Goal: Contribute content: Contribute content

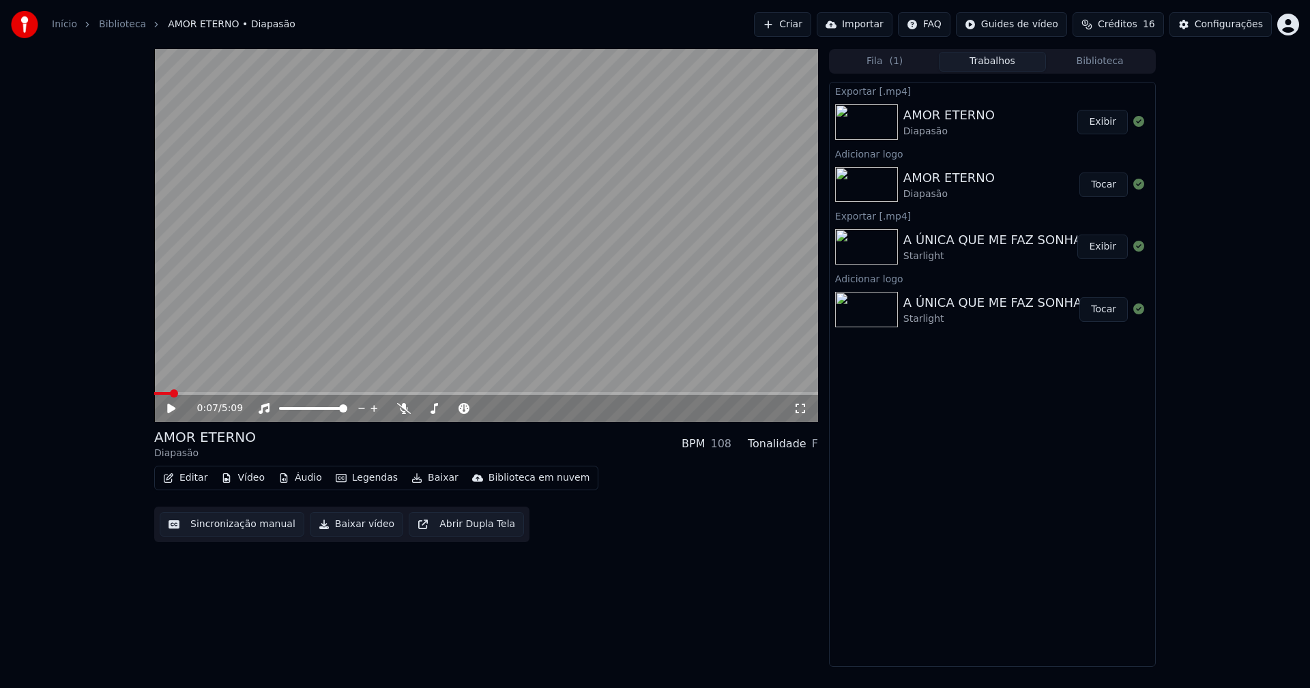
click at [1128, 60] on button "Biblioteca" at bounding box center [1100, 62] width 108 height 20
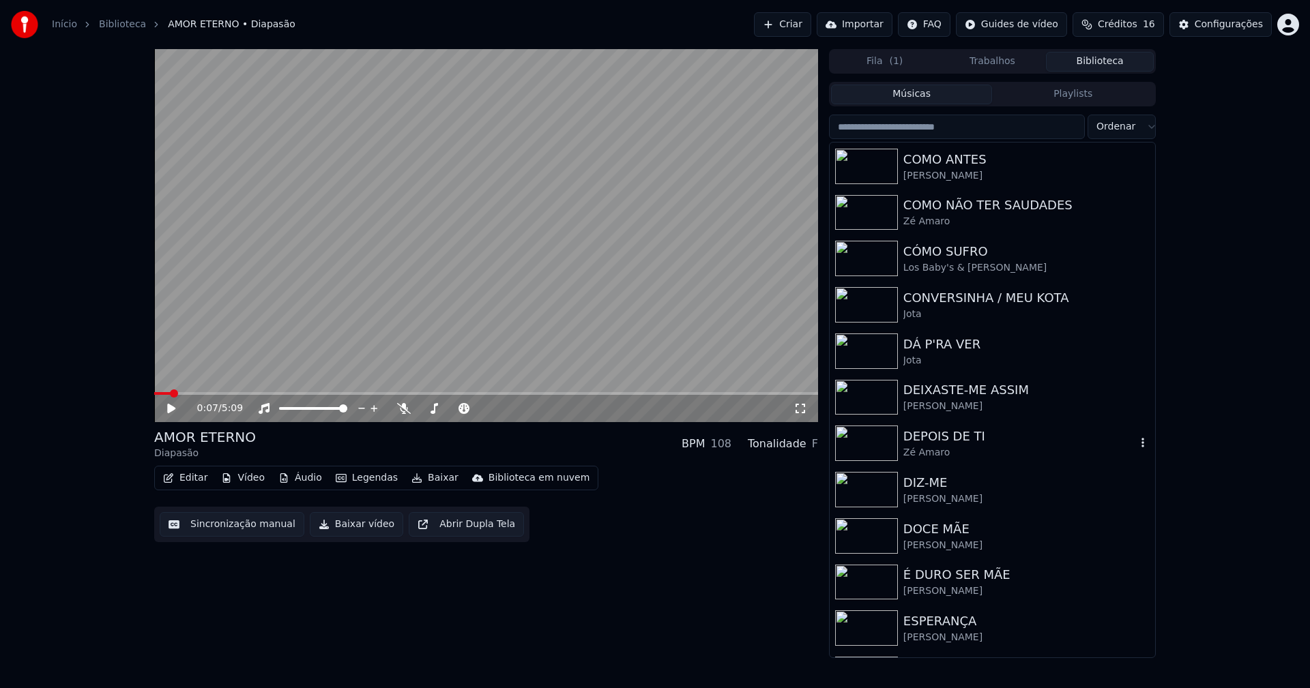
scroll to position [1228, 0]
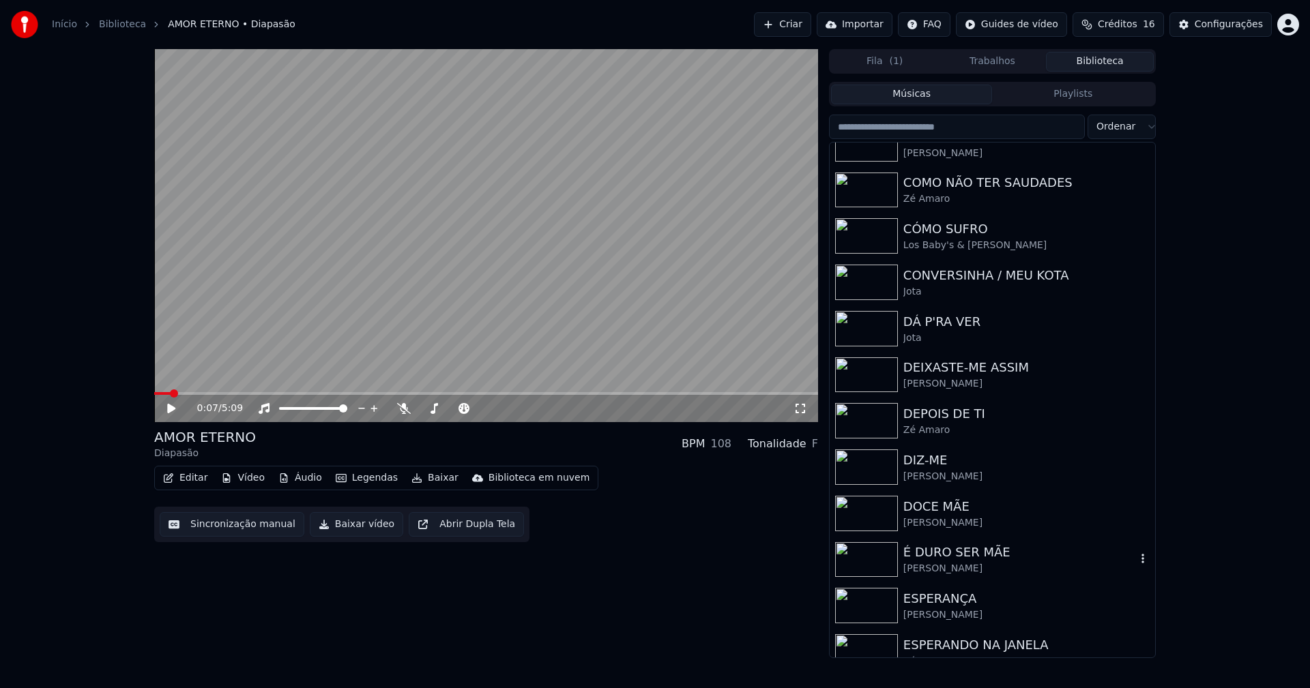
drag, startPoint x: 950, startPoint y: 559, endPoint x: 1070, endPoint y: 553, distance: 119.6
click at [950, 561] on div "É DURO SER MÃE" at bounding box center [1019, 552] width 233 height 19
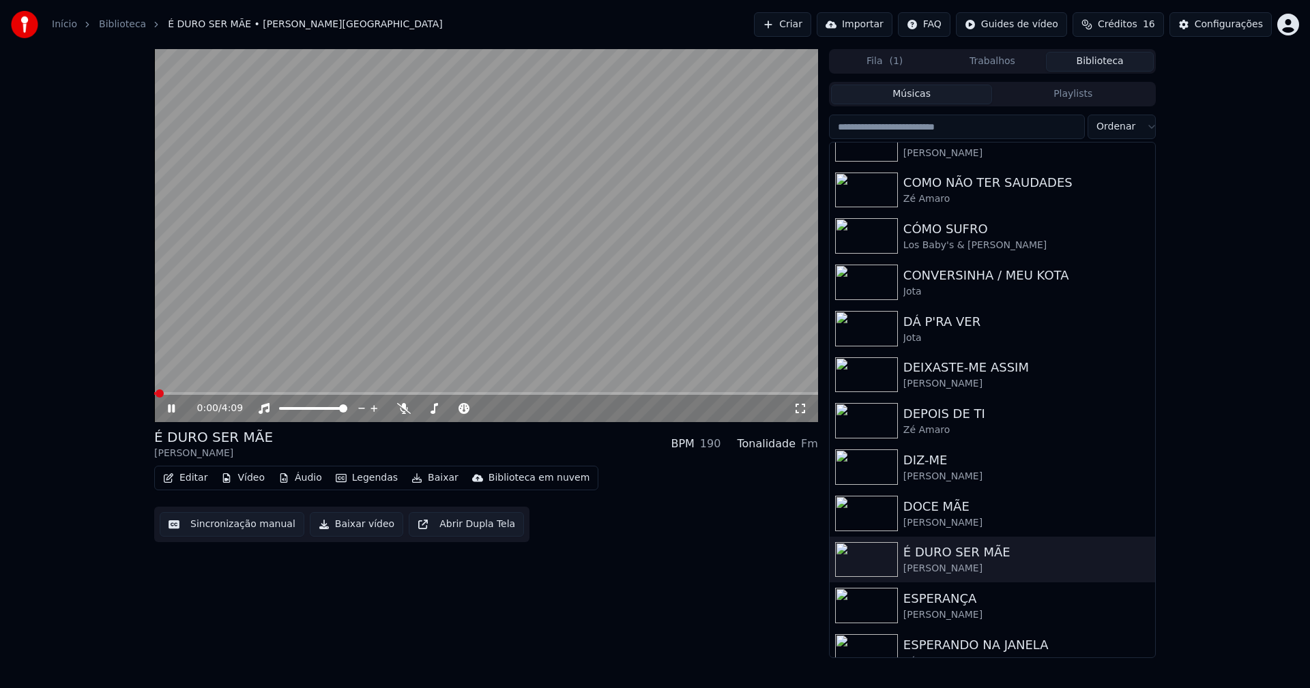
click at [171, 409] on icon at bounding box center [171, 408] width 7 height 8
click at [245, 481] on button "Vídeo" at bounding box center [243, 478] width 55 height 19
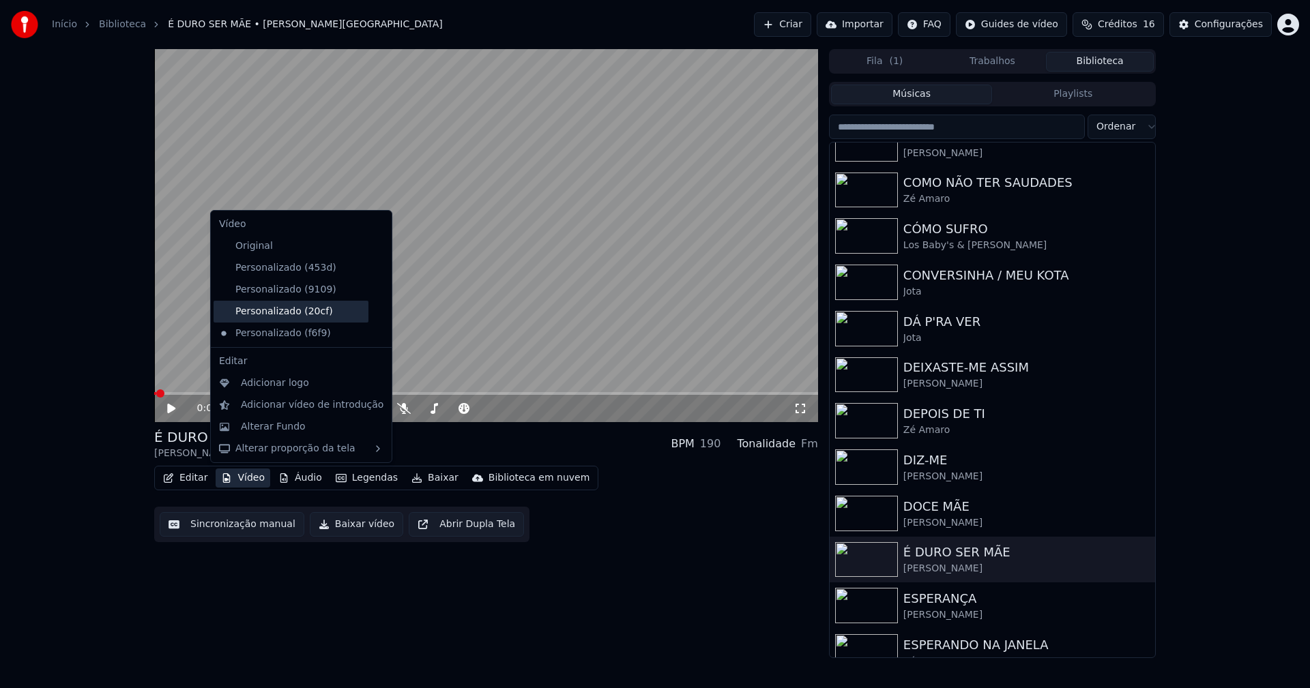
click at [287, 308] on div "Personalizado (20cf)" at bounding box center [290, 312] width 155 height 22
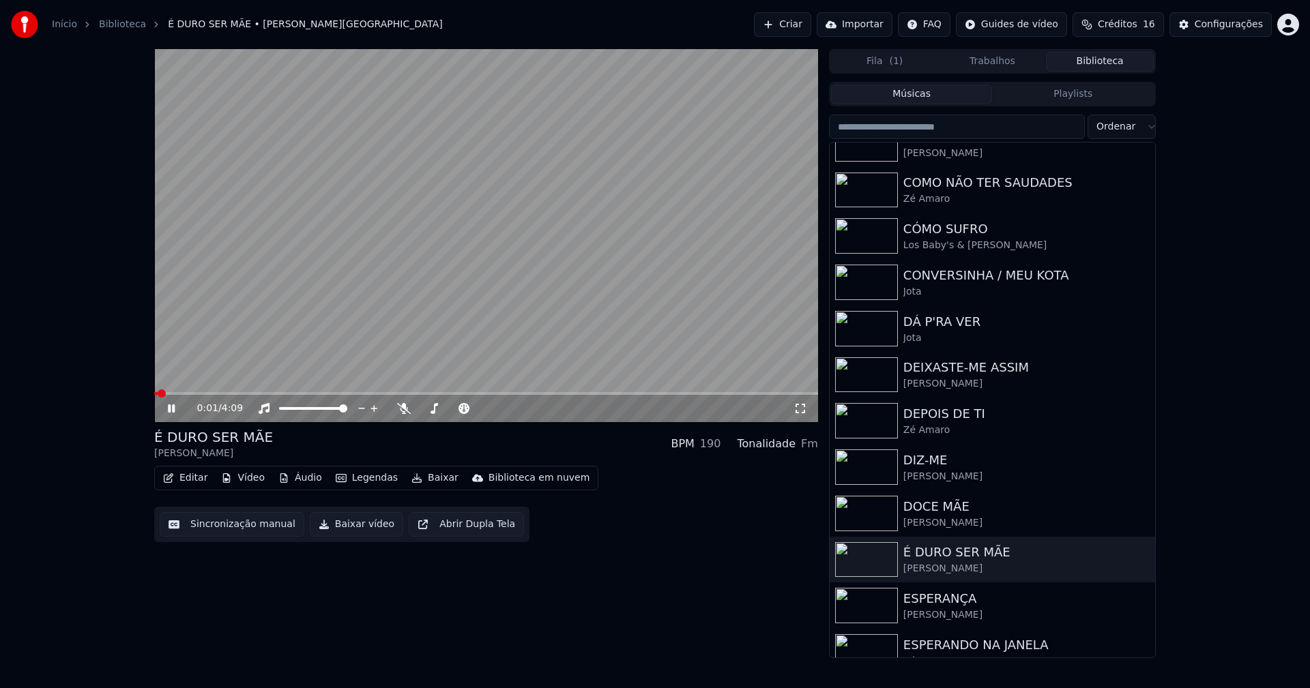
click at [173, 409] on icon at bounding box center [171, 408] width 7 height 8
click at [245, 473] on button "Vídeo" at bounding box center [243, 478] width 55 height 19
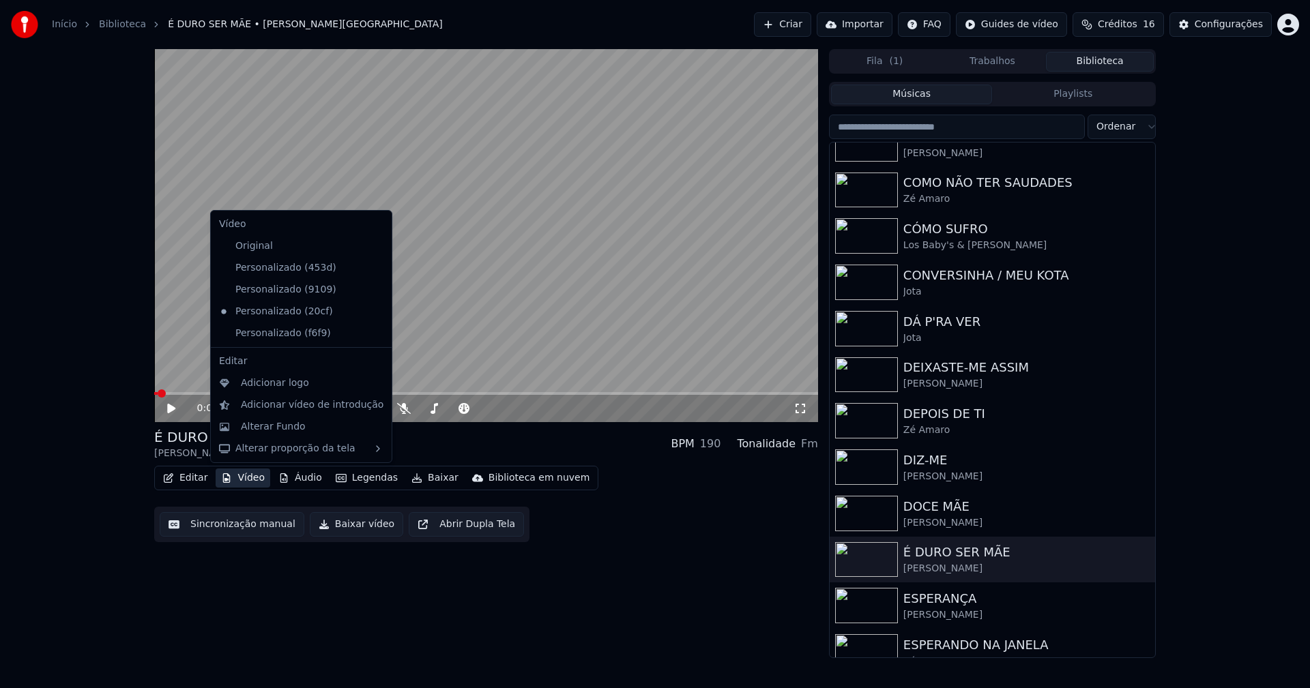
click at [374, 336] on icon at bounding box center [379, 333] width 10 height 11
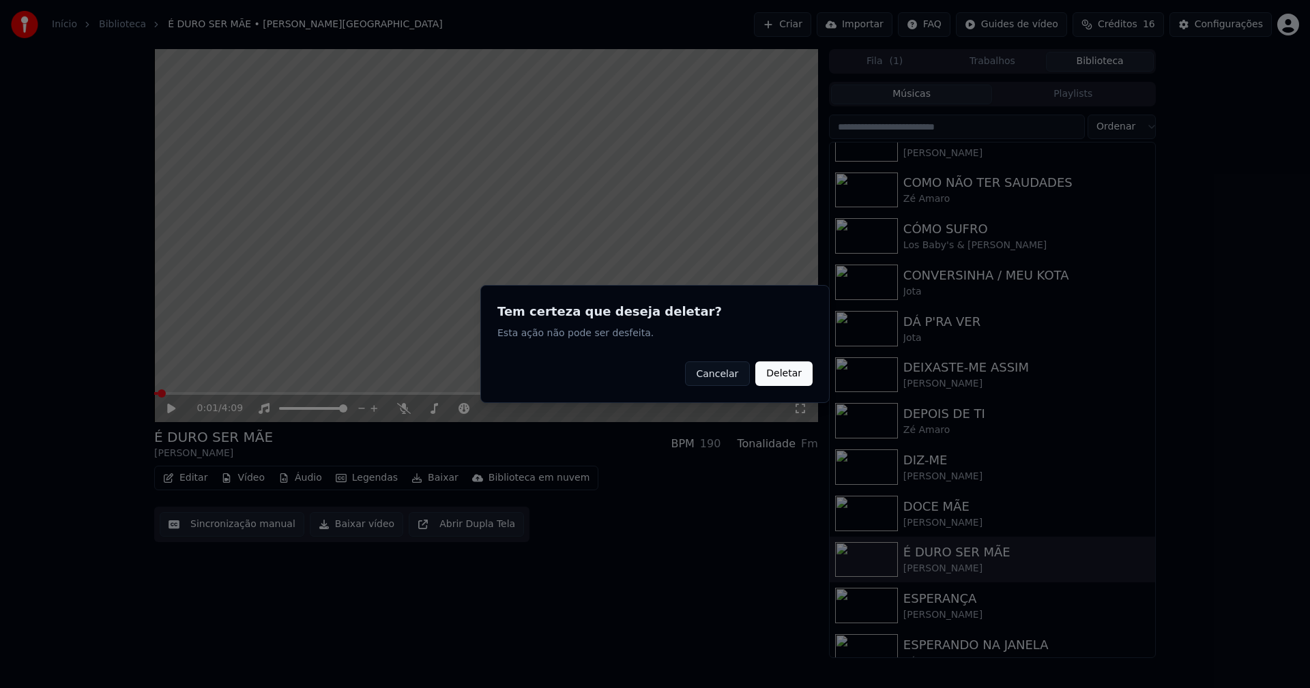
click at [793, 377] on button "Deletar" at bounding box center [783, 374] width 57 height 25
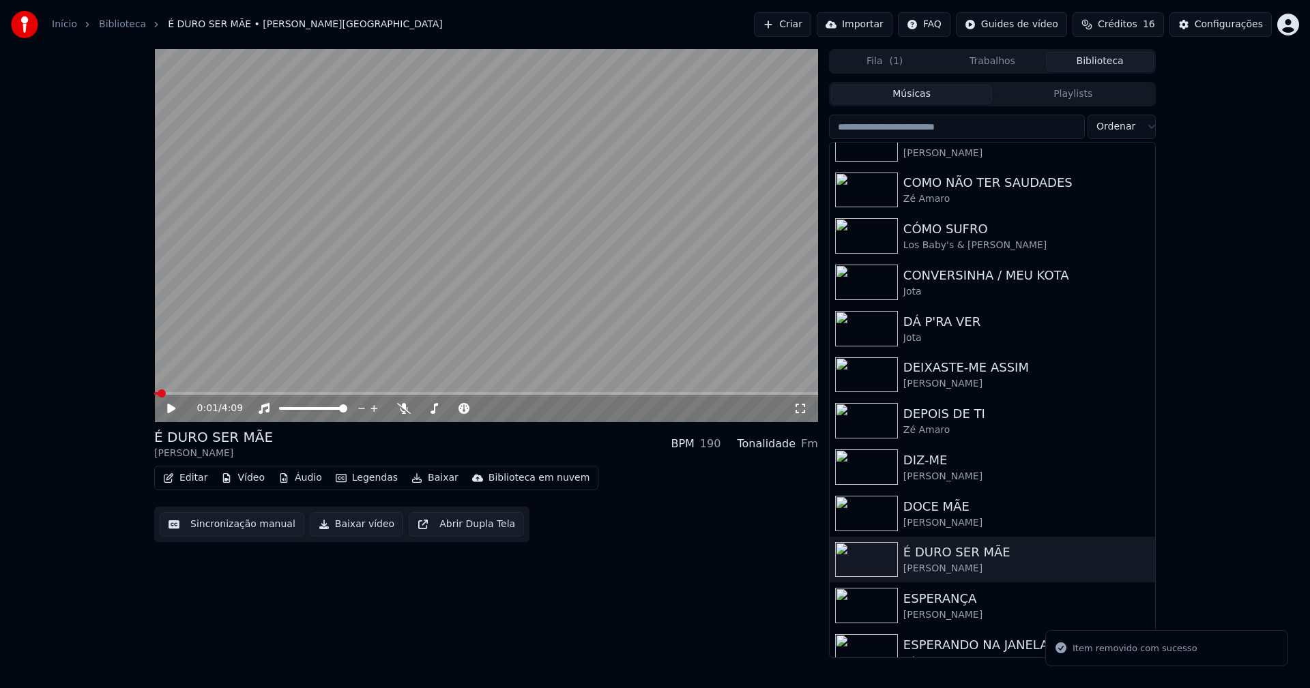
click at [247, 477] on button "Vídeo" at bounding box center [243, 478] width 55 height 19
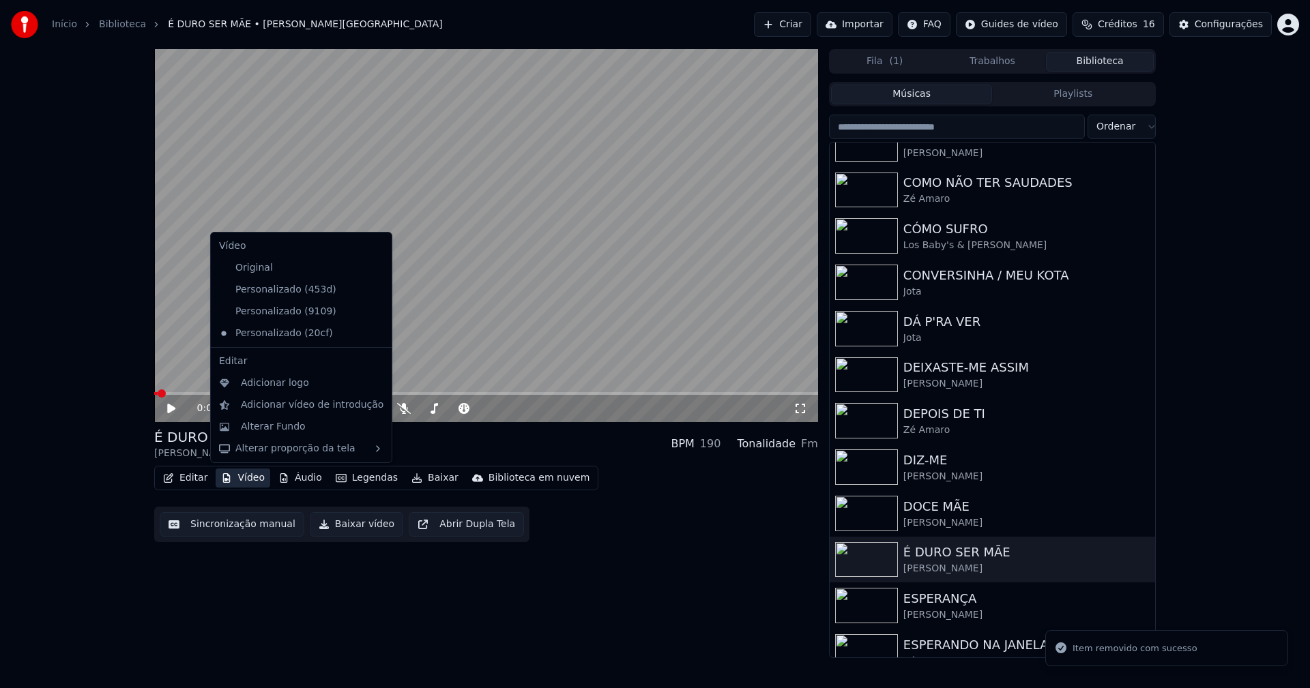
click at [374, 293] on icon at bounding box center [381, 289] width 15 height 11
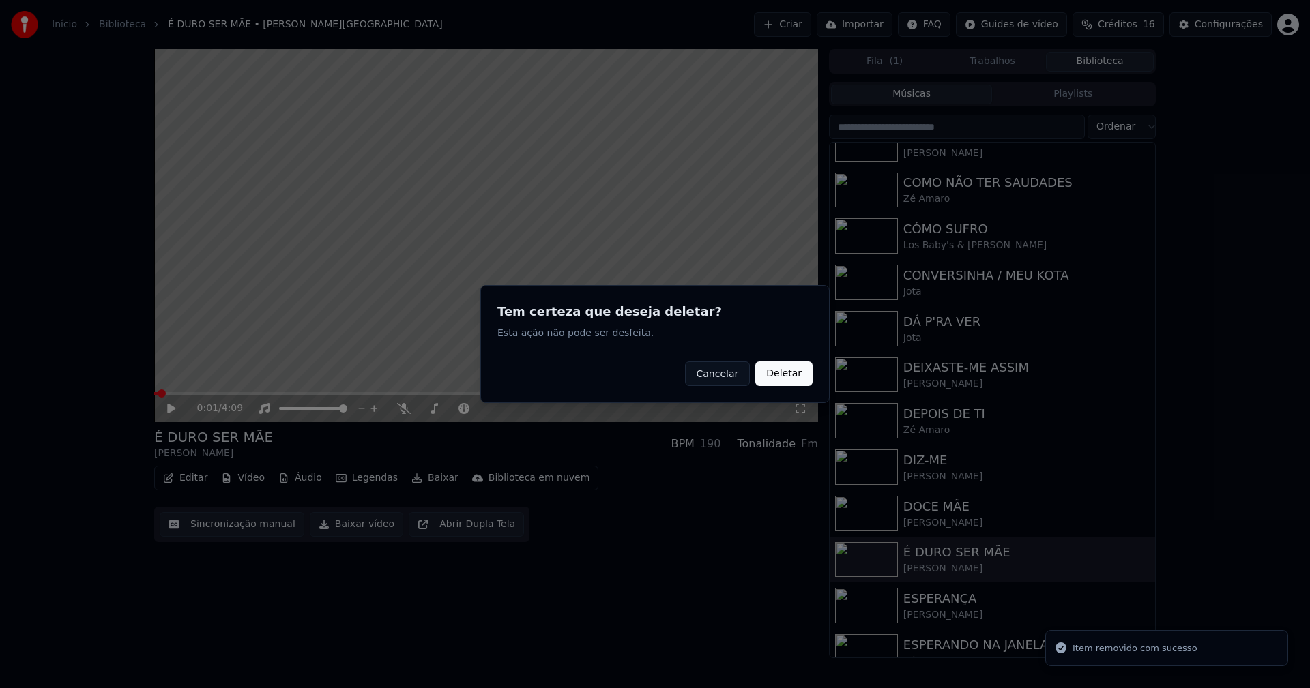
click at [795, 373] on button "Deletar" at bounding box center [783, 374] width 57 height 25
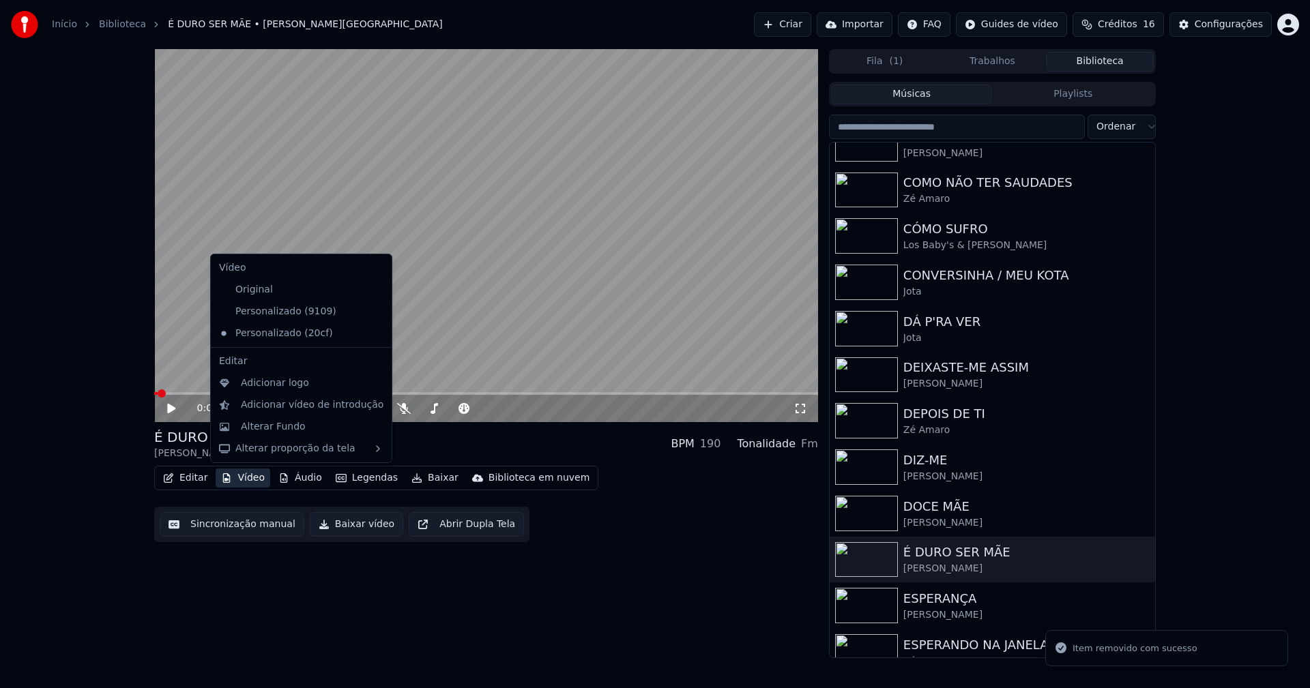
click at [240, 480] on button "Vídeo" at bounding box center [243, 478] width 55 height 19
click at [374, 313] on icon at bounding box center [381, 311] width 15 height 11
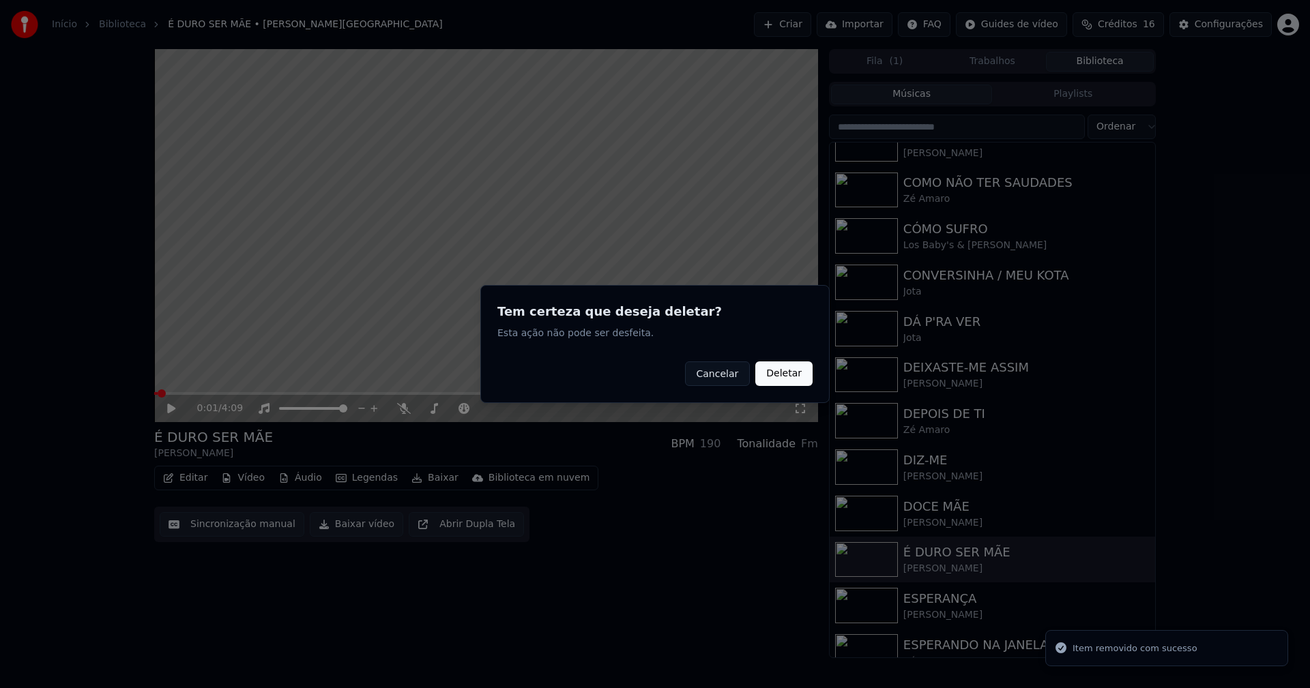
click at [786, 372] on button "Deletar" at bounding box center [783, 374] width 57 height 25
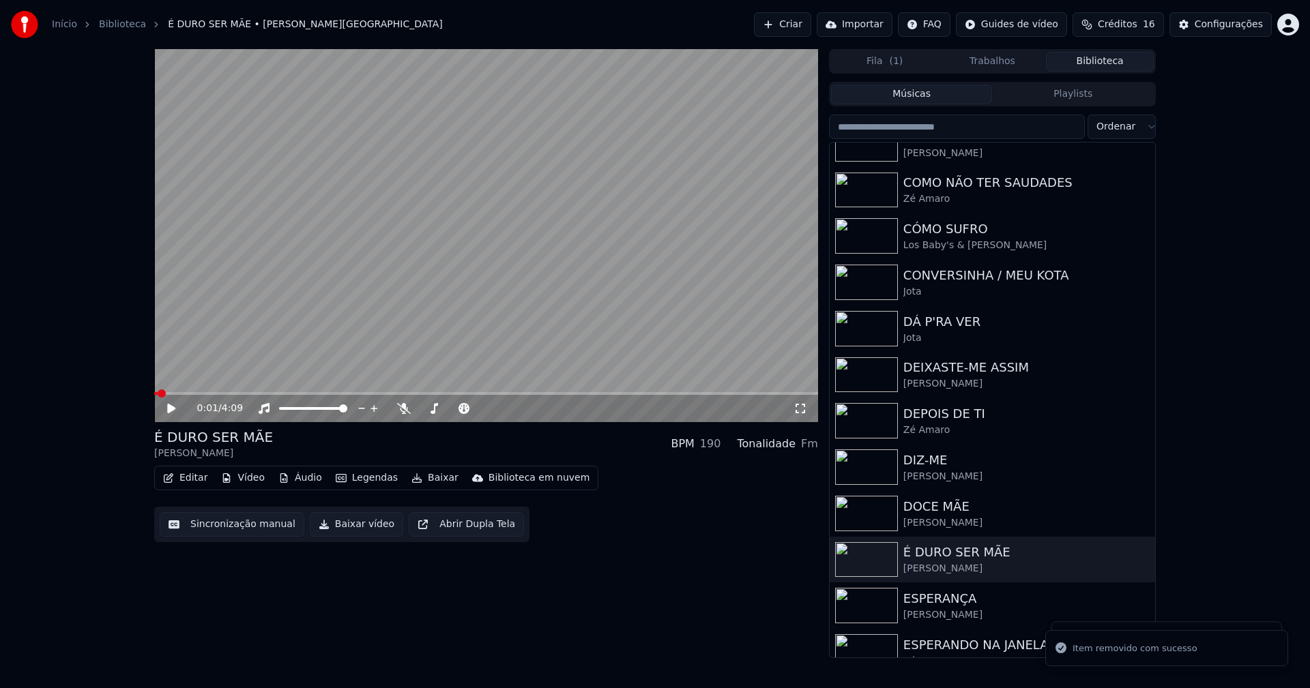
click at [246, 483] on button "Vídeo" at bounding box center [243, 478] width 55 height 19
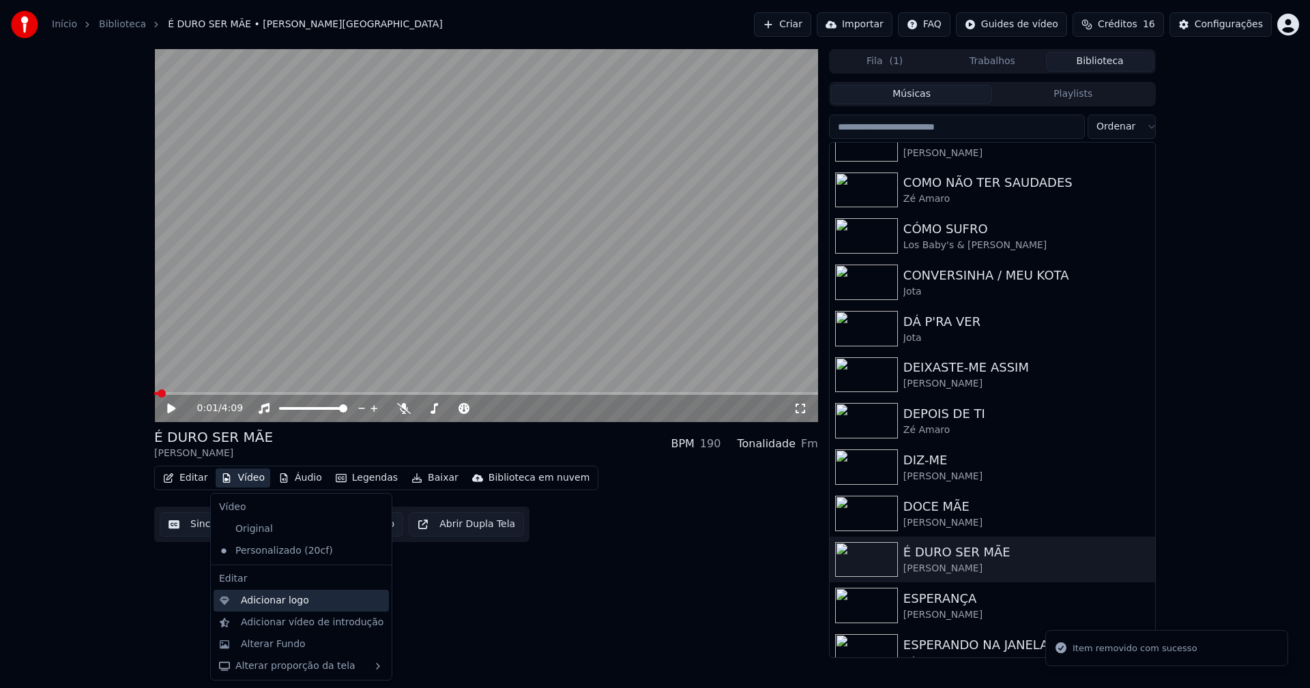
click at [271, 598] on div "Adicionar logo" at bounding box center [275, 601] width 68 height 14
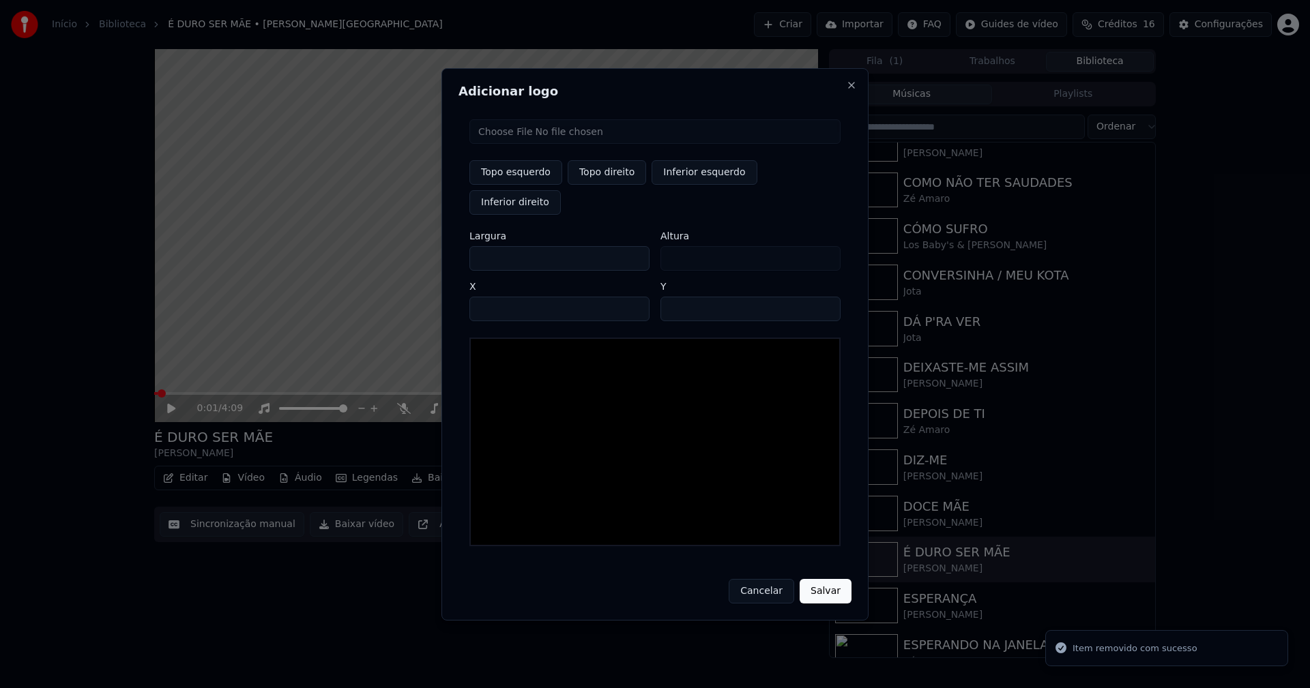
click at [534, 144] on input "file" at bounding box center [654, 131] width 371 height 25
type input "**********"
drag, startPoint x: 616, startPoint y: 188, endPoint x: 544, endPoint y: 221, distance: 79.4
click at [616, 185] on button "Topo direito" at bounding box center [607, 172] width 78 height 25
type input "****"
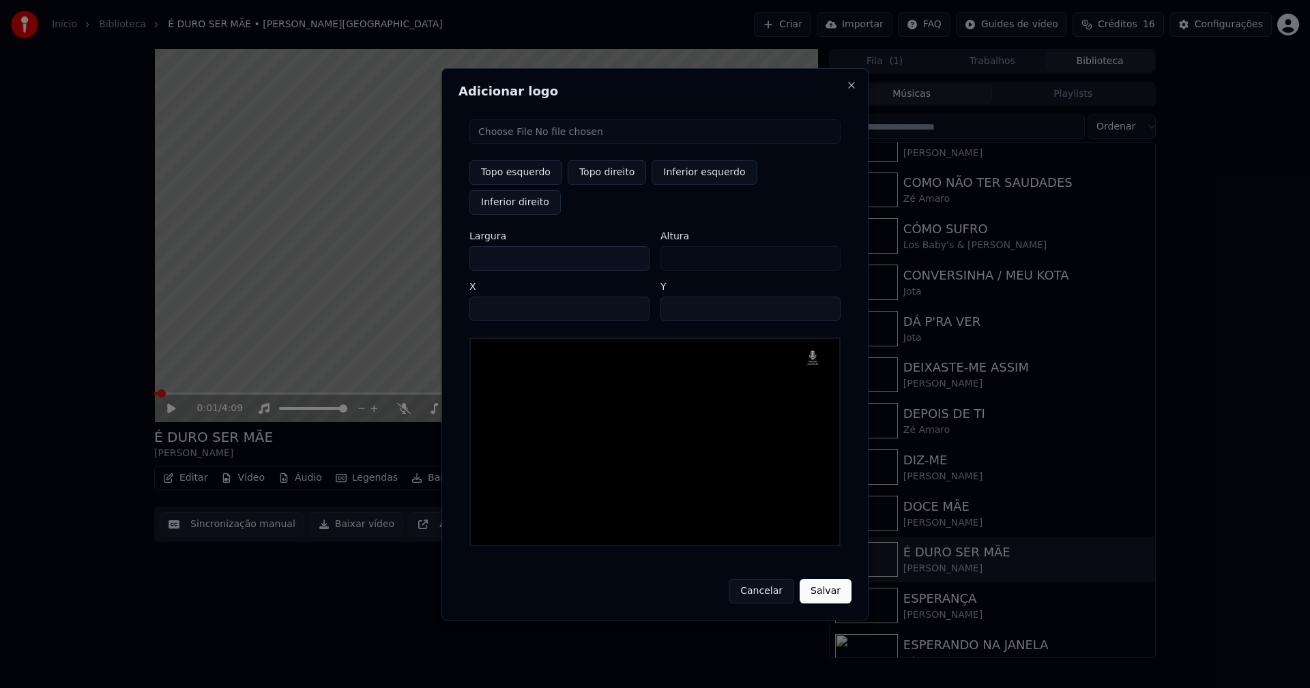
drag, startPoint x: 493, startPoint y: 243, endPoint x: 411, endPoint y: 248, distance: 82.0
click at [411, 248] on body "Início Biblioteca É DURO SER MÃE • [PERSON_NAME] Importar FAQ Guides de vídeo C…" at bounding box center [655, 344] width 1310 height 688
type input "**"
type input "***"
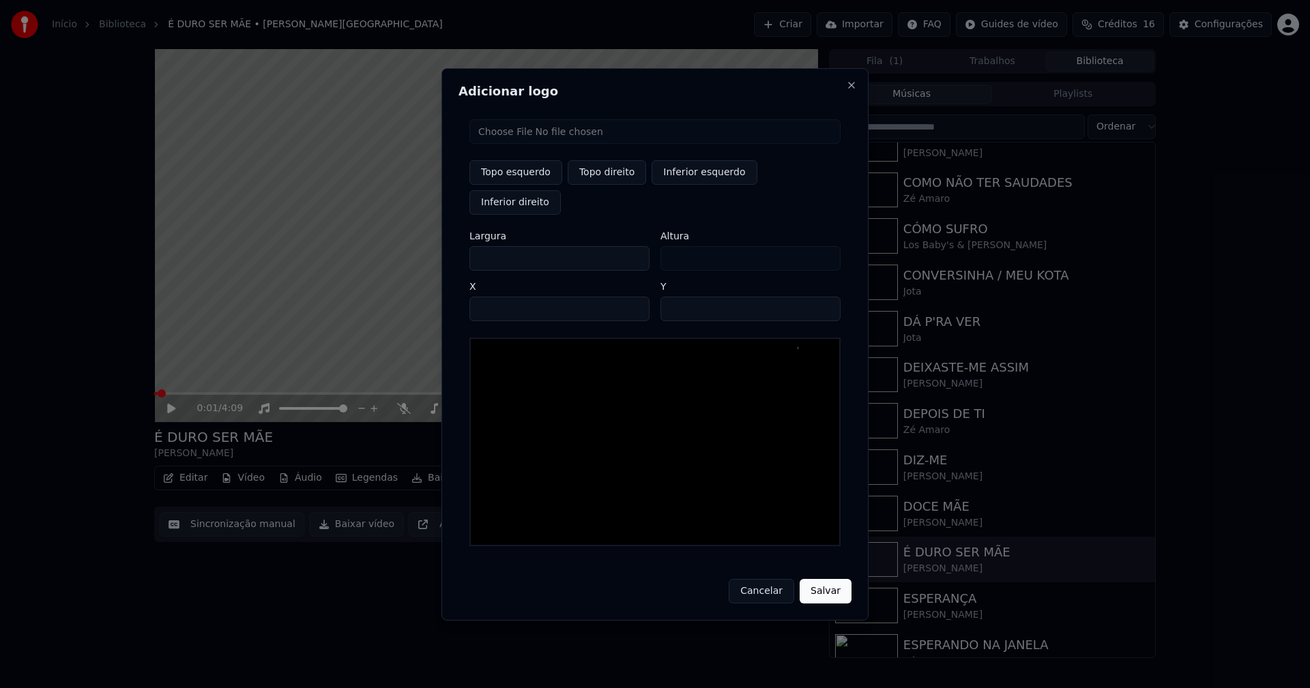
type input "***"
click at [496, 297] on input "****" at bounding box center [559, 309] width 180 height 25
type input "****"
click at [675, 297] on input "**" at bounding box center [750, 309] width 180 height 25
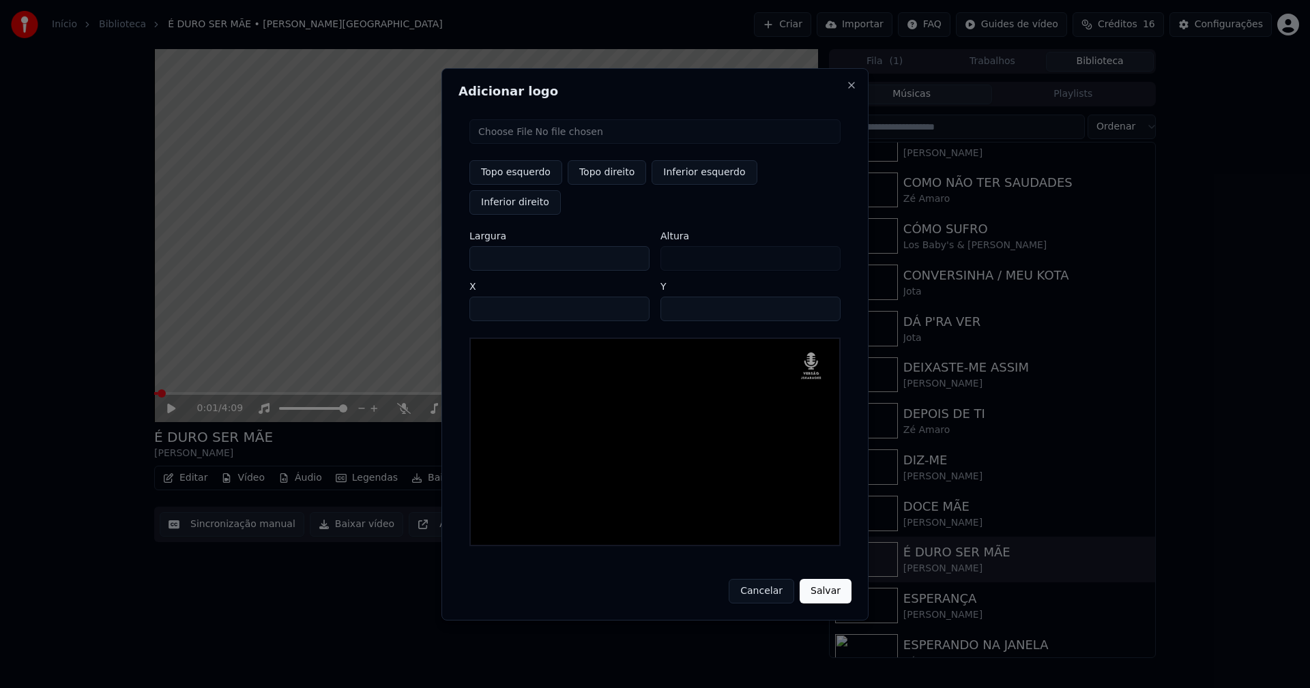
type input "**"
click at [813, 579] on button "Salvar" at bounding box center [825, 591] width 52 height 25
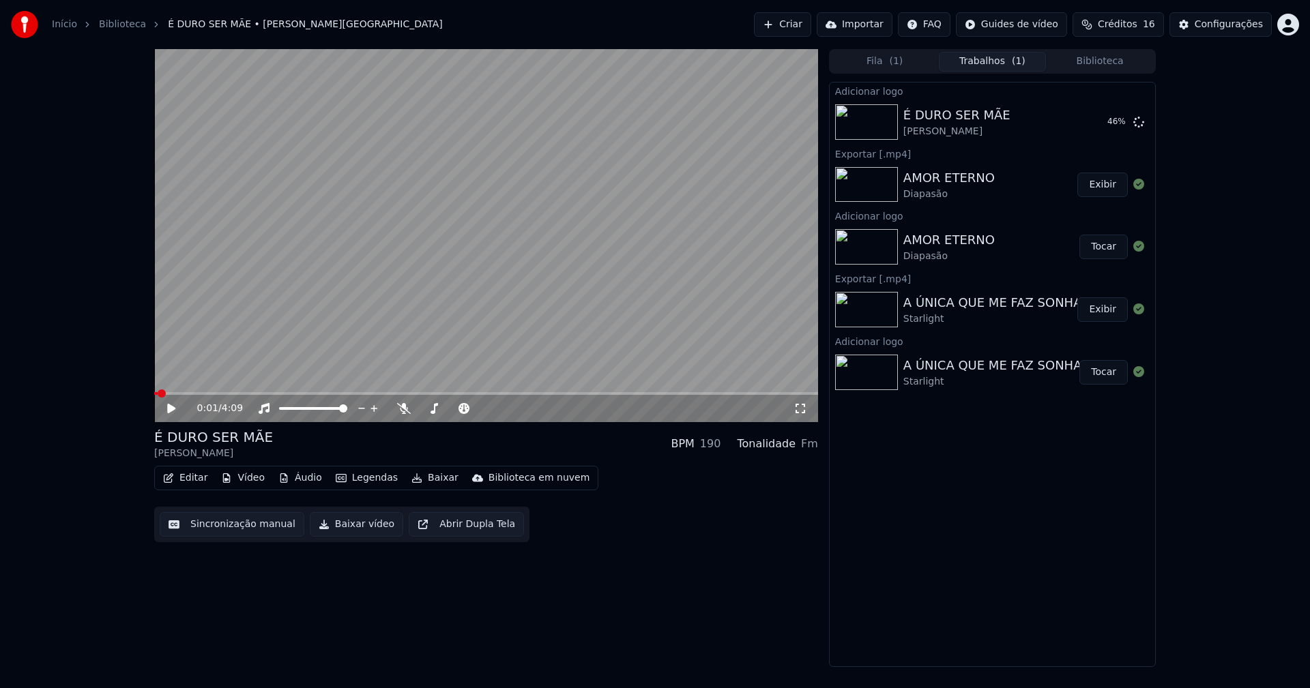
click at [183, 484] on button "Editar" at bounding box center [185, 478] width 55 height 19
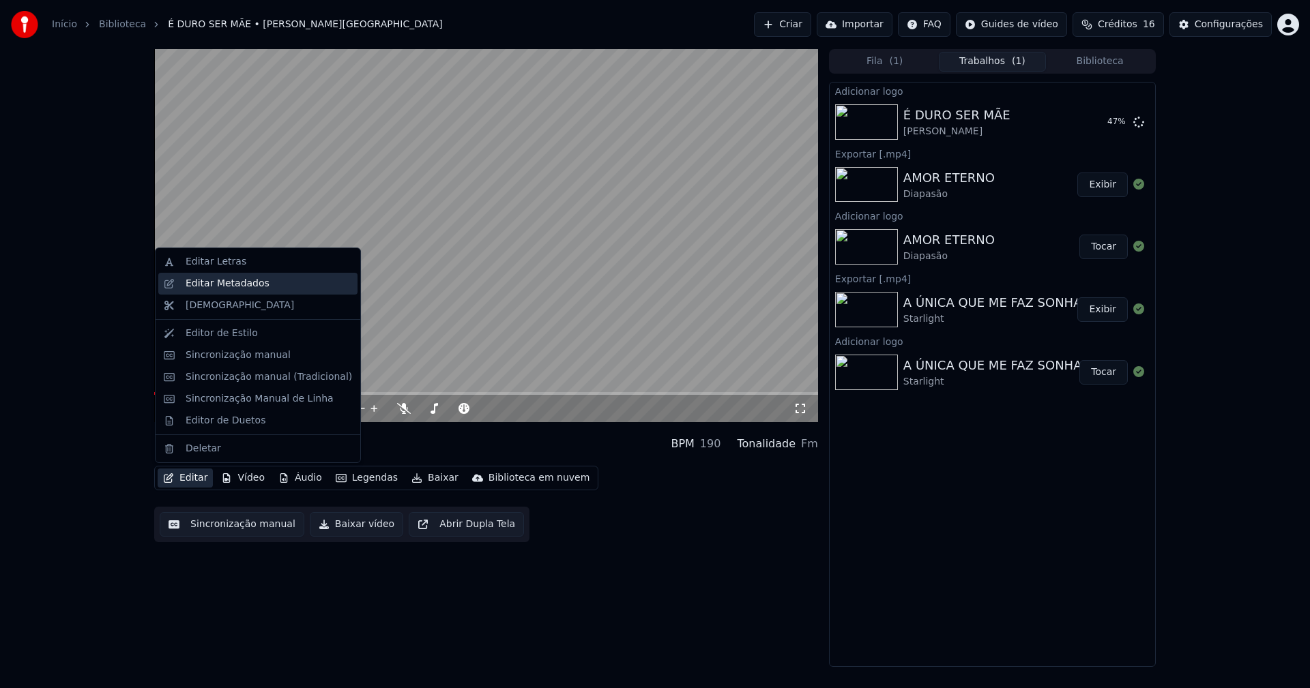
click at [219, 286] on div "Editar Metadados" at bounding box center [228, 284] width 84 height 14
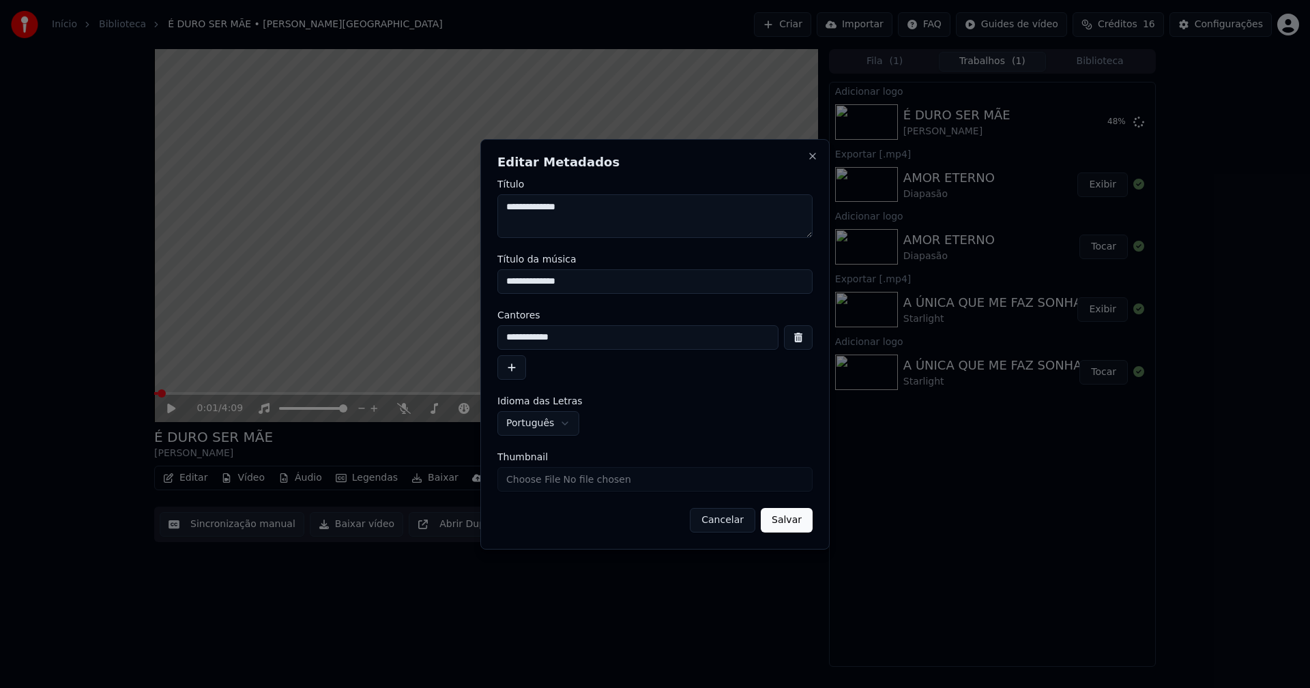
click at [539, 480] on input "Thumbnail" at bounding box center [654, 479] width 315 height 25
type input "**********"
click at [784, 522] on button "Salvar" at bounding box center [787, 520] width 52 height 25
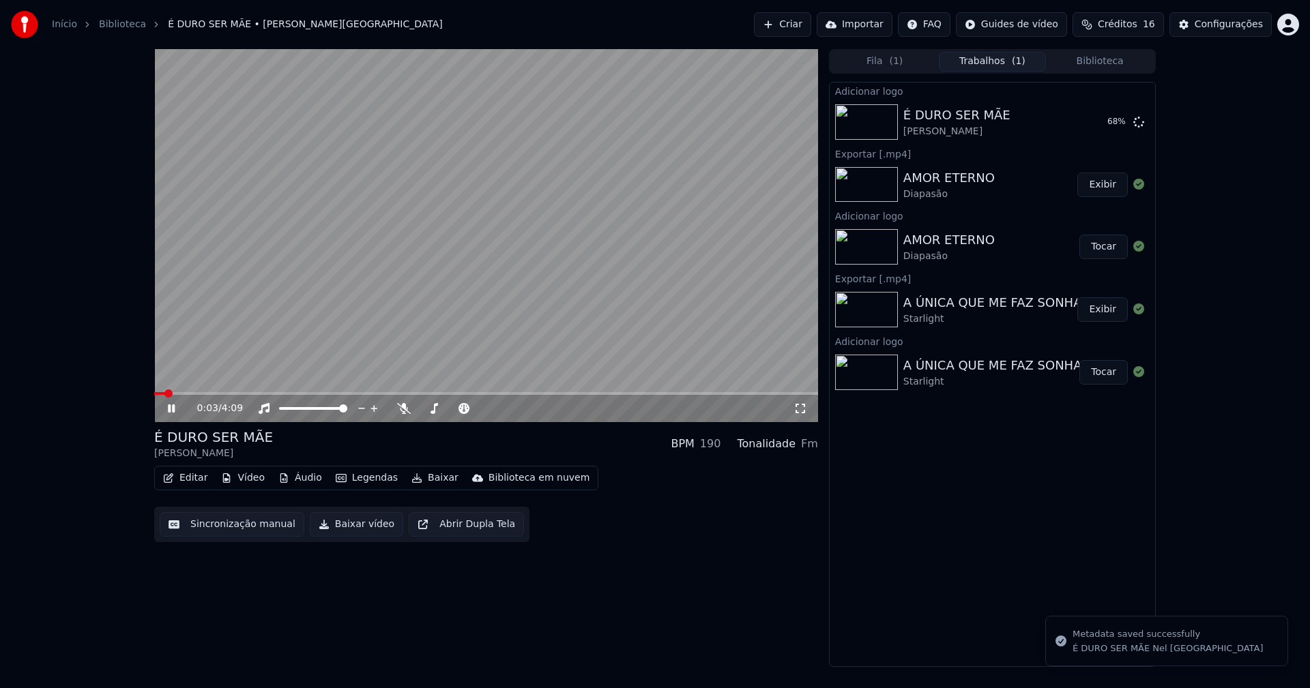
click at [171, 405] on icon at bounding box center [181, 408] width 32 height 11
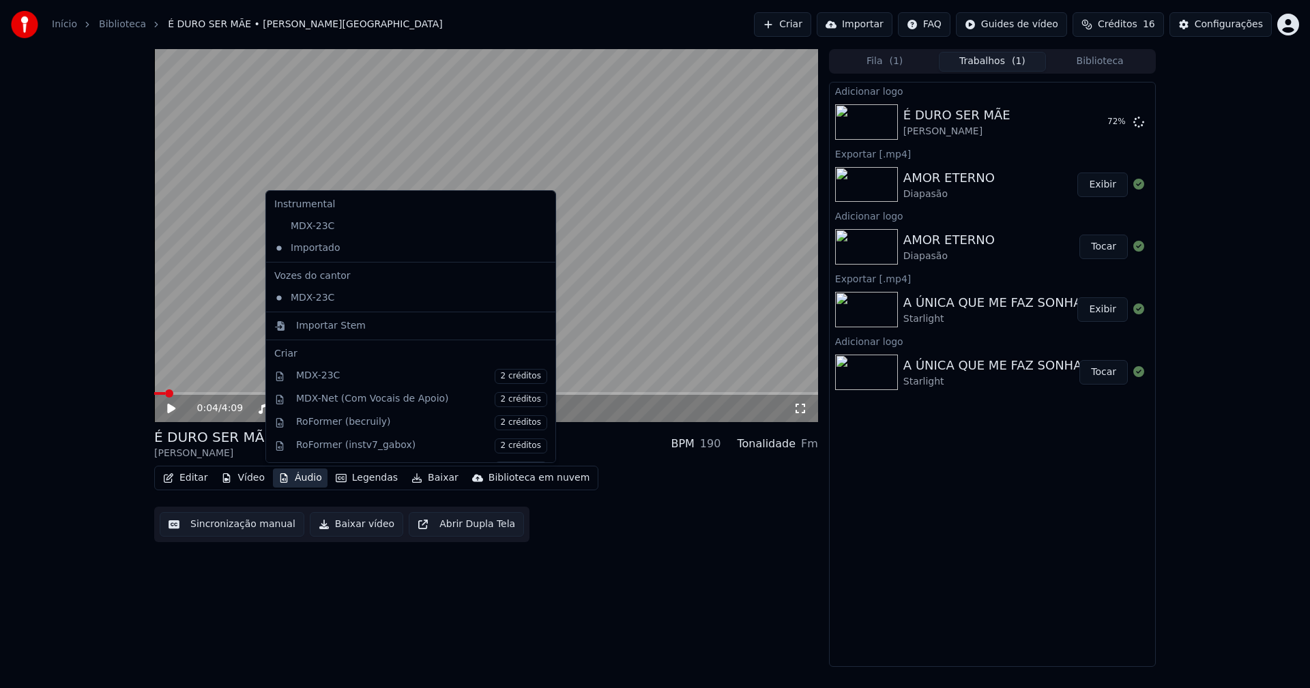
click at [298, 482] on button "Áudio" at bounding box center [300, 478] width 55 height 19
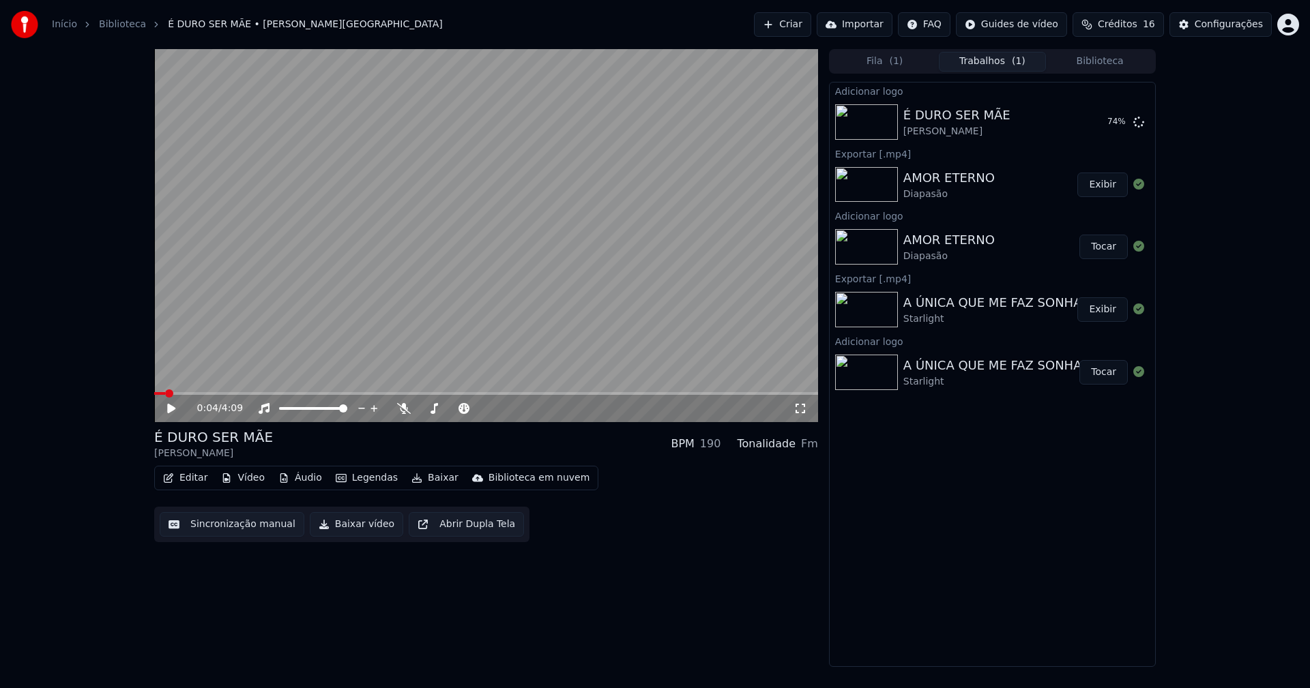
click at [733, 559] on div "0:04 / 4:09 É DURO SER MÃE [PERSON_NAME] BPM 190 Tonalidade Fm Editar Vídeo Áud…" at bounding box center [486, 358] width 664 height 618
click at [1096, 128] on button "Tocar" at bounding box center [1103, 122] width 48 height 25
click at [174, 413] on icon at bounding box center [171, 408] width 7 height 8
click at [192, 477] on button "Editar" at bounding box center [185, 478] width 55 height 19
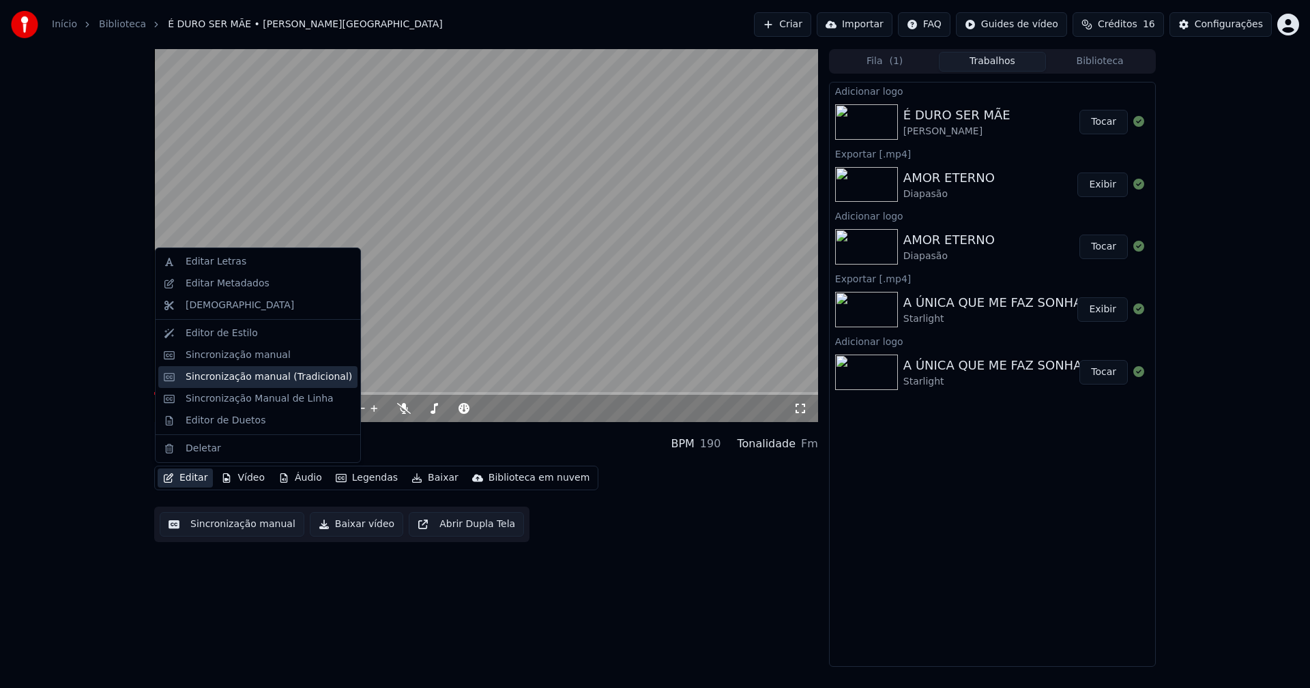
click at [222, 382] on div "Sincronização manual (Tradicional)" at bounding box center [269, 377] width 166 height 14
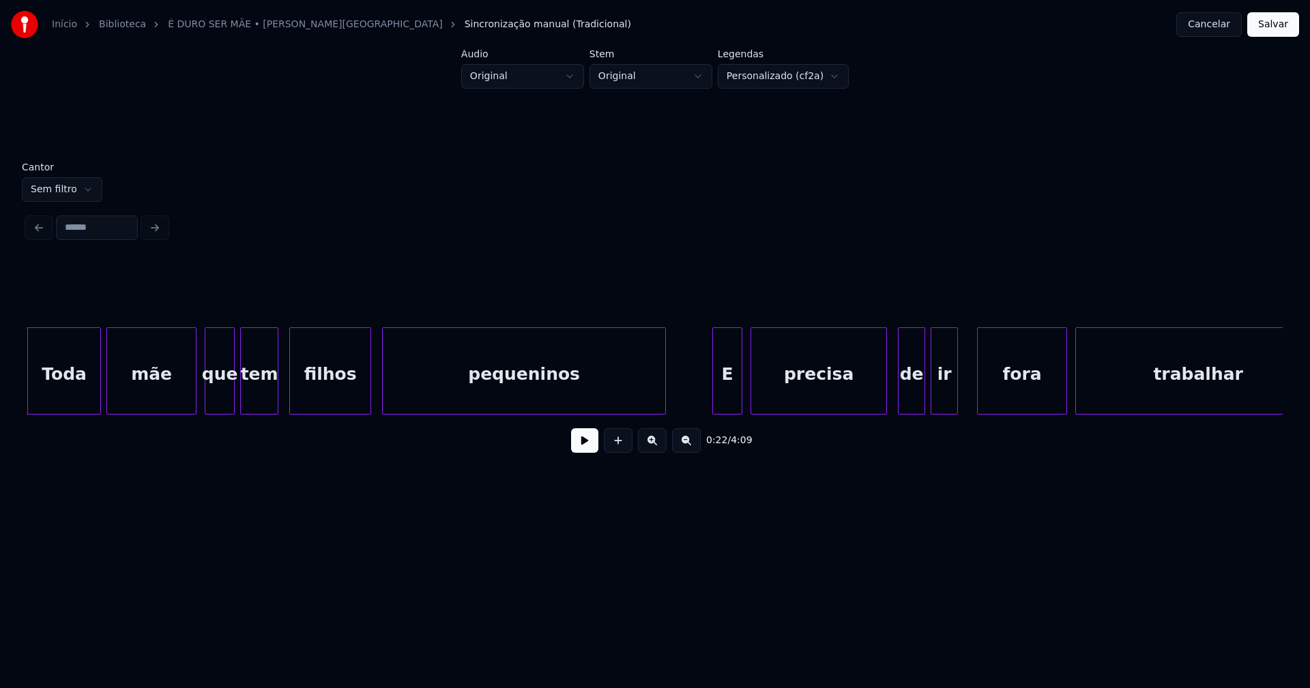
scroll to position [0, 2960]
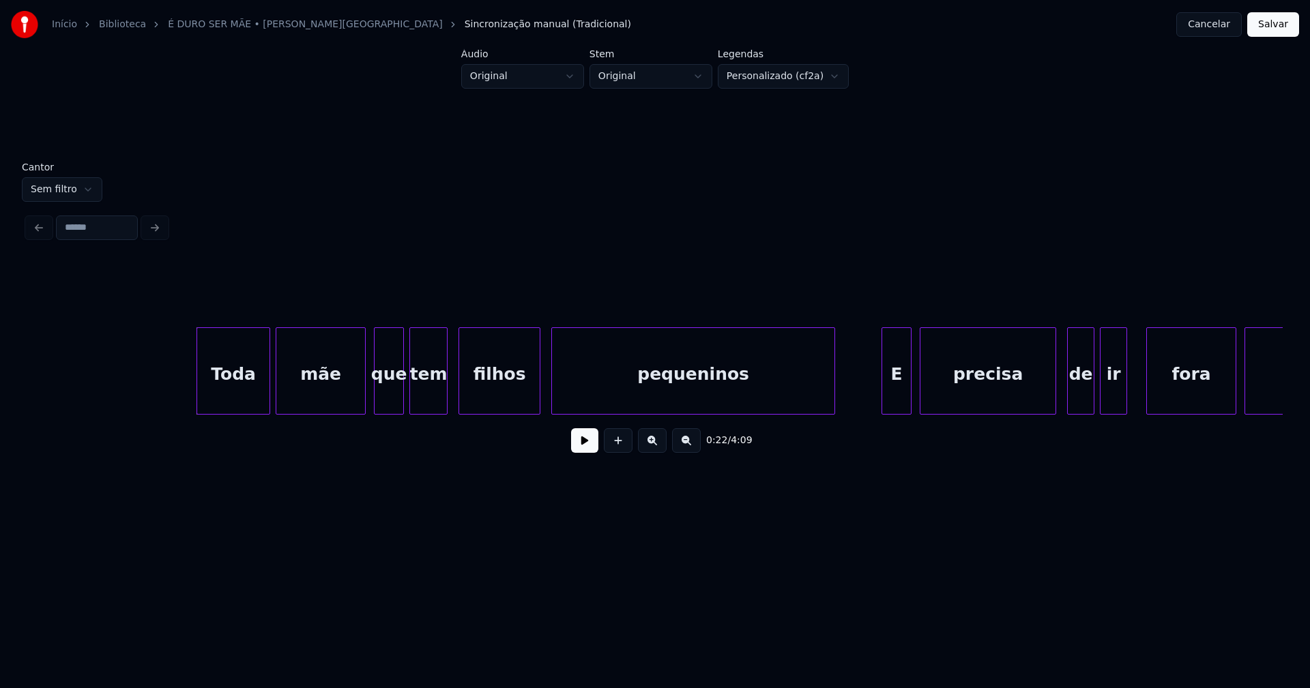
click at [226, 391] on div "Toda" at bounding box center [233, 374] width 72 height 93
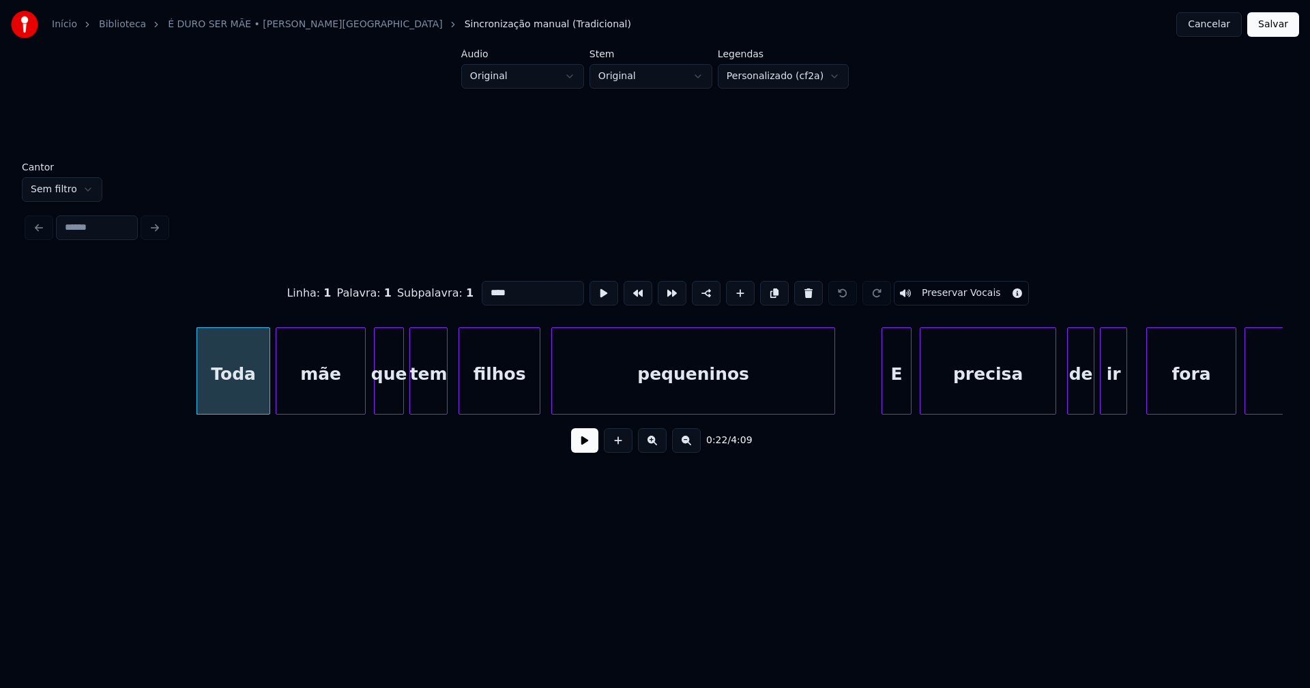
click at [584, 449] on button at bounding box center [584, 440] width 27 height 25
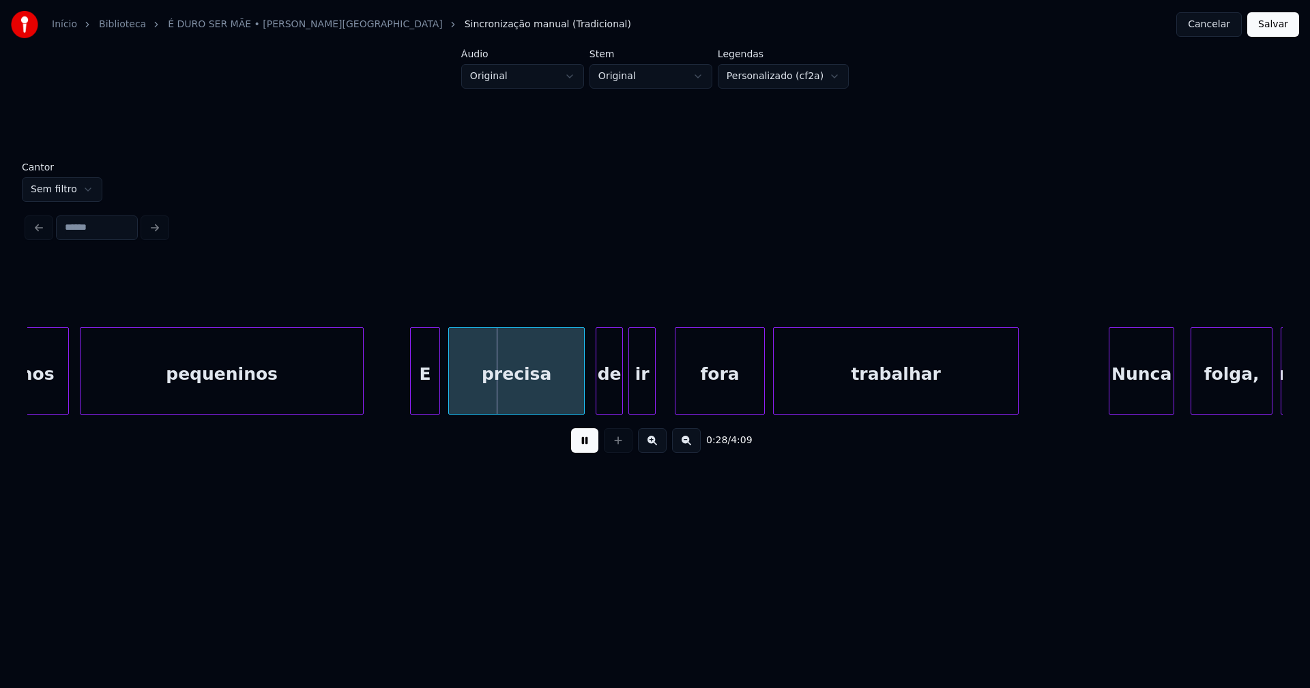
scroll to position [0, 3544]
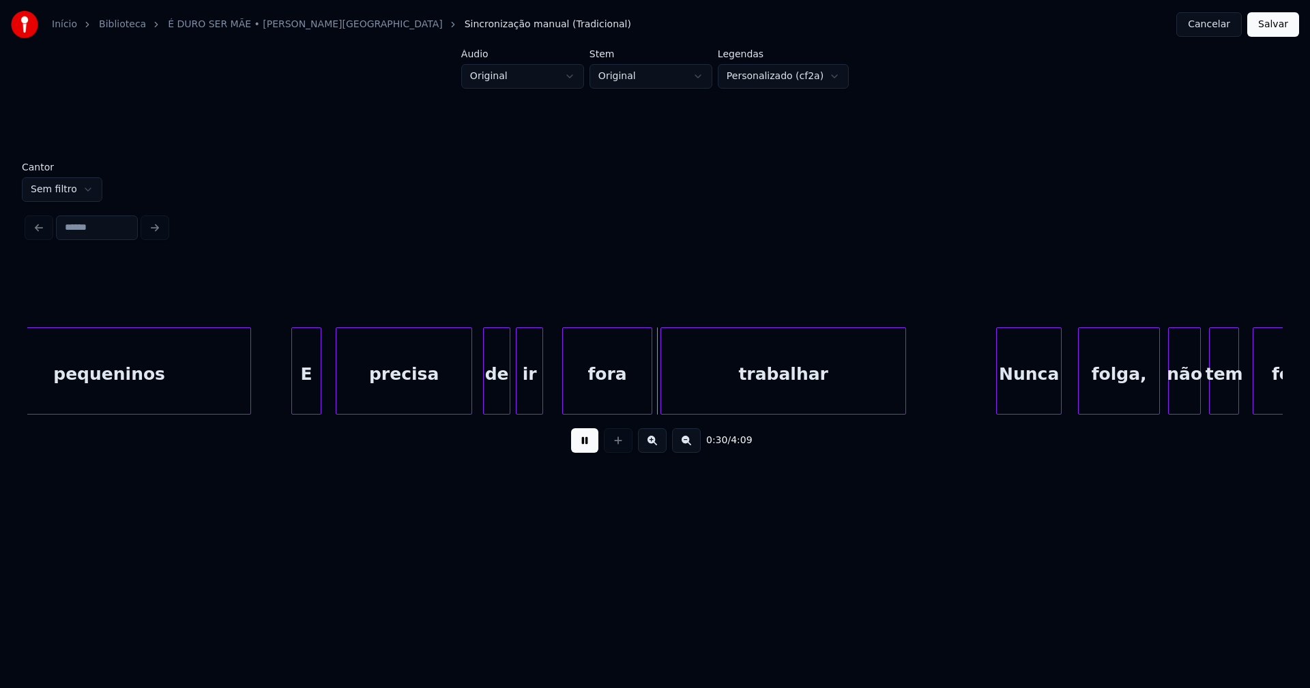
click at [308, 397] on div "E" at bounding box center [306, 374] width 29 height 93
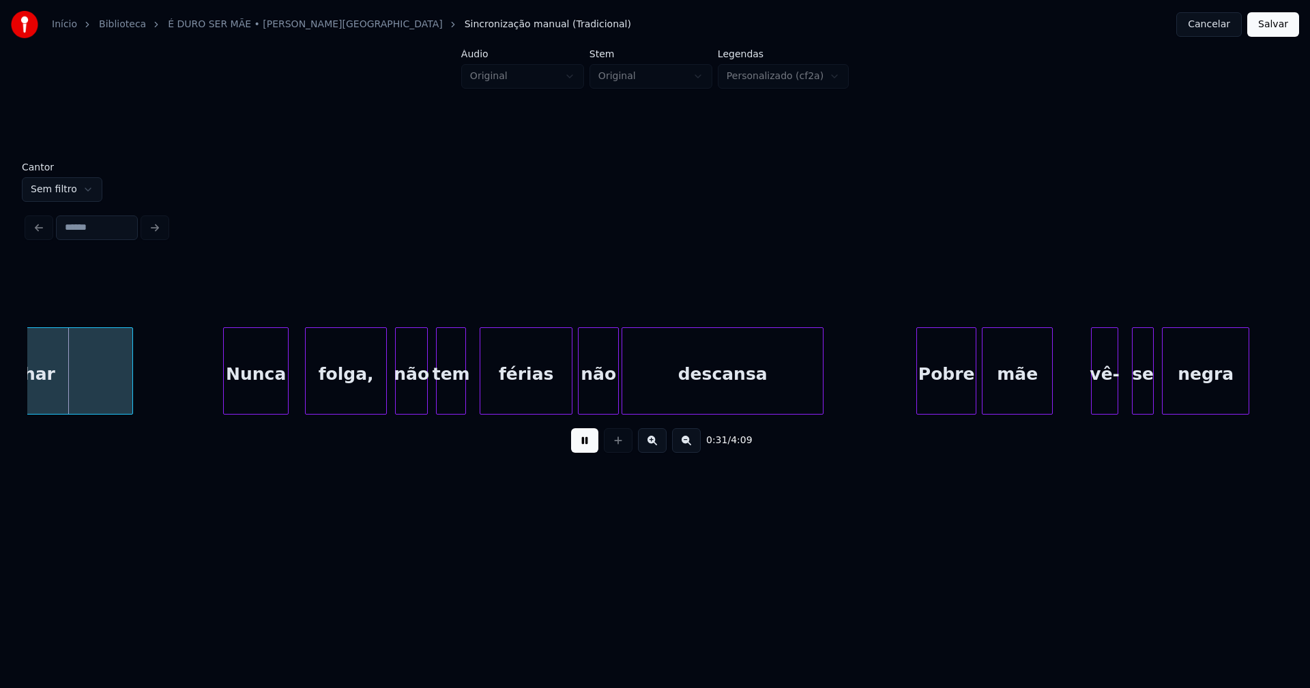
scroll to position [0, 4336]
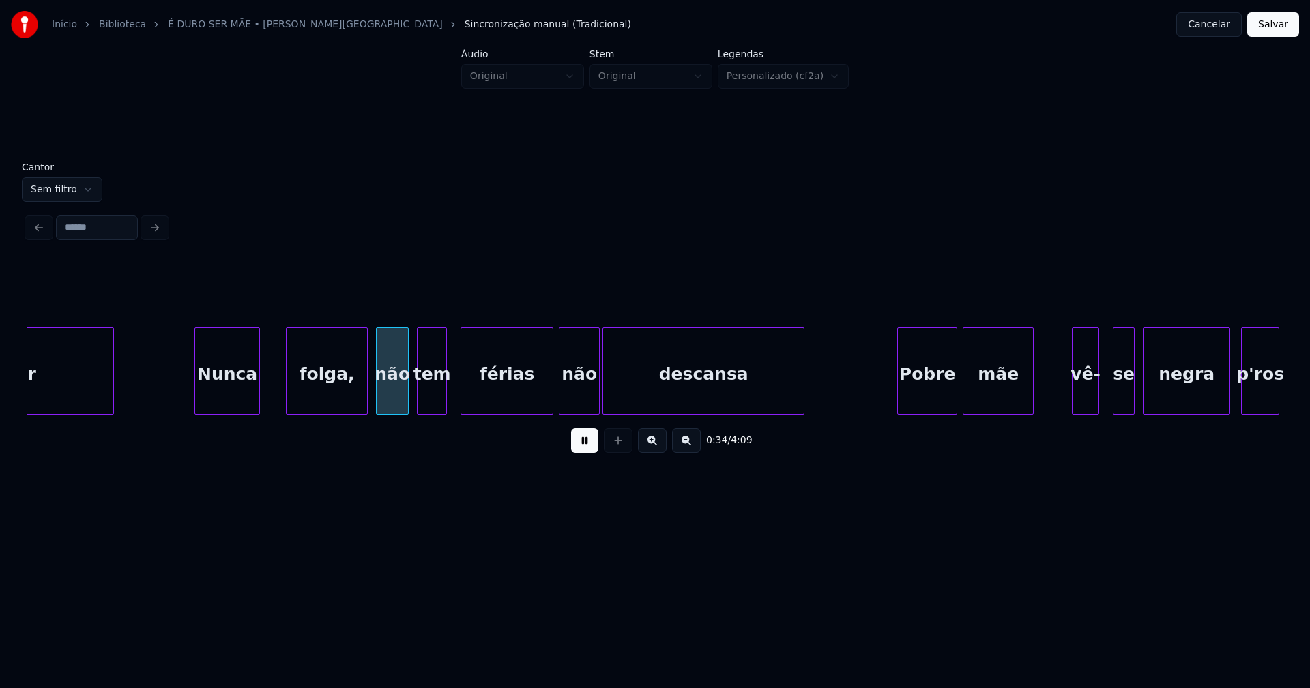
click at [231, 407] on div "Nunca" at bounding box center [227, 374] width 64 height 93
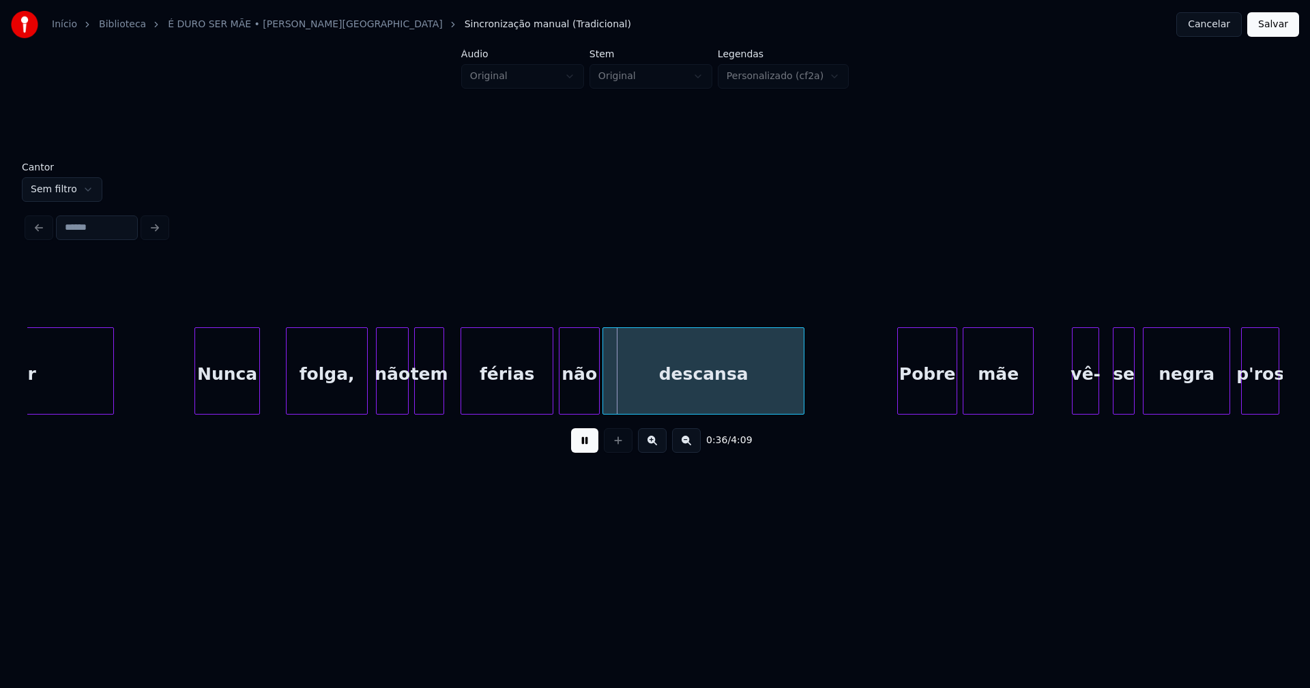
click at [429, 397] on div "tem" at bounding box center [429, 374] width 29 height 93
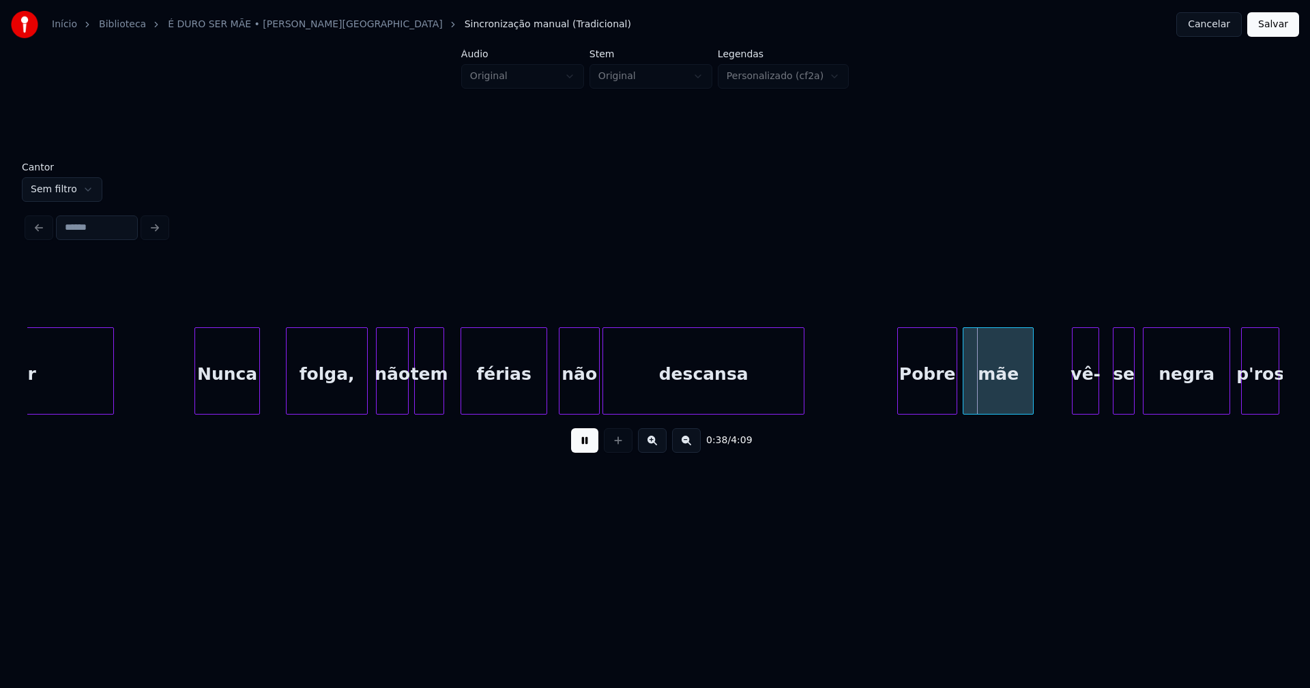
click at [543, 396] on div at bounding box center [544, 371] width 4 height 86
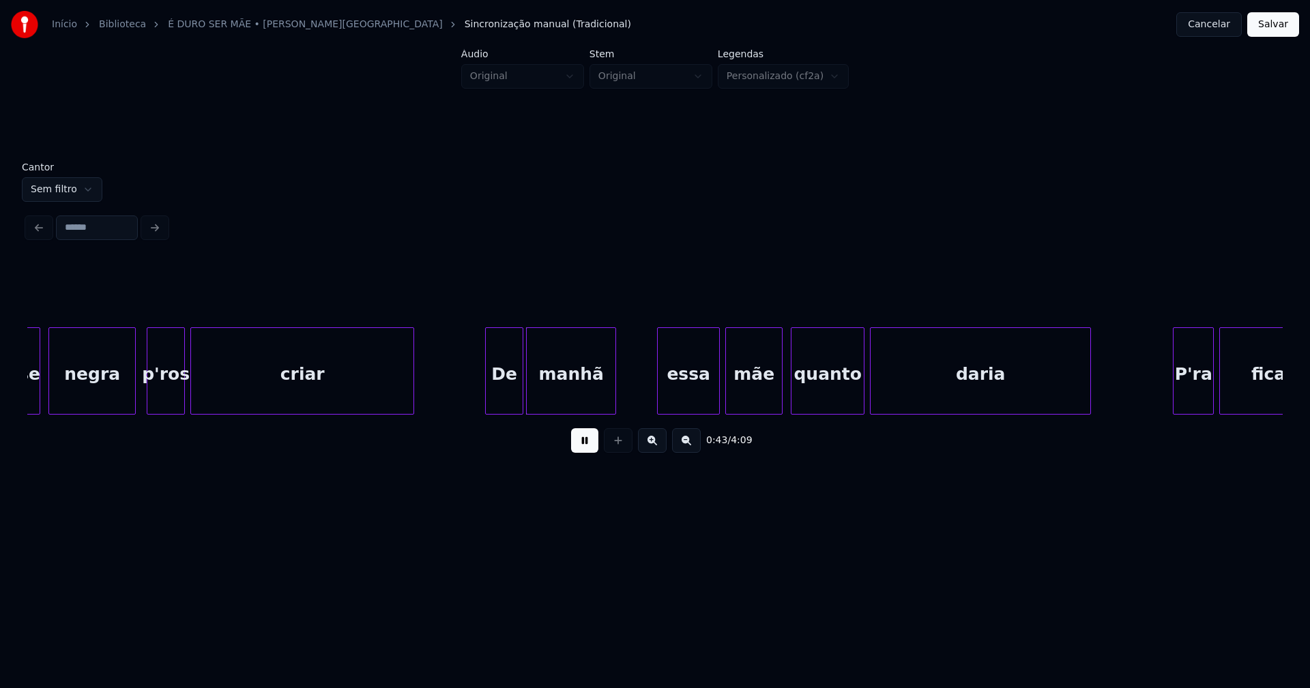
scroll to position [0, 5562]
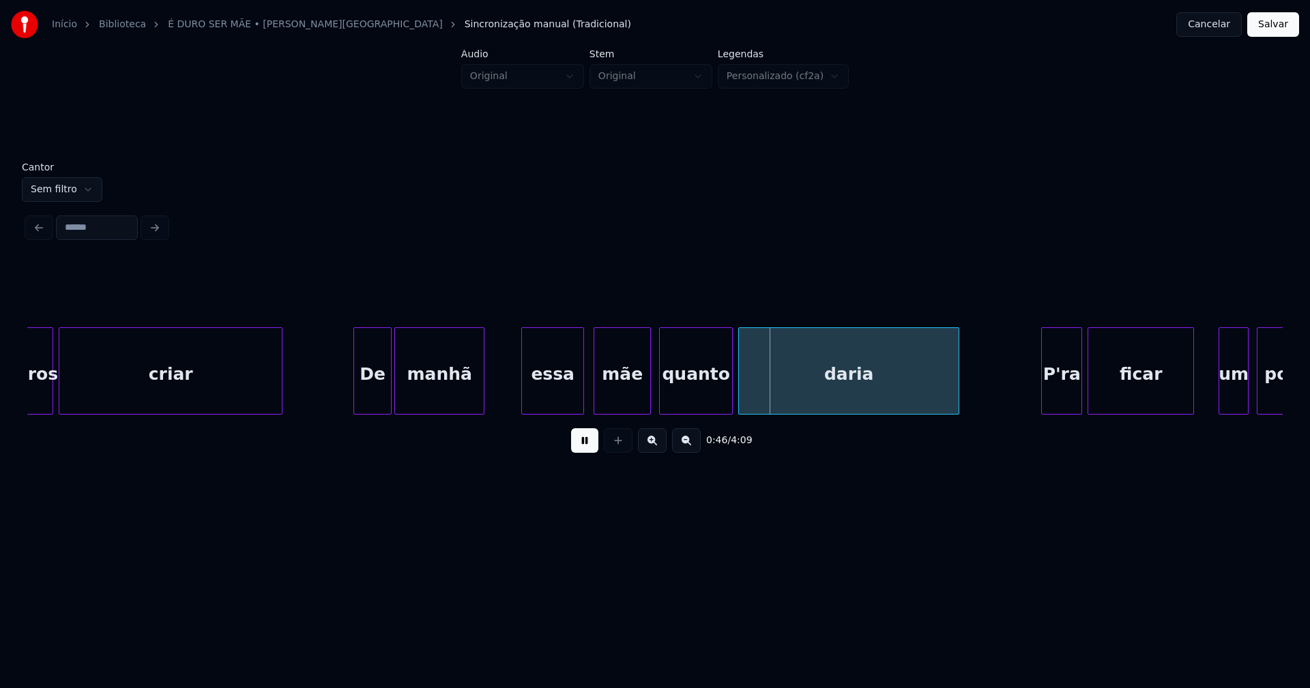
click at [548, 403] on div "essa" at bounding box center [552, 374] width 61 height 93
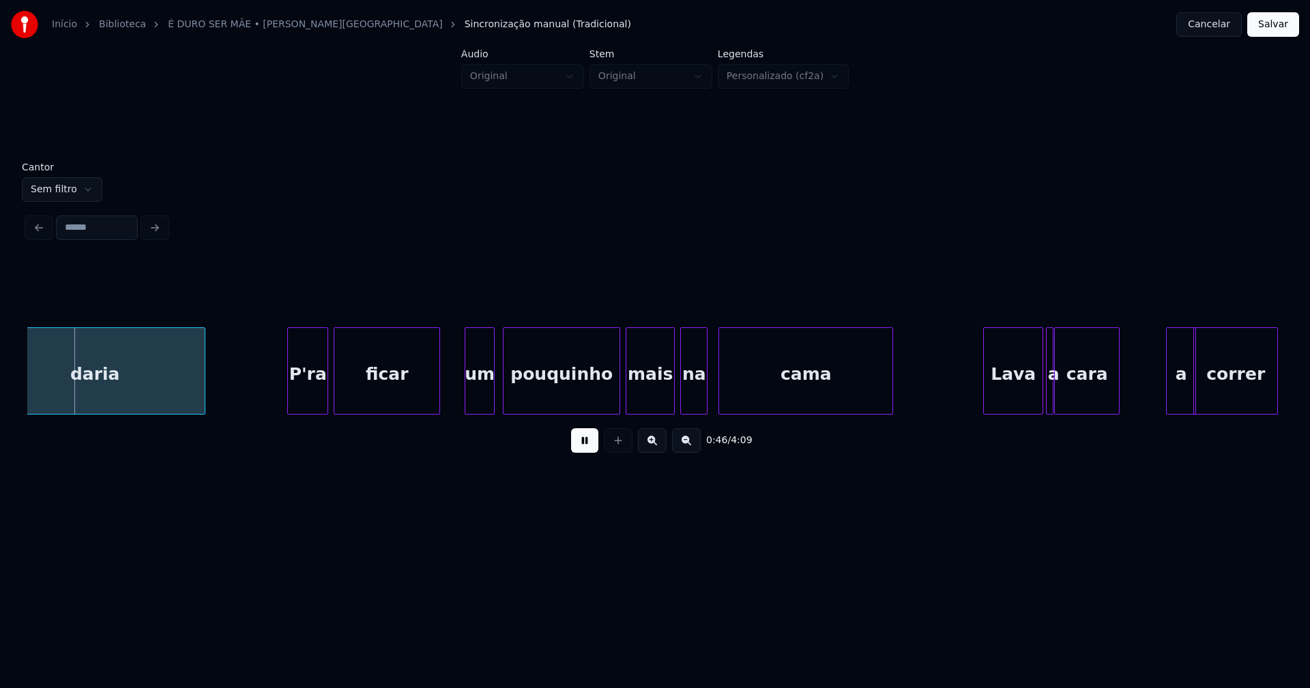
scroll to position [0, 6335]
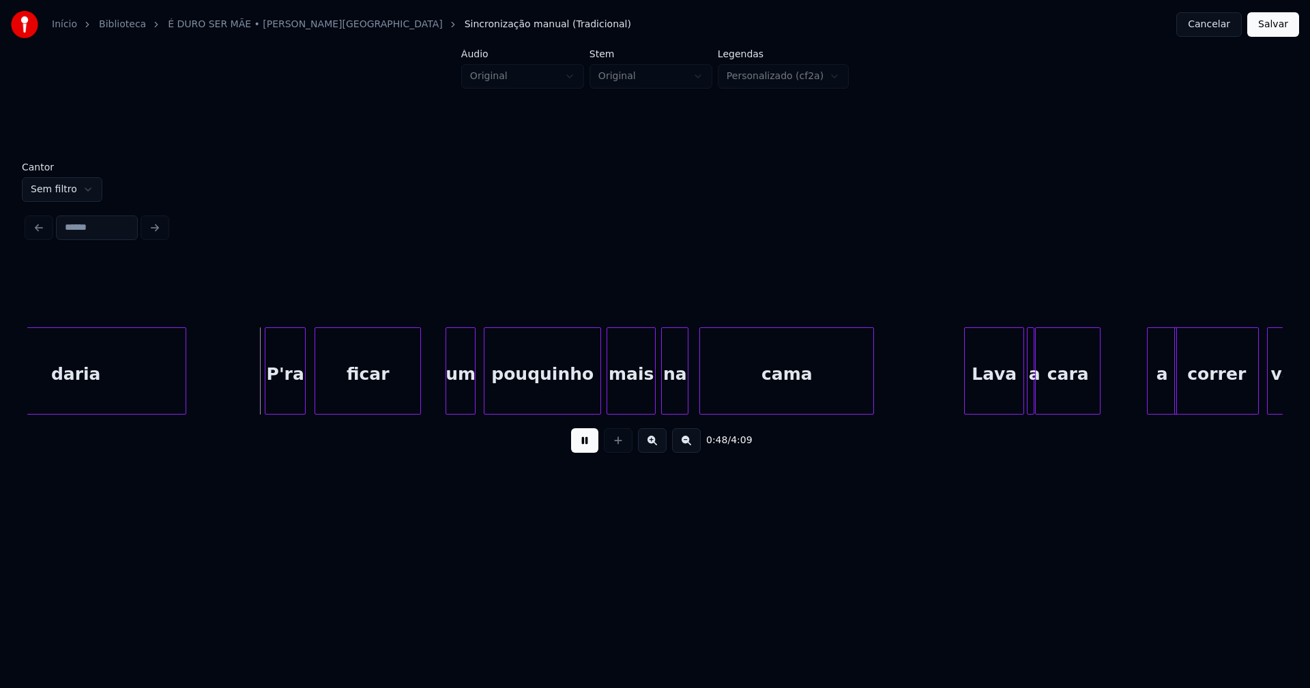
click at [286, 406] on div "P'ra" at bounding box center [285, 374] width 40 height 93
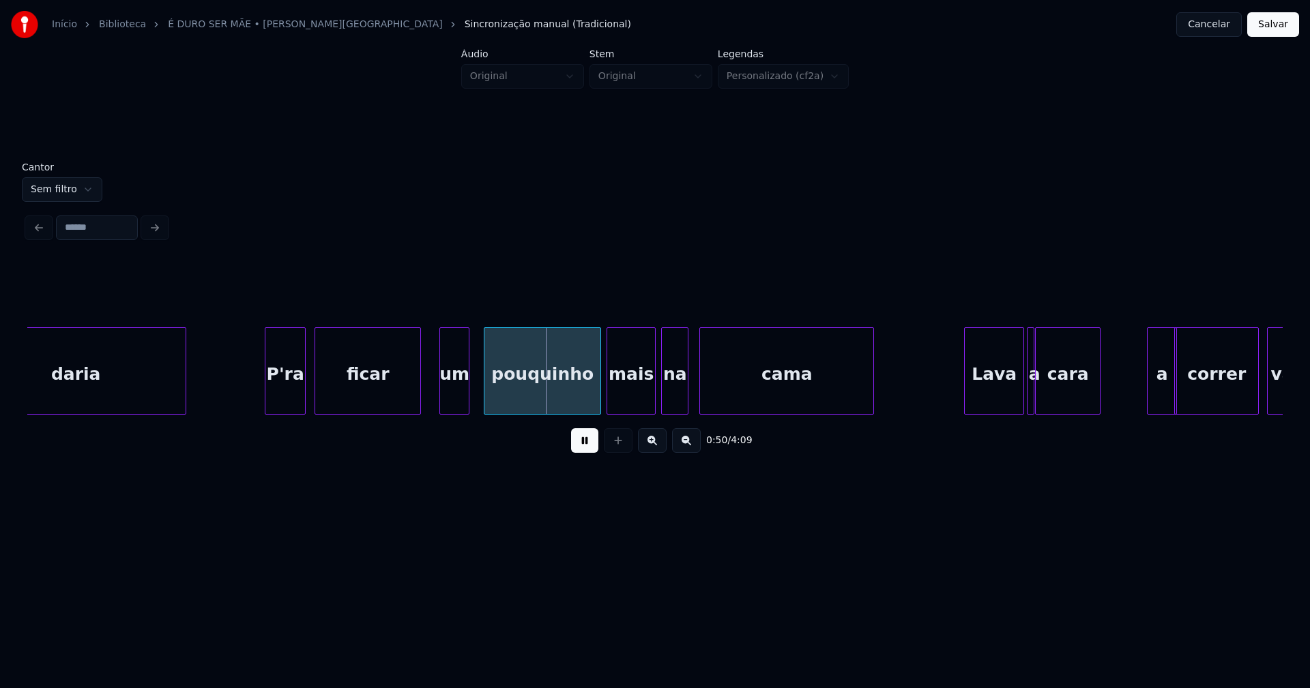
click at [454, 401] on div "um" at bounding box center [454, 374] width 29 height 93
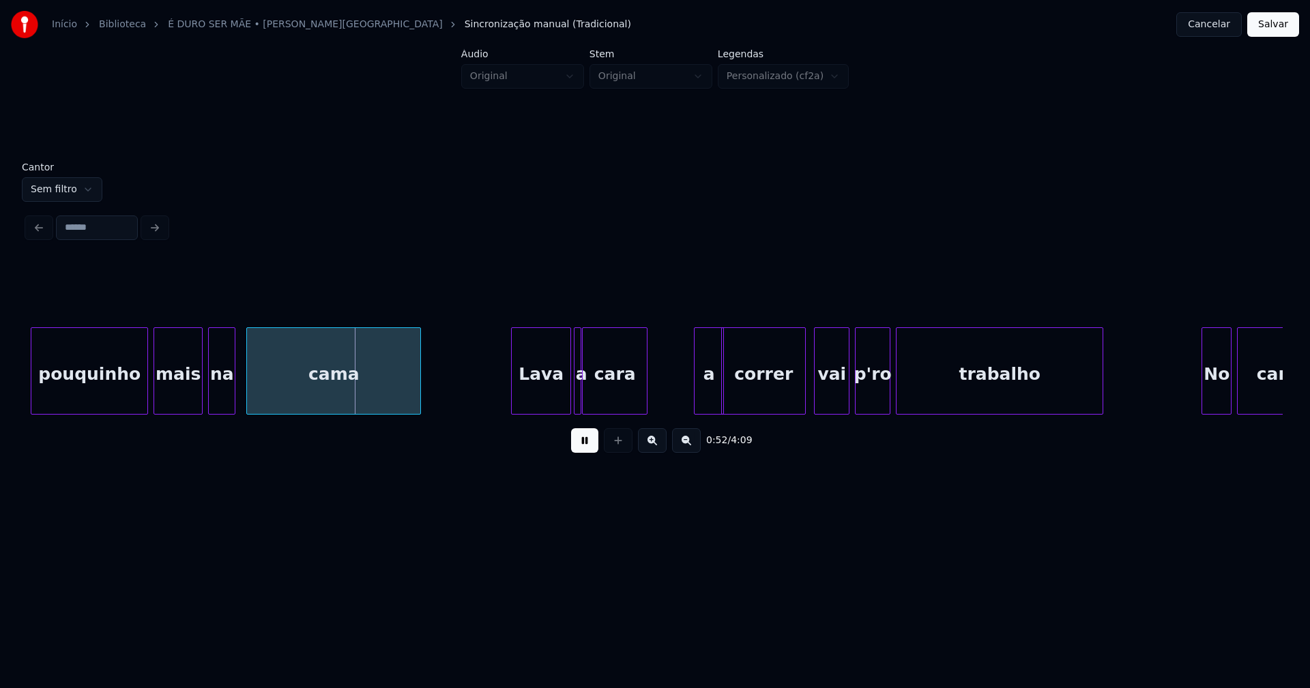
scroll to position [0, 7013]
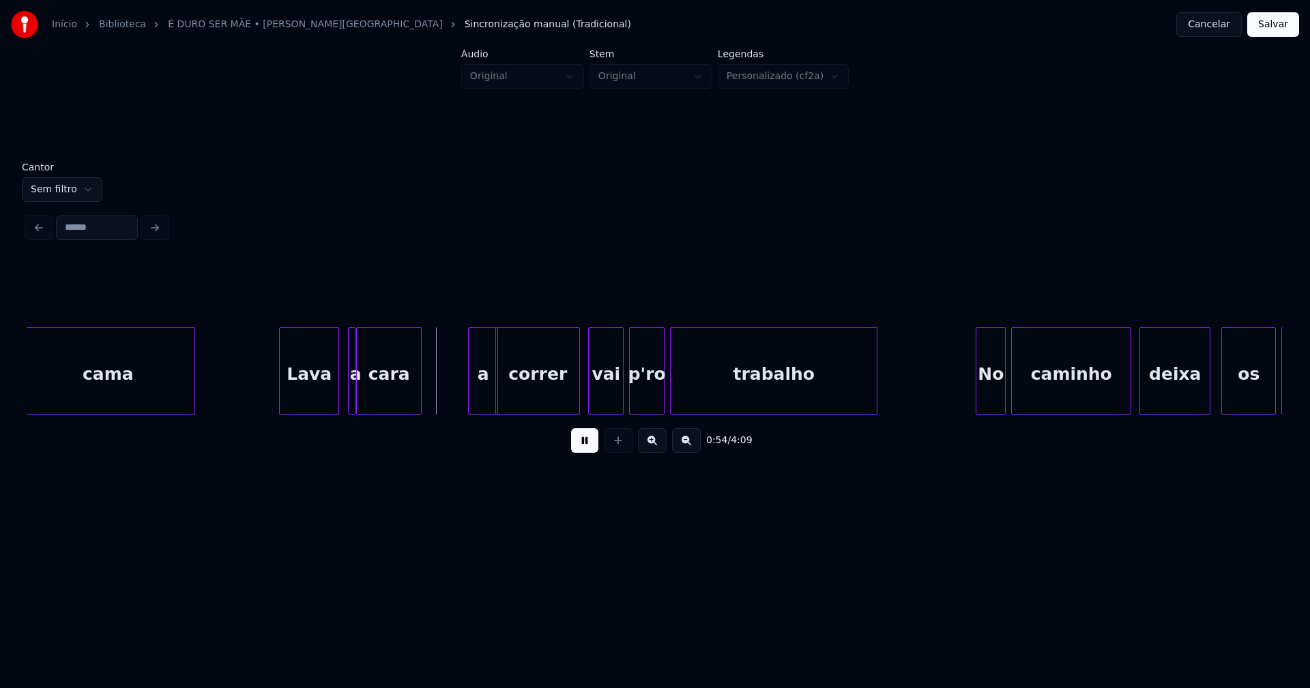
click at [304, 400] on div "Lava" at bounding box center [309, 374] width 59 height 93
click at [584, 447] on button at bounding box center [584, 440] width 27 height 25
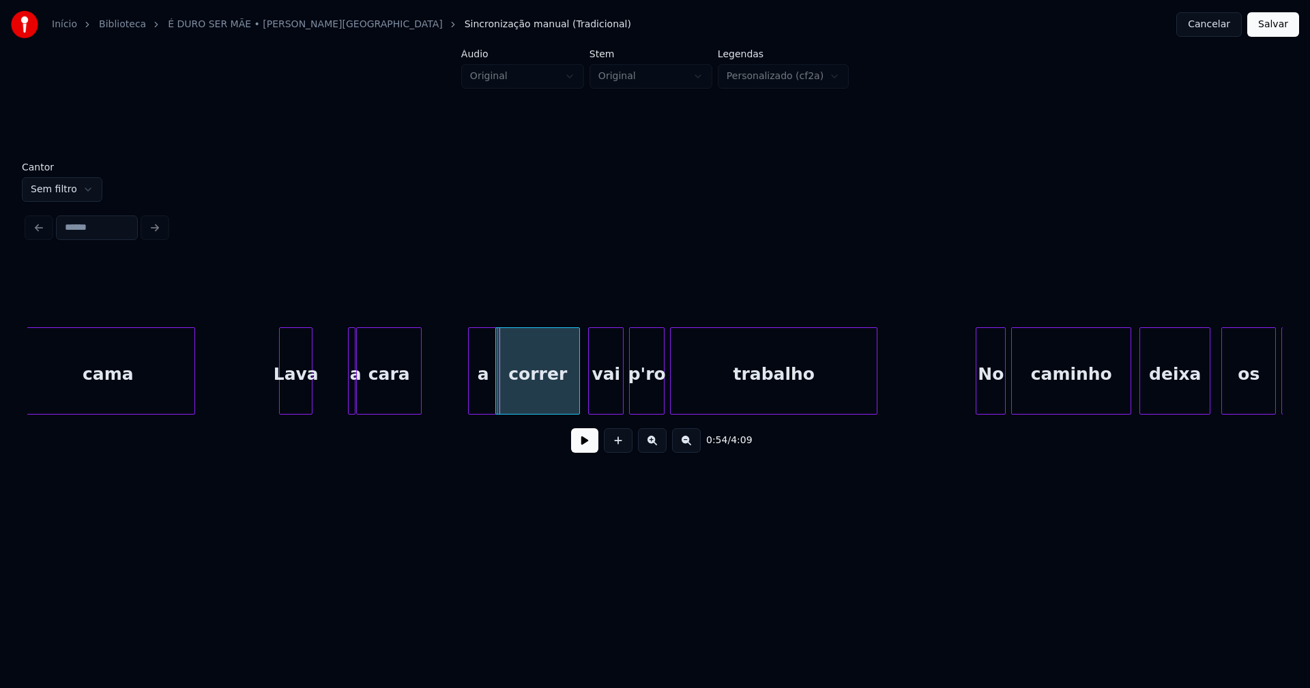
click at [309, 400] on div at bounding box center [310, 371] width 4 height 86
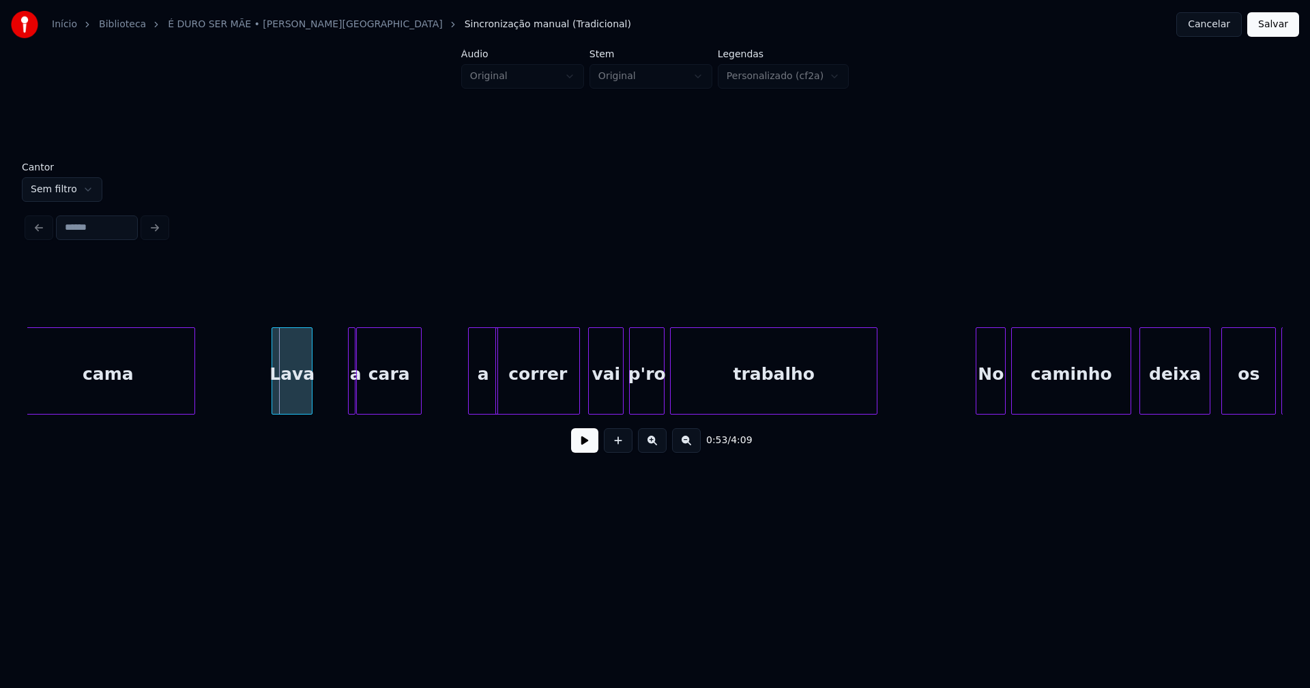
click at [274, 397] on div at bounding box center [274, 371] width 4 height 86
click at [317, 401] on div "a" at bounding box center [321, 370] width 8 height 87
click at [338, 396] on div at bounding box center [338, 371] width 4 height 86
click at [583, 453] on button at bounding box center [584, 440] width 27 height 25
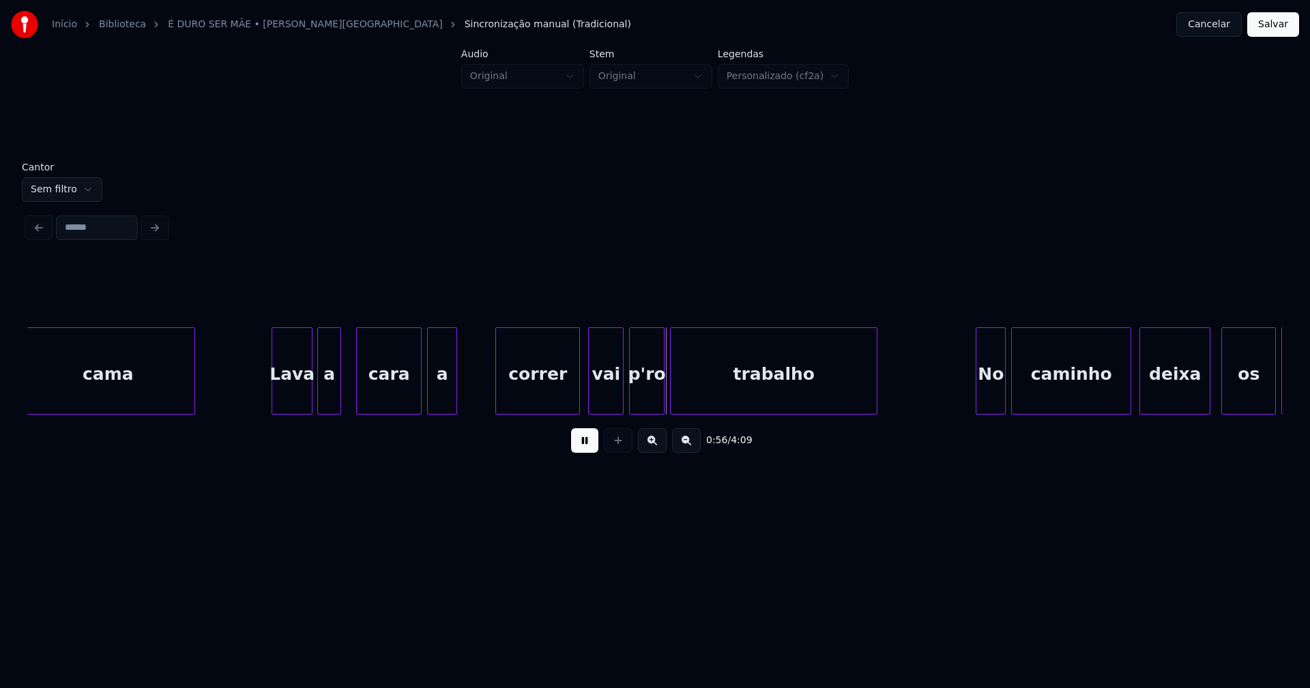
click at [442, 409] on div "a" at bounding box center [442, 374] width 29 height 93
click at [462, 398] on div at bounding box center [462, 371] width 4 height 86
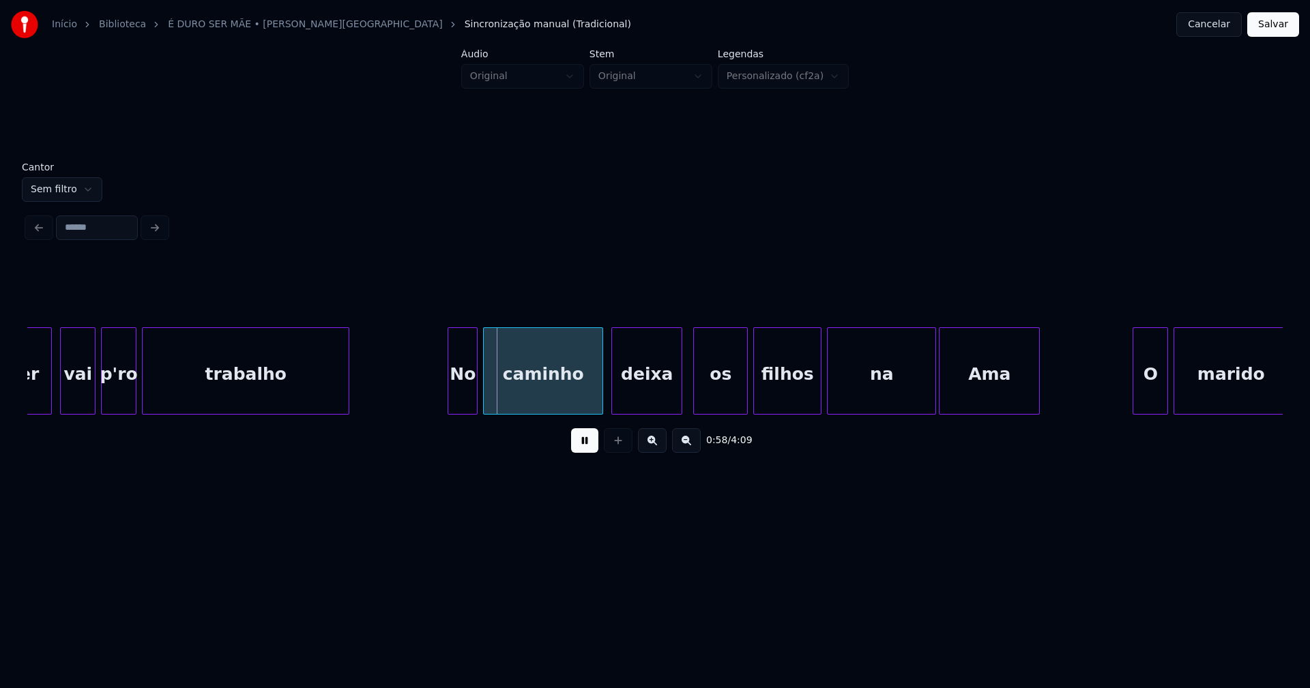
scroll to position [0, 7635]
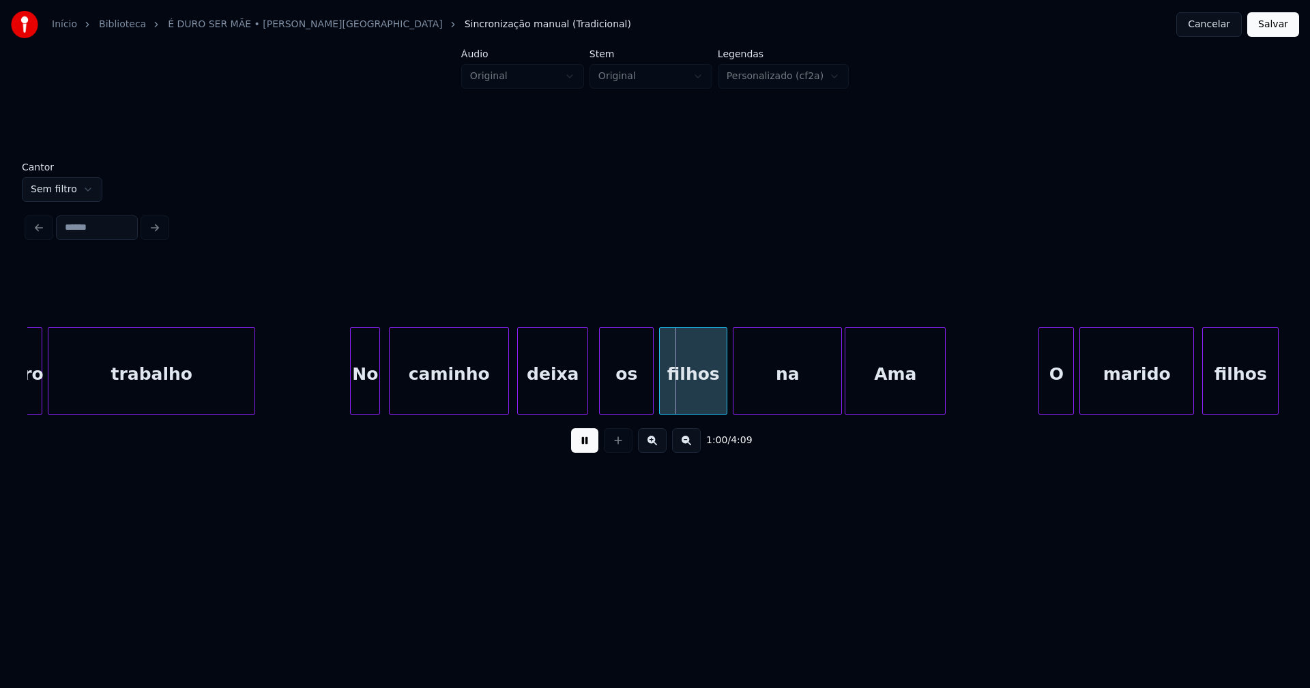
click at [366, 402] on div "No" at bounding box center [365, 374] width 29 height 93
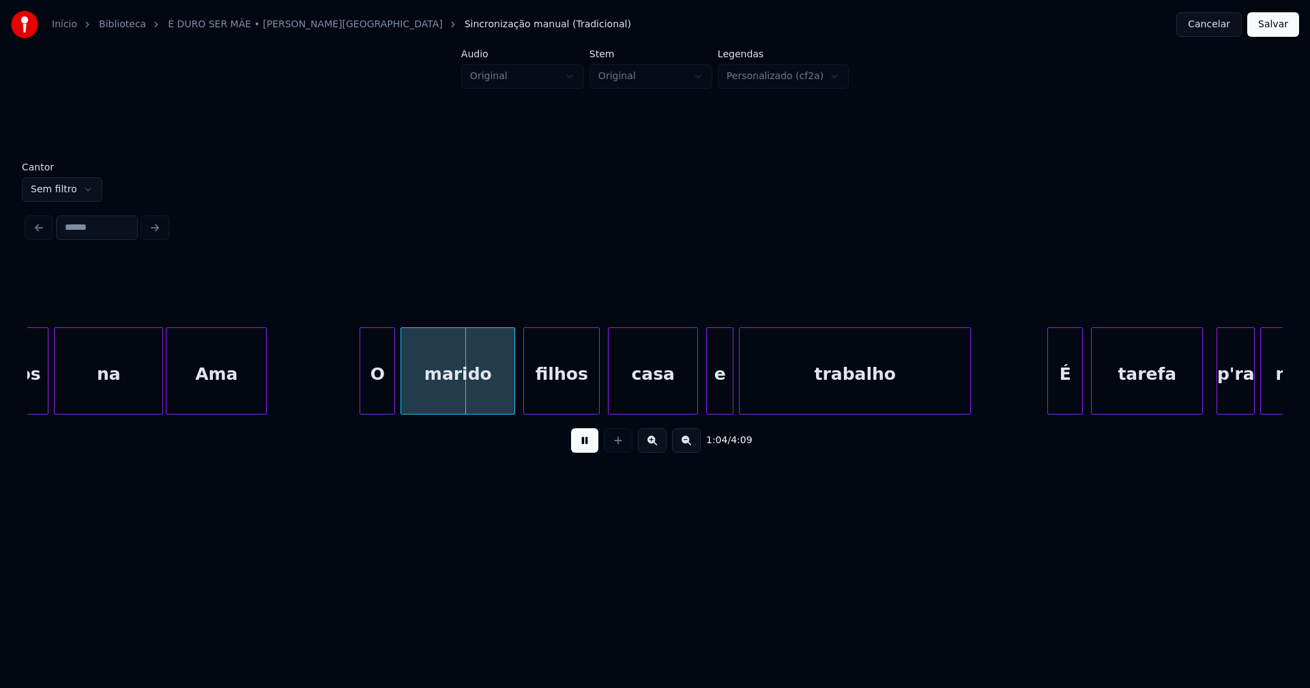
scroll to position [0, 8333]
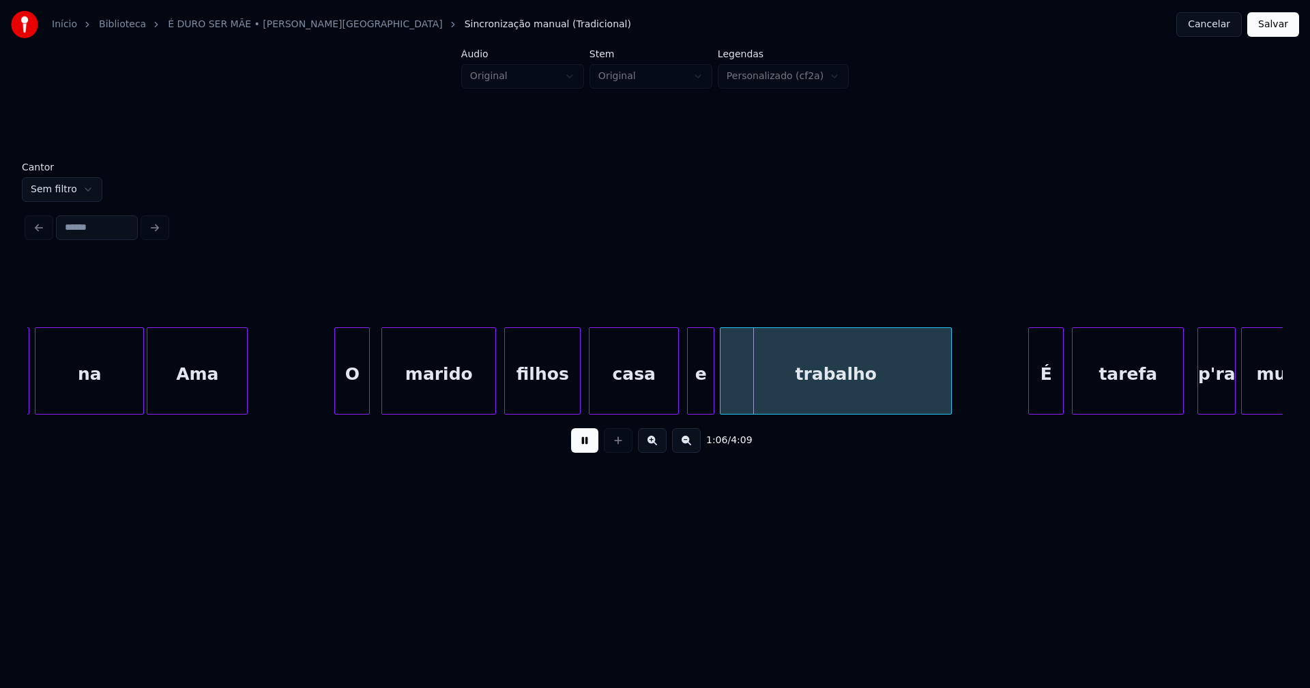
click at [355, 402] on div "O" at bounding box center [352, 374] width 34 height 93
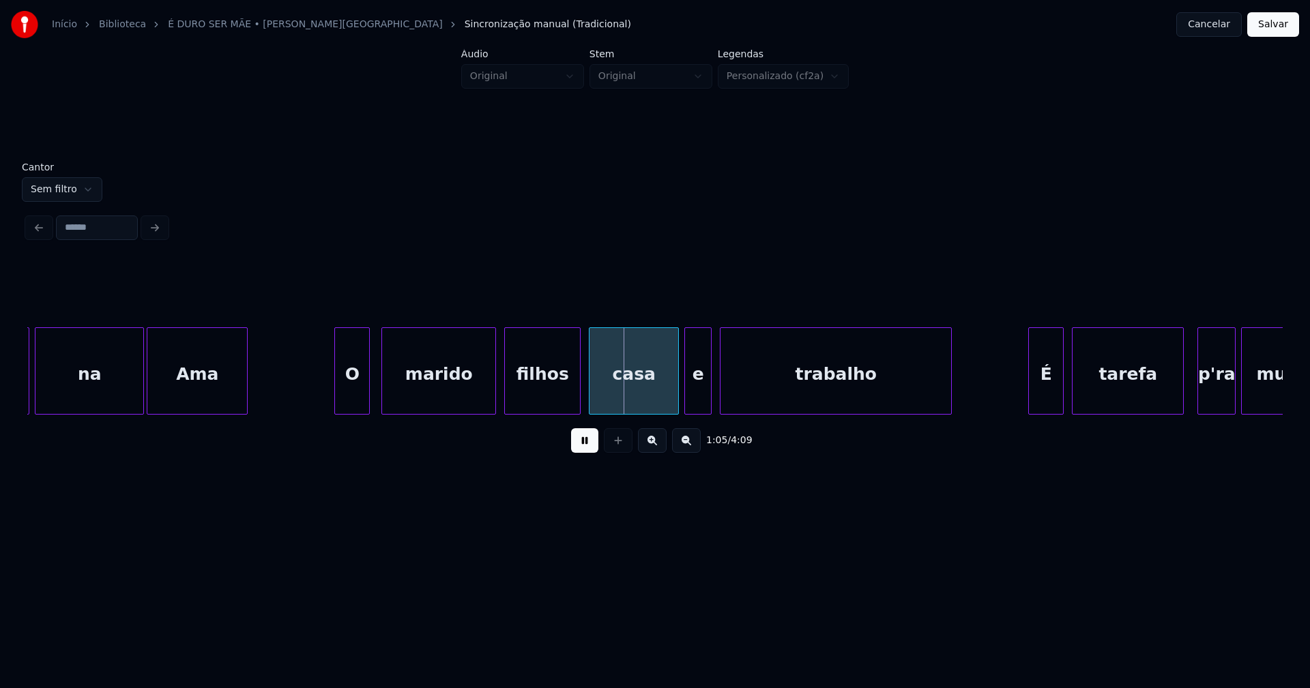
click at [696, 401] on div "e" at bounding box center [698, 374] width 26 height 93
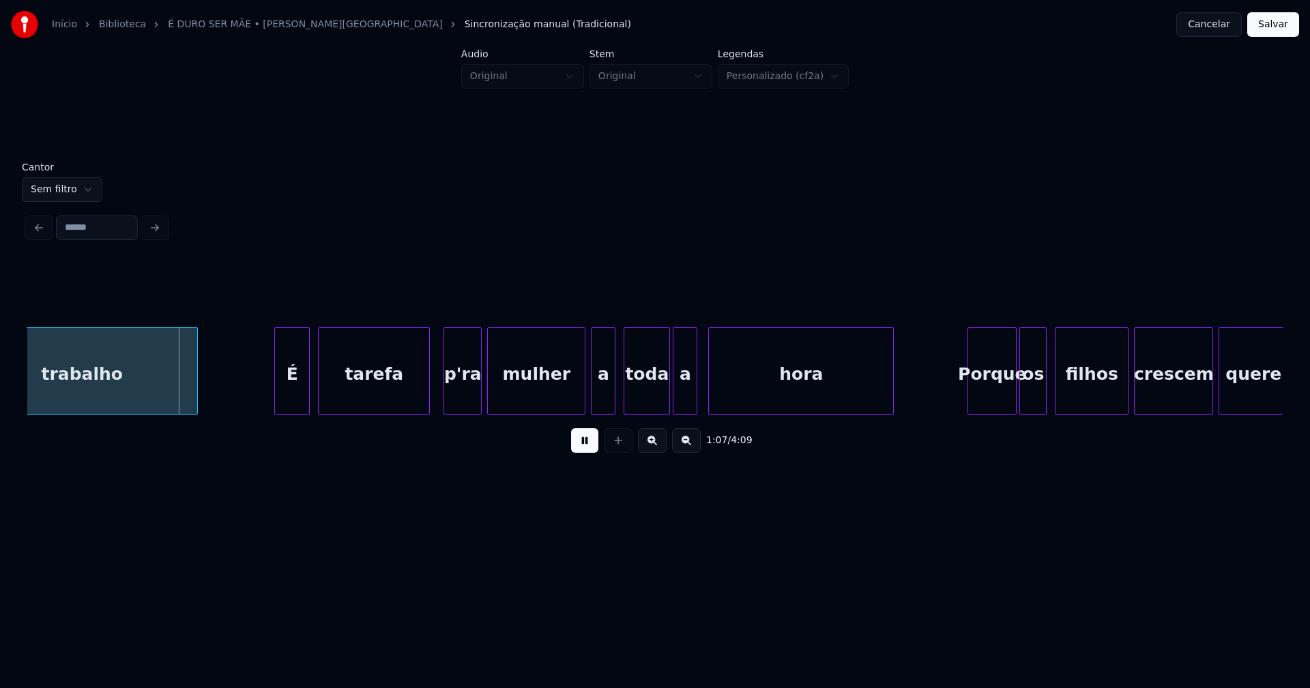
scroll to position [0, 9106]
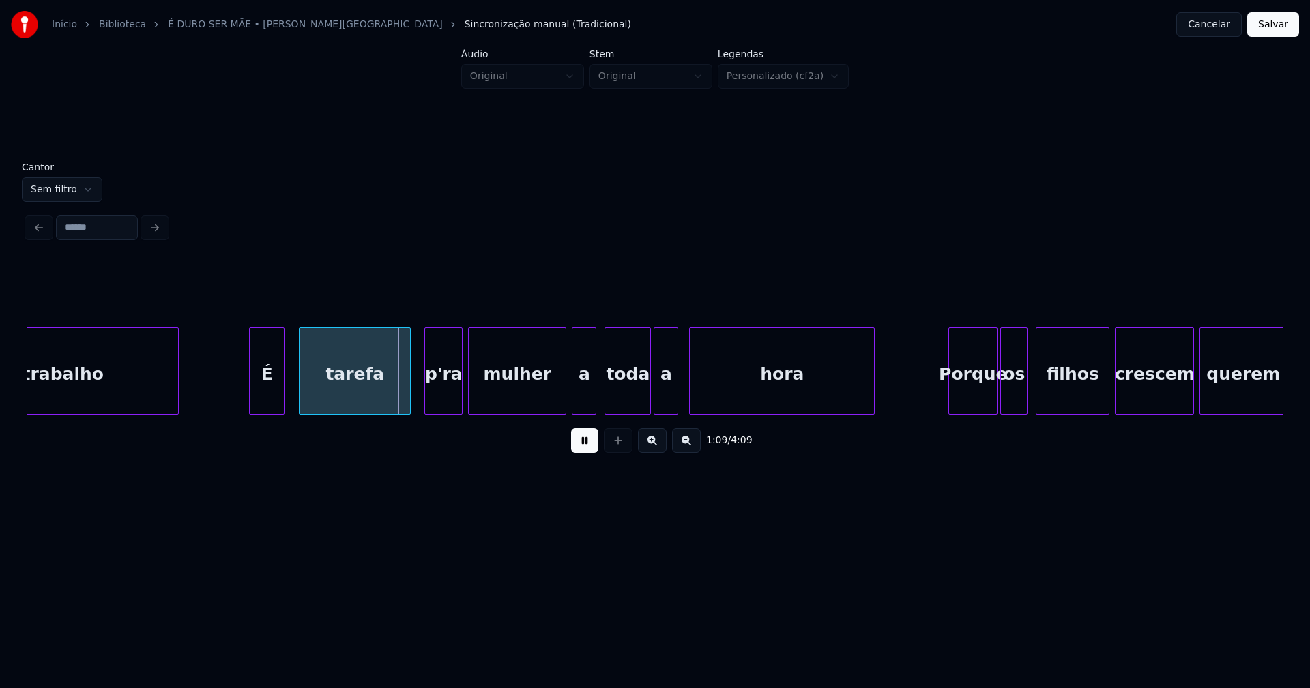
click at [272, 402] on div "É" at bounding box center [267, 374] width 34 height 93
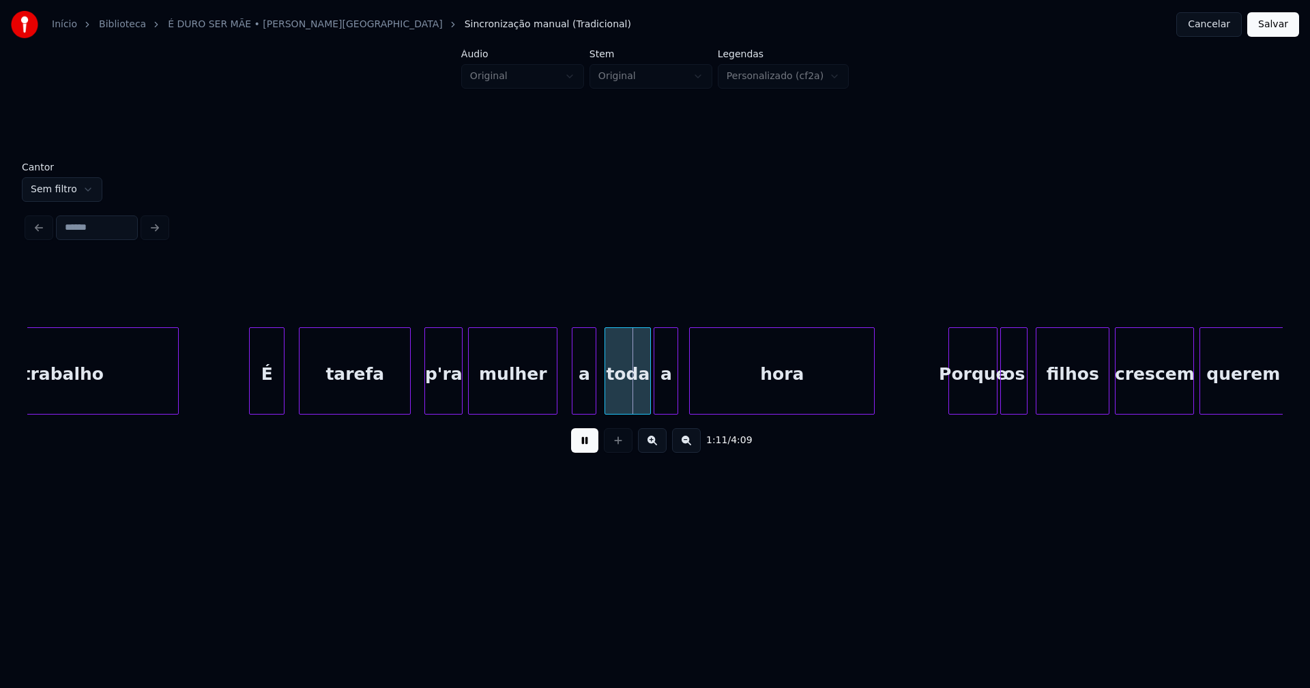
click at [556, 407] on div at bounding box center [555, 371] width 4 height 86
click at [572, 400] on div "a" at bounding box center [574, 374] width 23 height 93
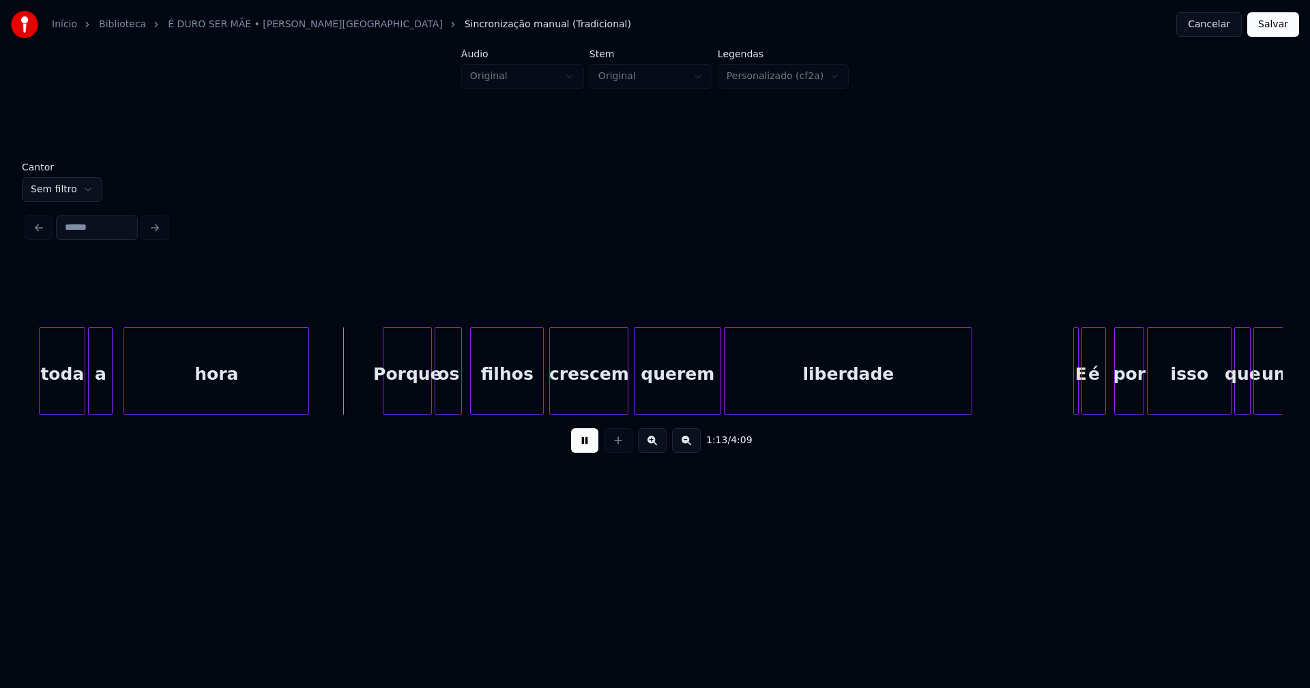
scroll to position [0, 9691]
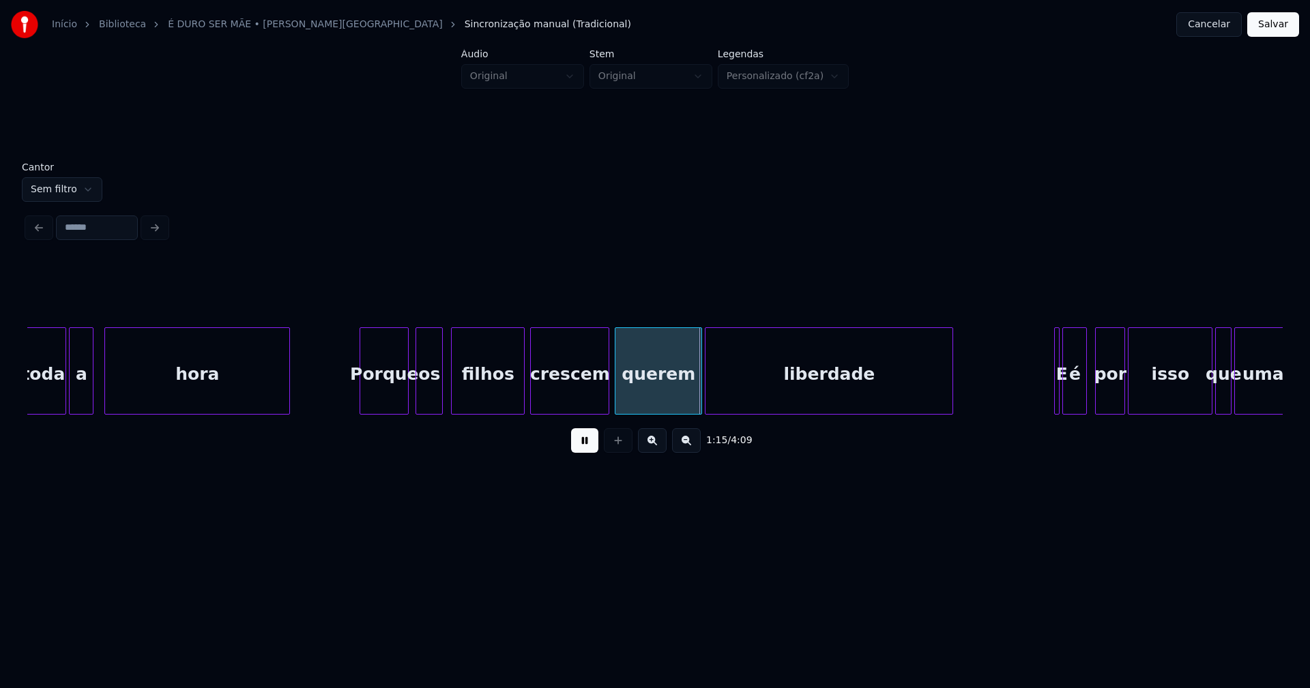
click at [383, 406] on div "Porque" at bounding box center [384, 374] width 48 height 93
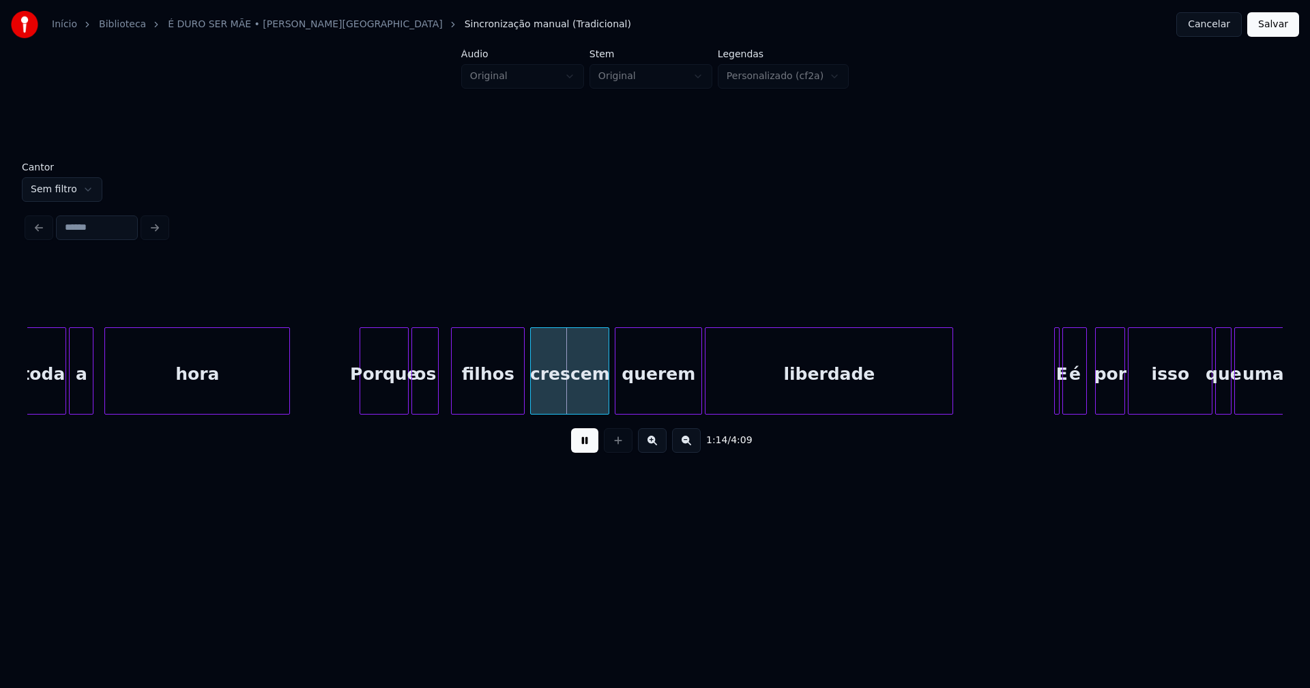
click at [423, 404] on div "os" at bounding box center [425, 374] width 26 height 93
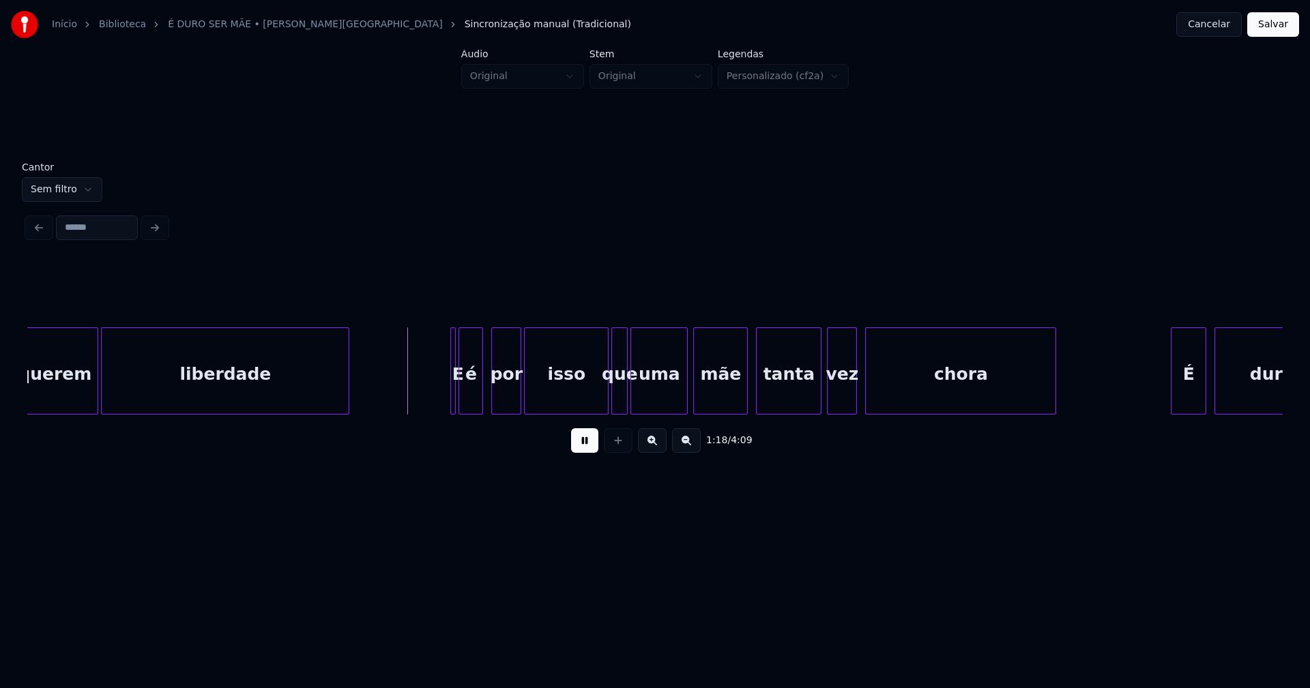
scroll to position [0, 10369]
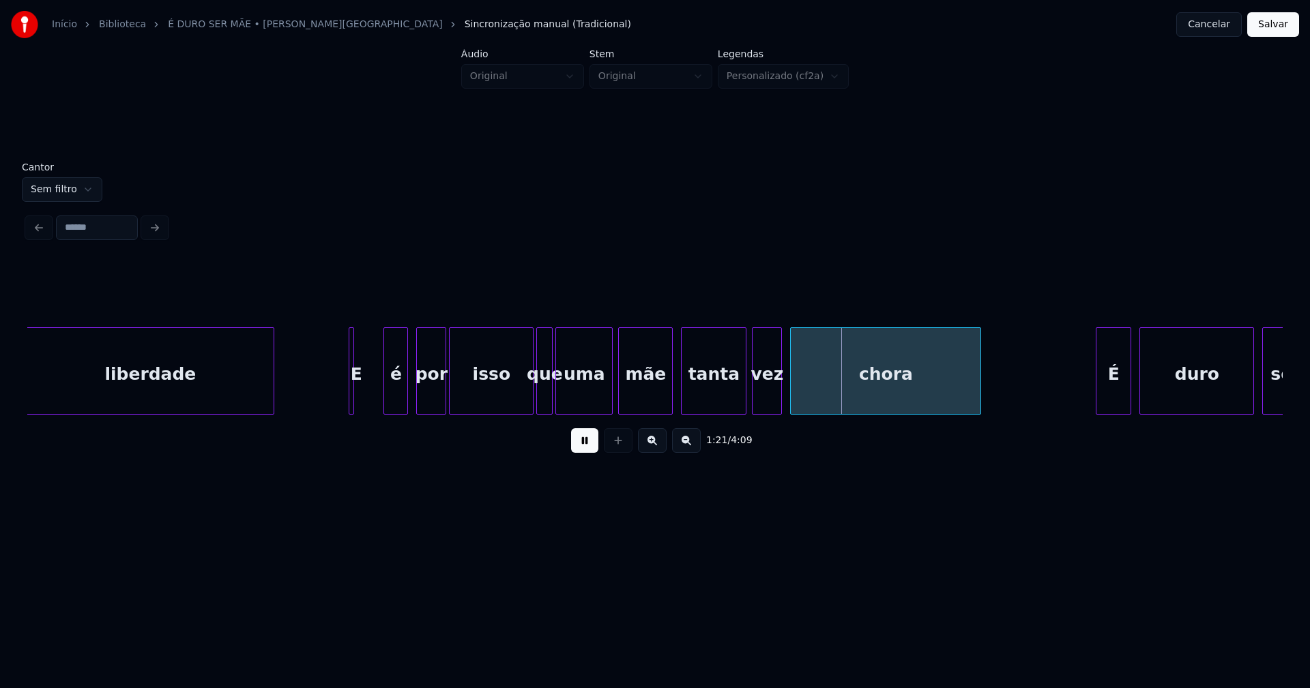
click at [349, 402] on div "E" at bounding box center [351, 370] width 5 height 87
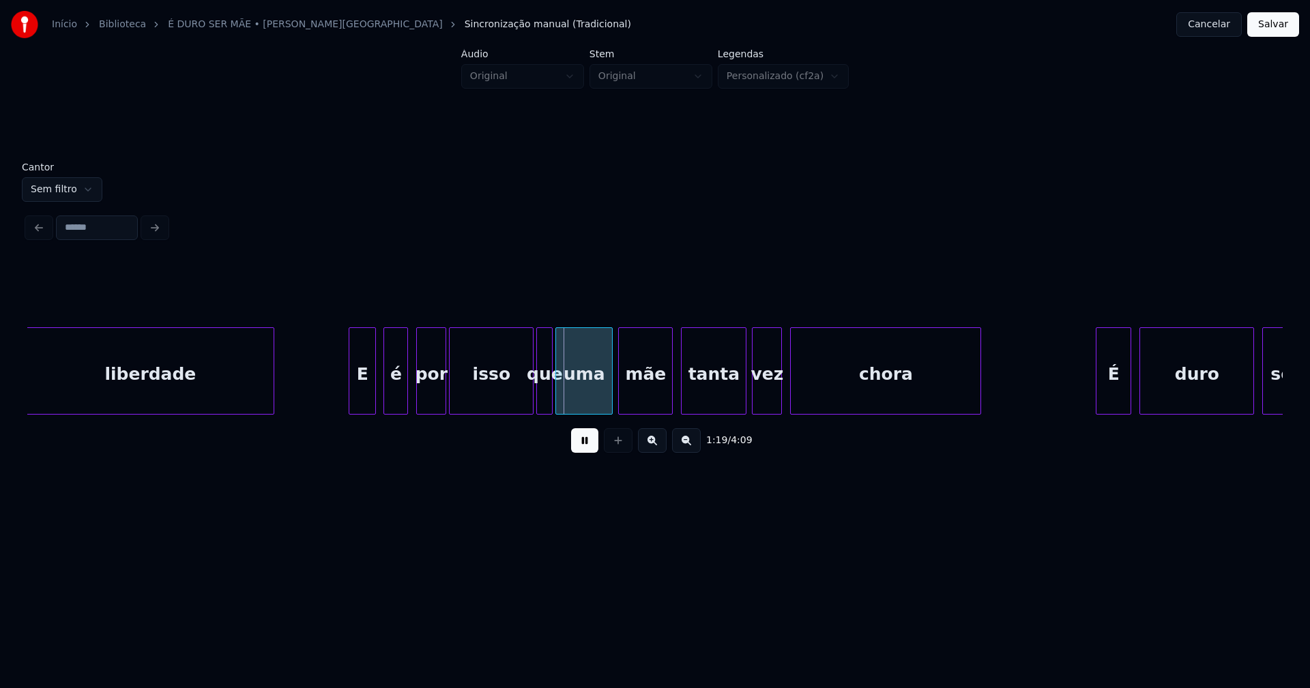
click at [373, 394] on div at bounding box center [373, 371] width 4 height 86
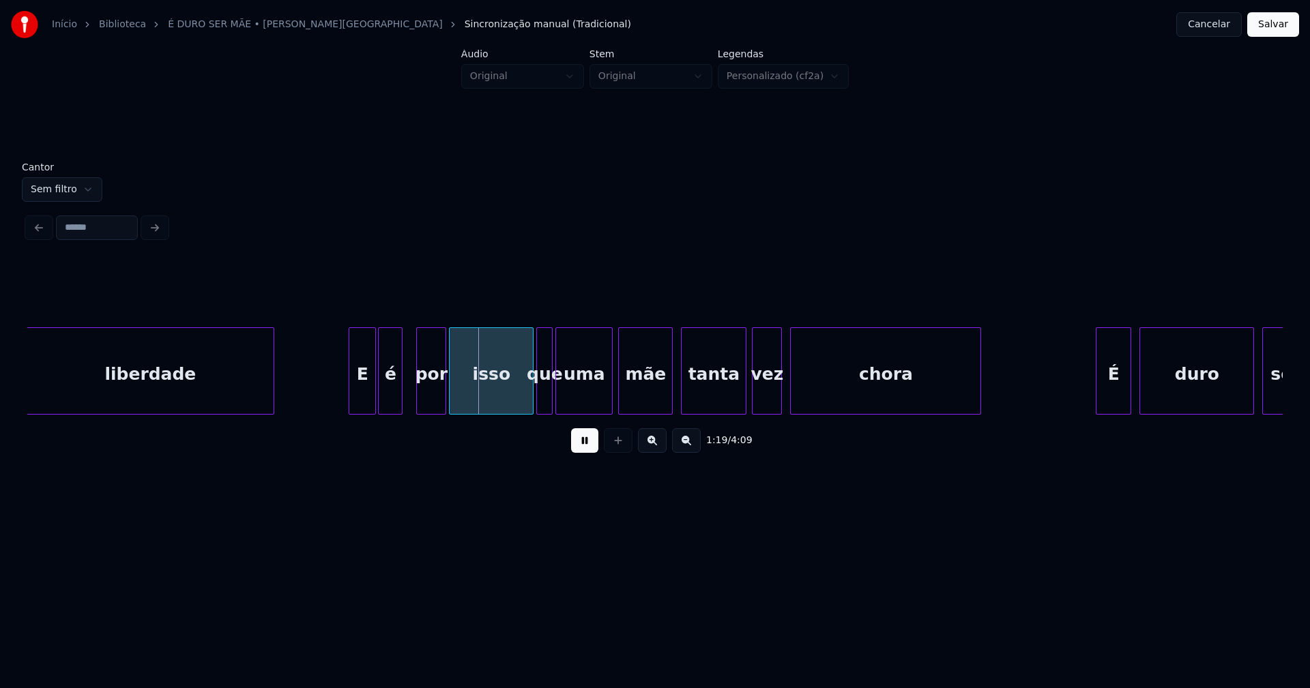
click at [392, 395] on div "é" at bounding box center [390, 374] width 23 height 93
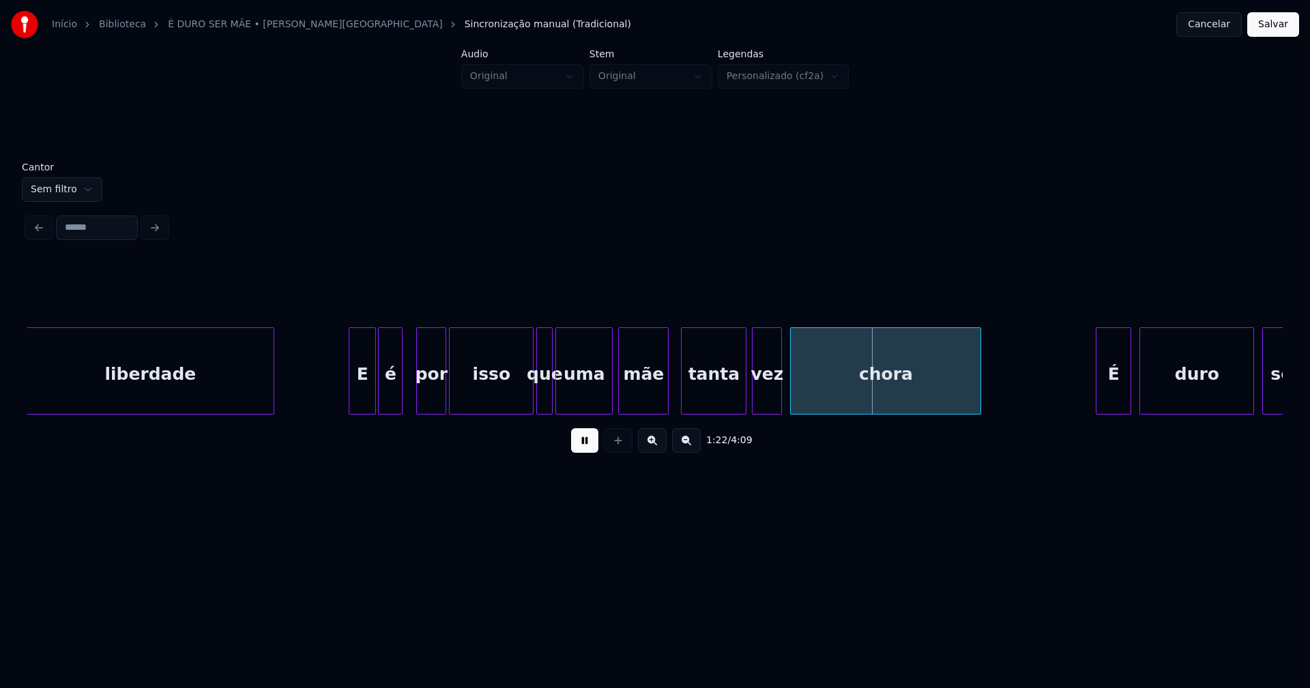
click at [665, 398] on div at bounding box center [666, 371] width 4 height 86
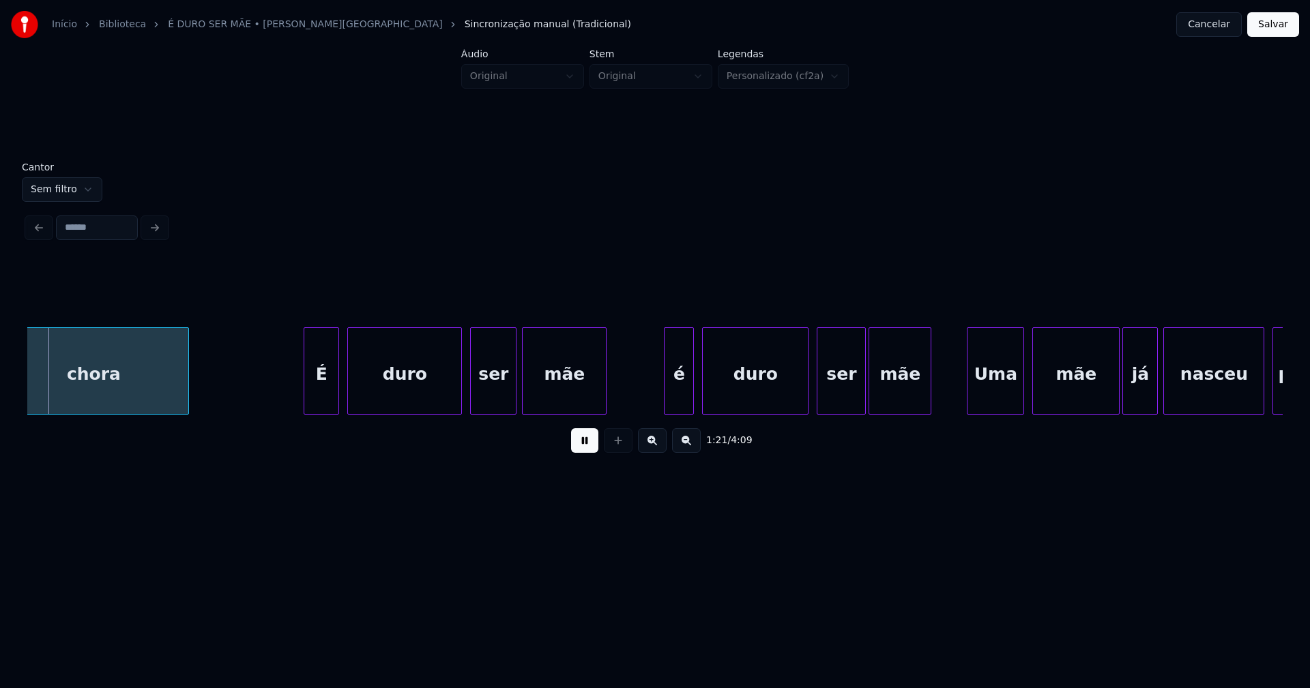
scroll to position [0, 11180]
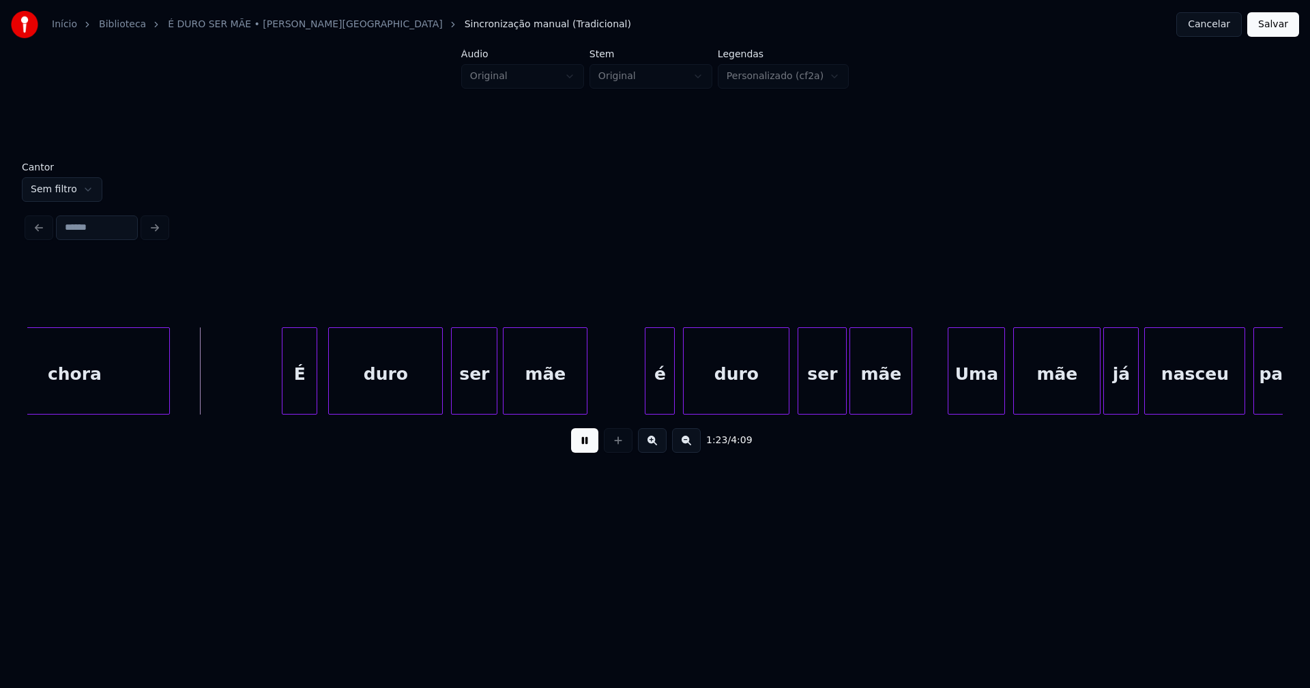
click at [299, 397] on div "É" at bounding box center [299, 374] width 34 height 93
click at [655, 394] on div "é" at bounding box center [655, 374] width 29 height 93
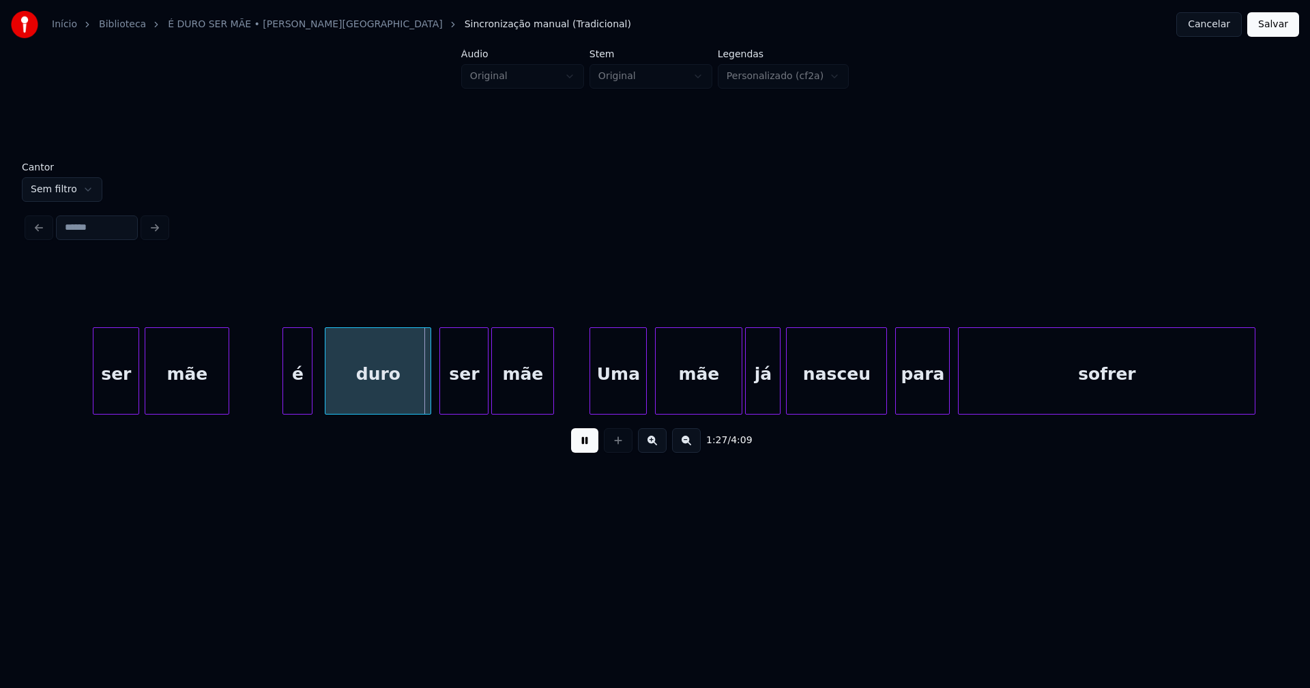
scroll to position [0, 11651]
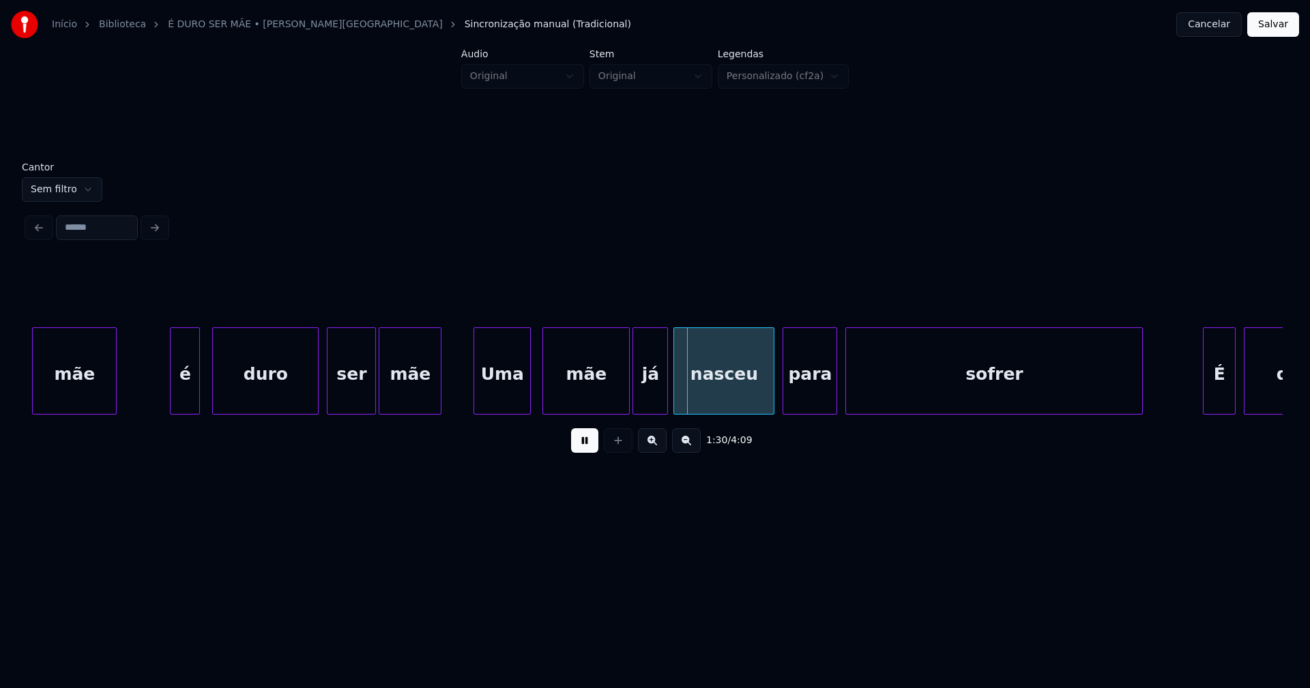
click at [497, 400] on div "Uma" at bounding box center [502, 374] width 56 height 93
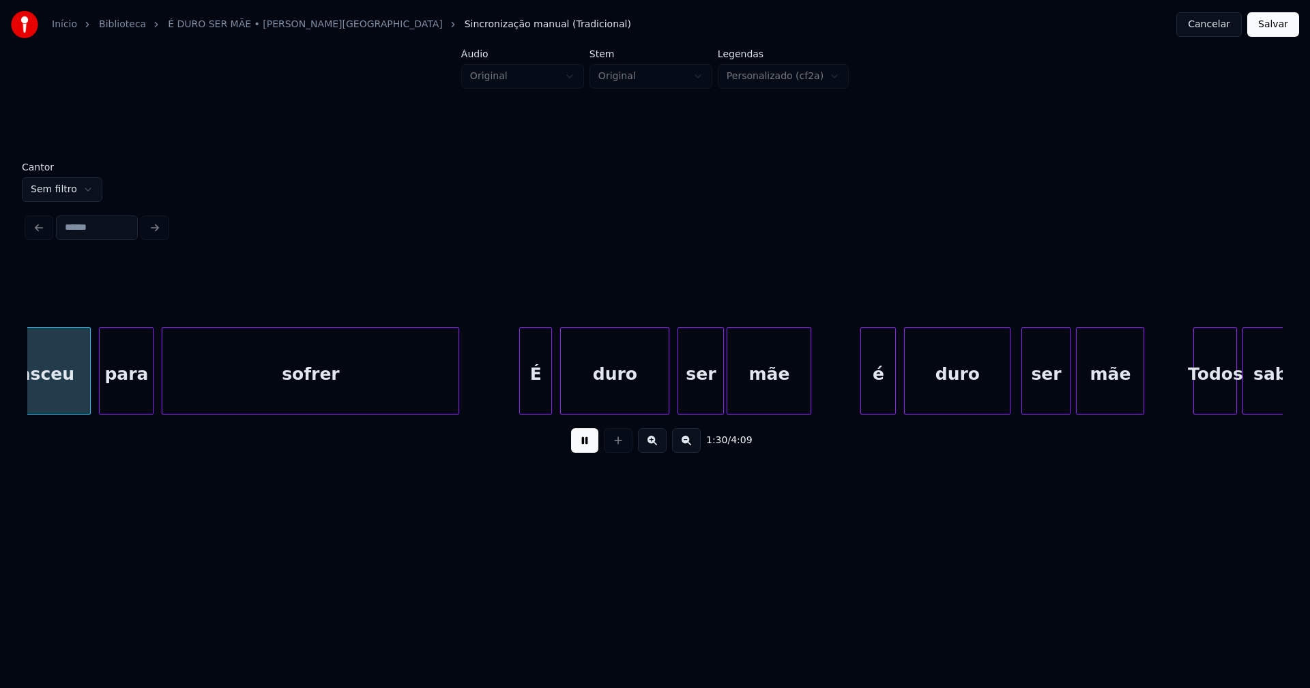
scroll to position [0, 12351]
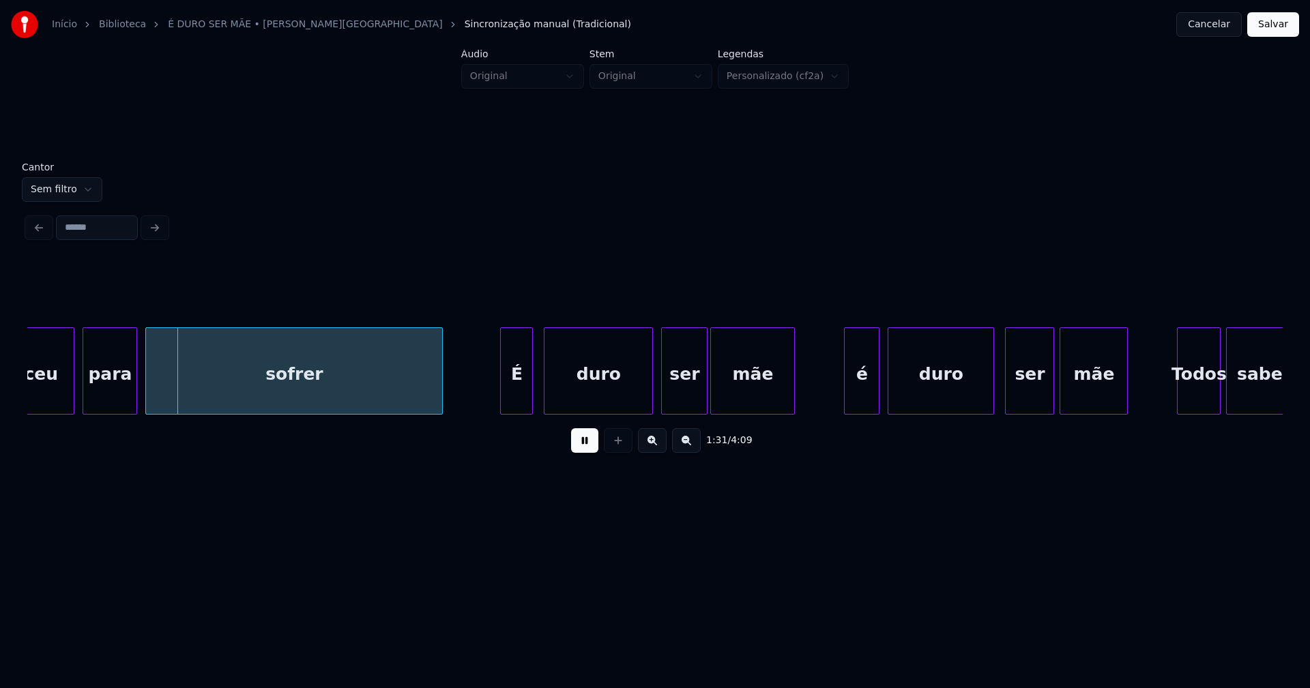
click at [520, 401] on div "É" at bounding box center [516, 374] width 31 height 93
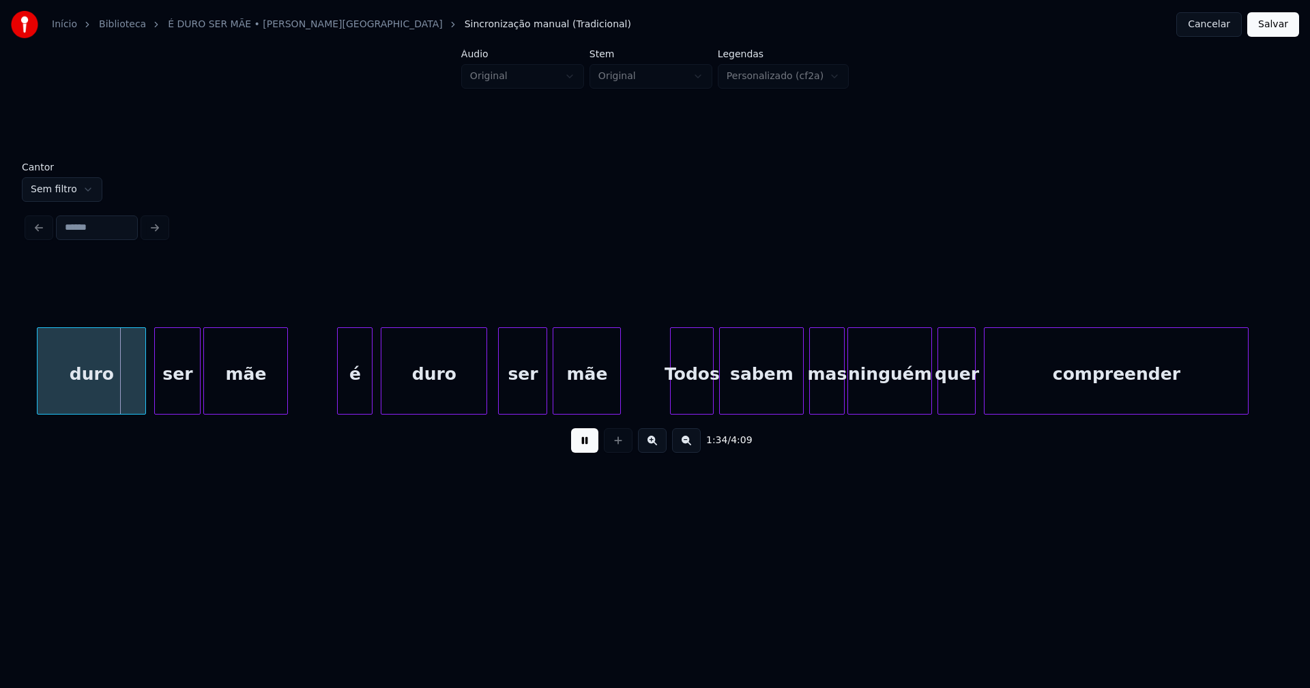
scroll to position [0, 12877]
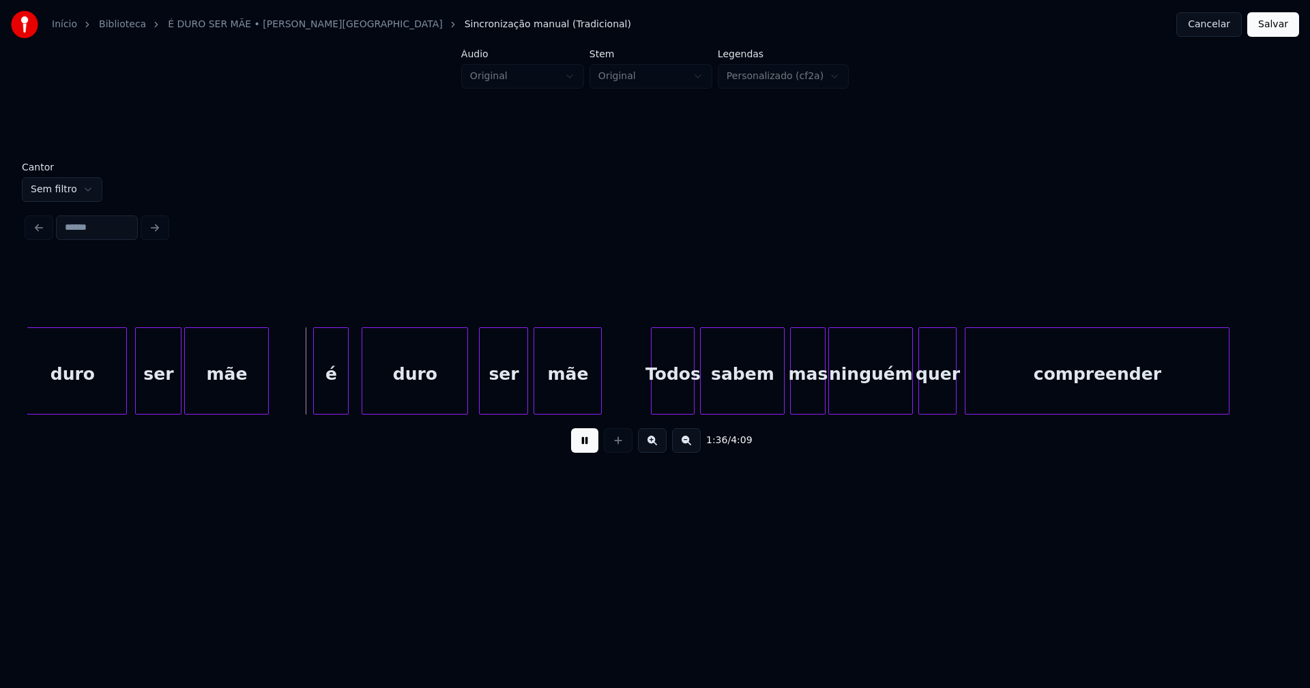
click at [335, 400] on div "é" at bounding box center [331, 374] width 34 height 93
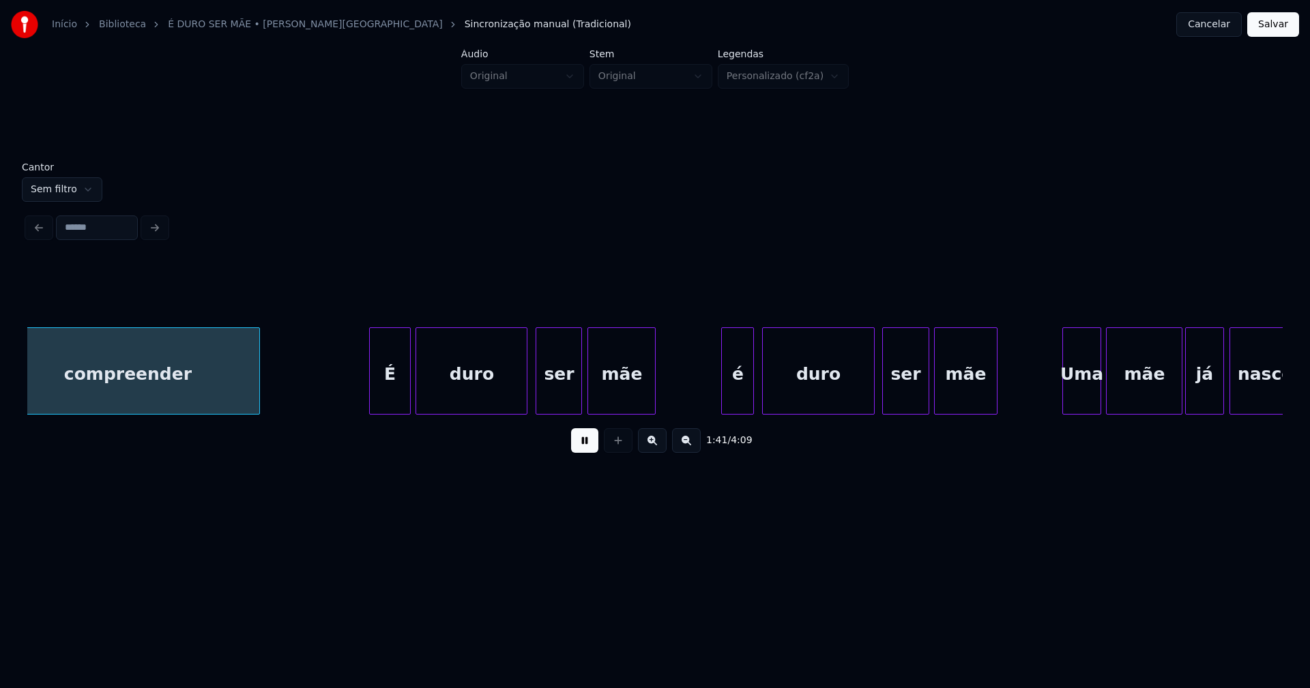
scroll to position [0, 13851]
click at [384, 396] on div "É" at bounding box center [382, 374] width 40 height 93
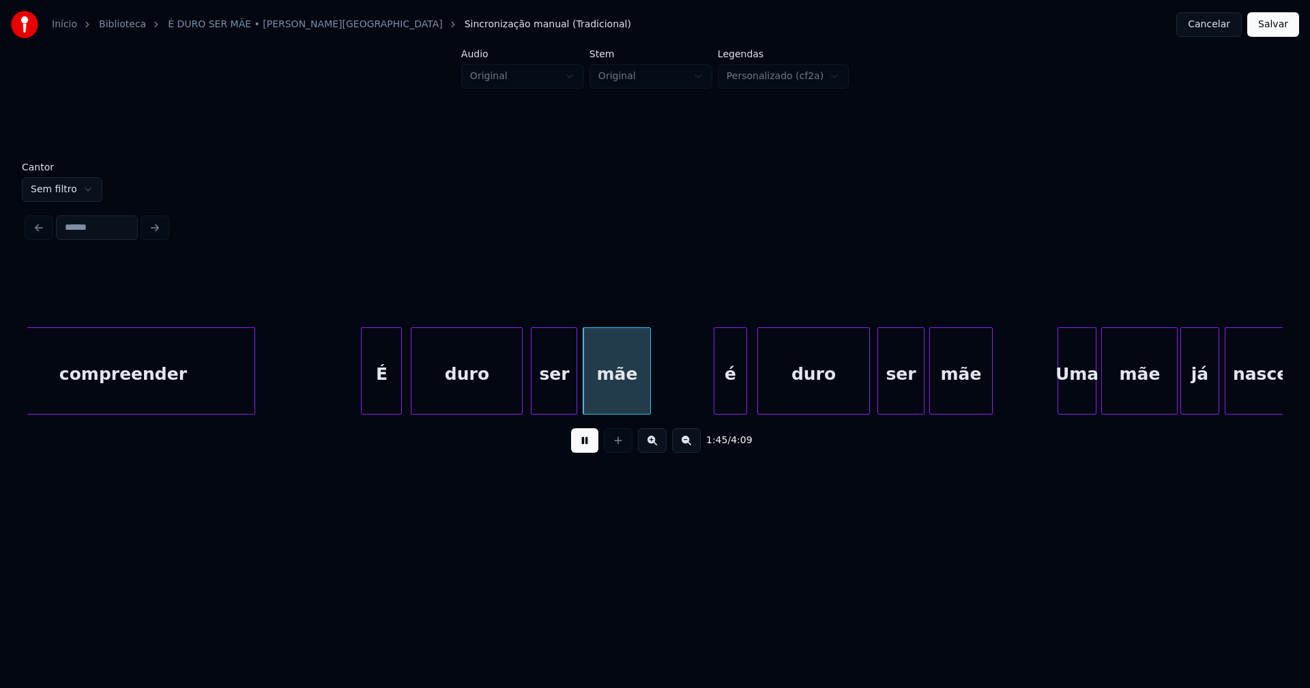
click at [728, 394] on div "é" at bounding box center [729, 374] width 31 height 93
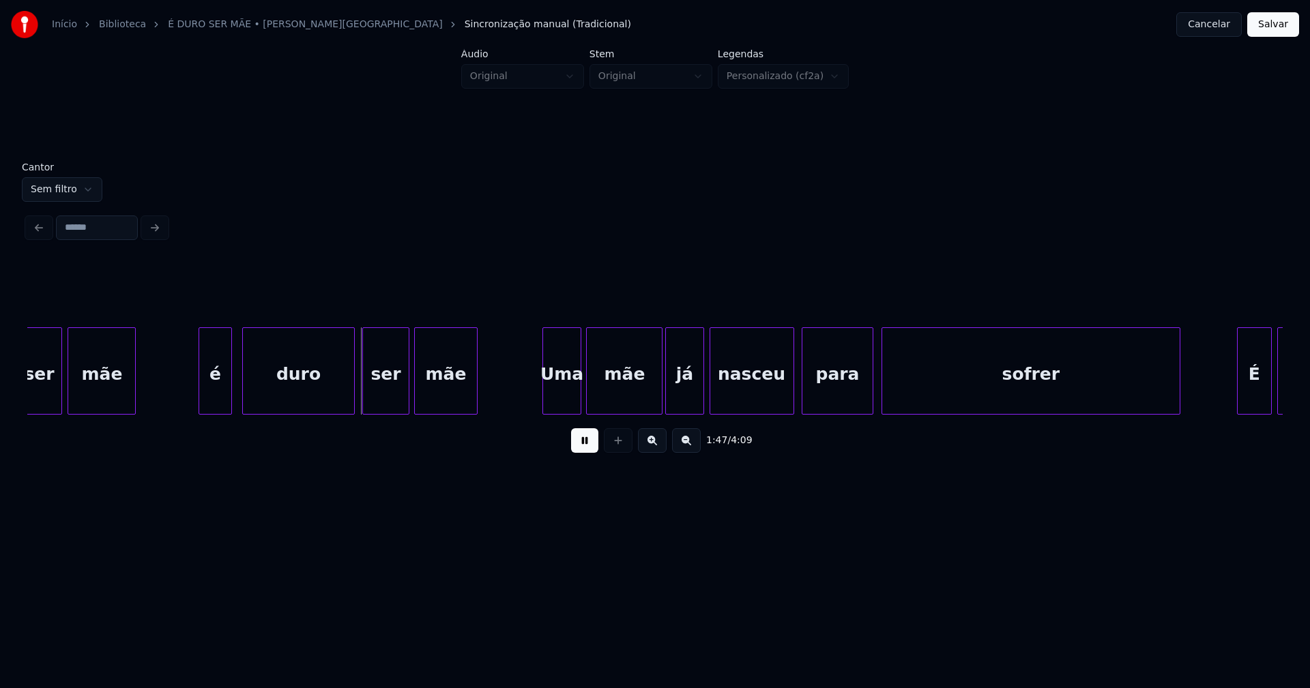
scroll to position [0, 14555]
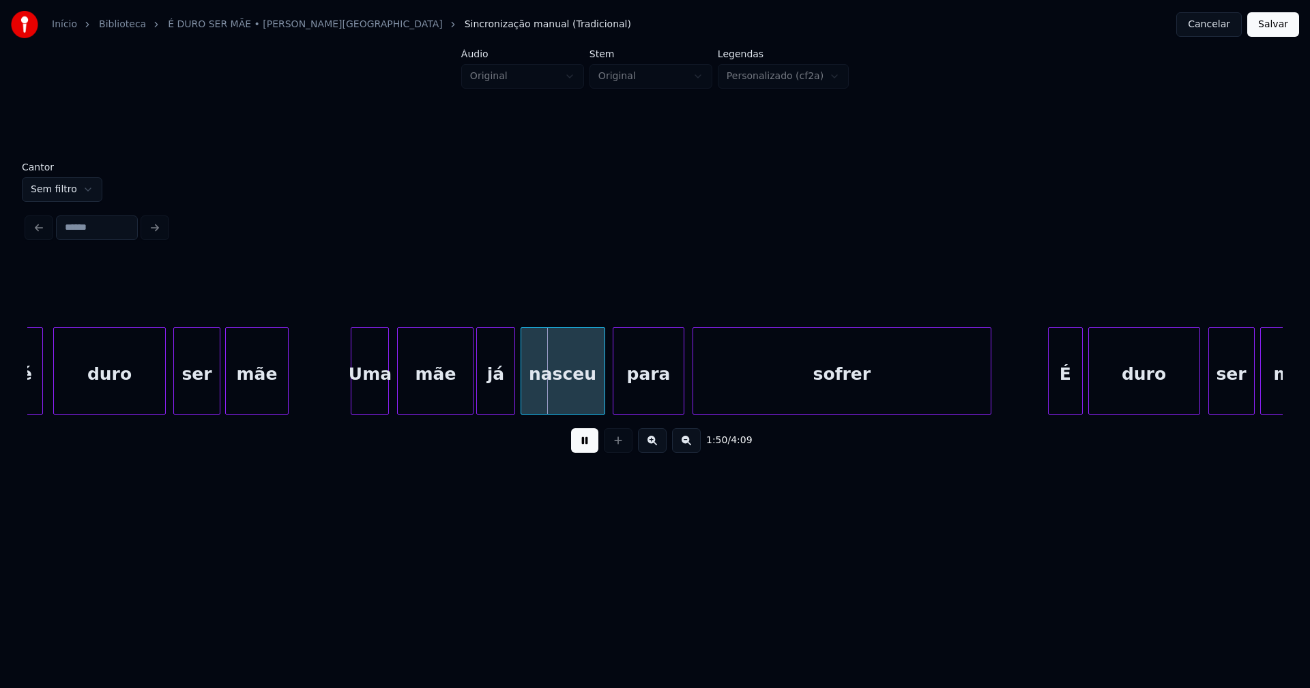
click at [373, 400] on div "Uma" at bounding box center [369, 374] width 37 height 93
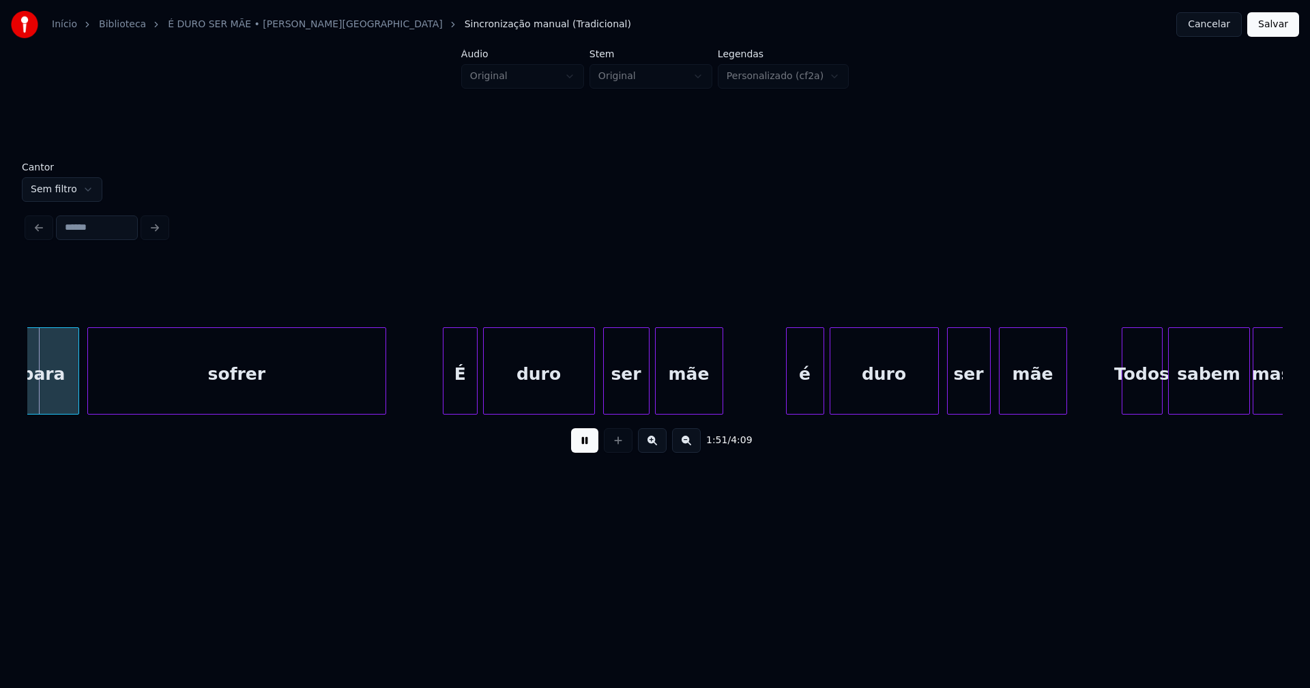
scroll to position [0, 15190]
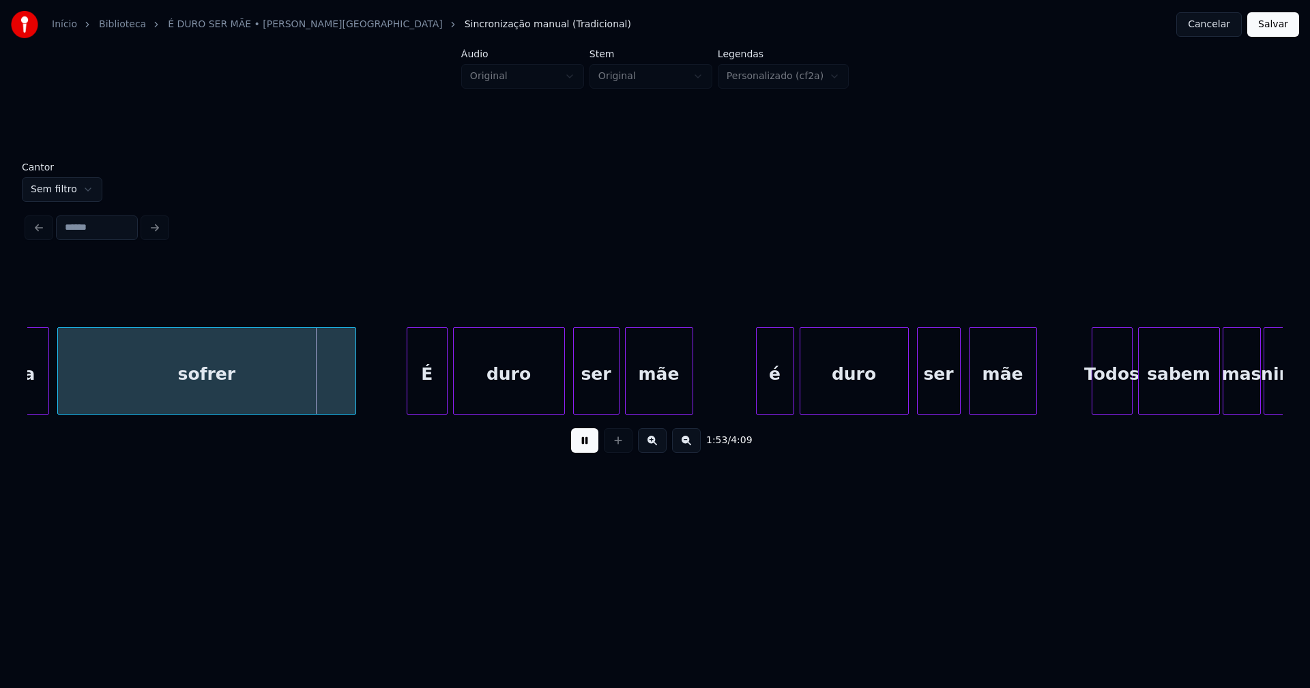
click at [409, 396] on div at bounding box center [409, 371] width 4 height 86
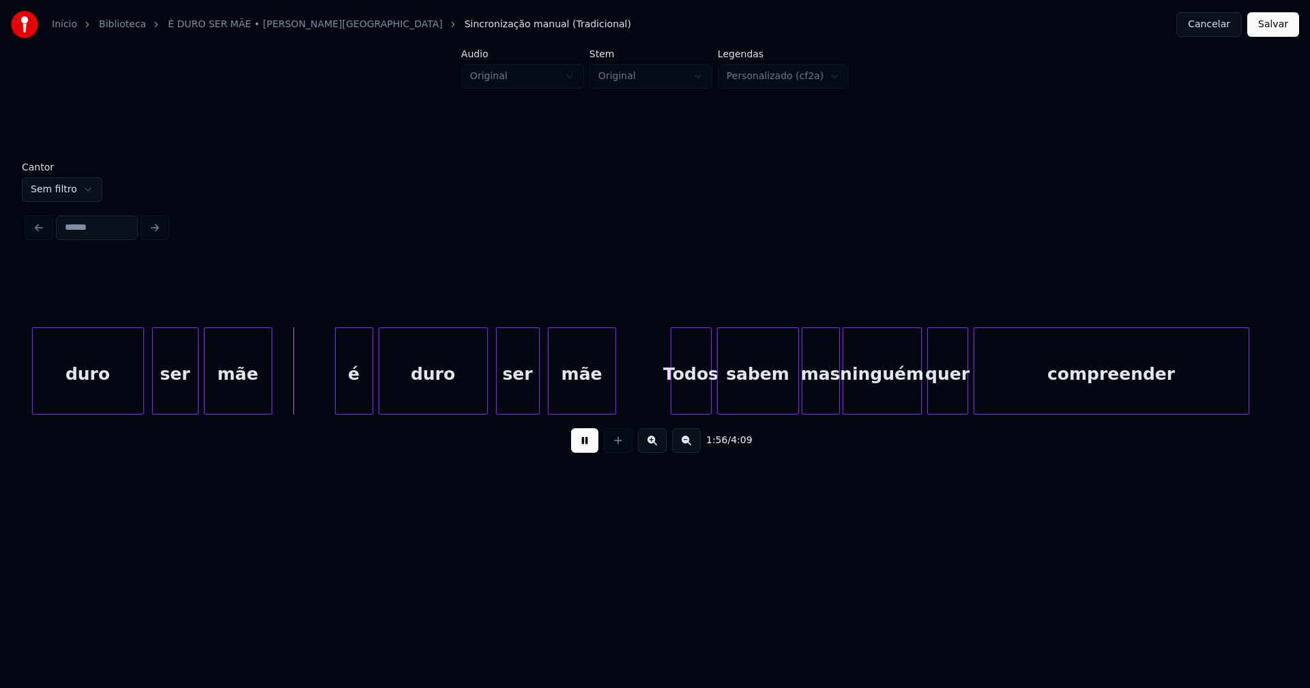
scroll to position [0, 15667]
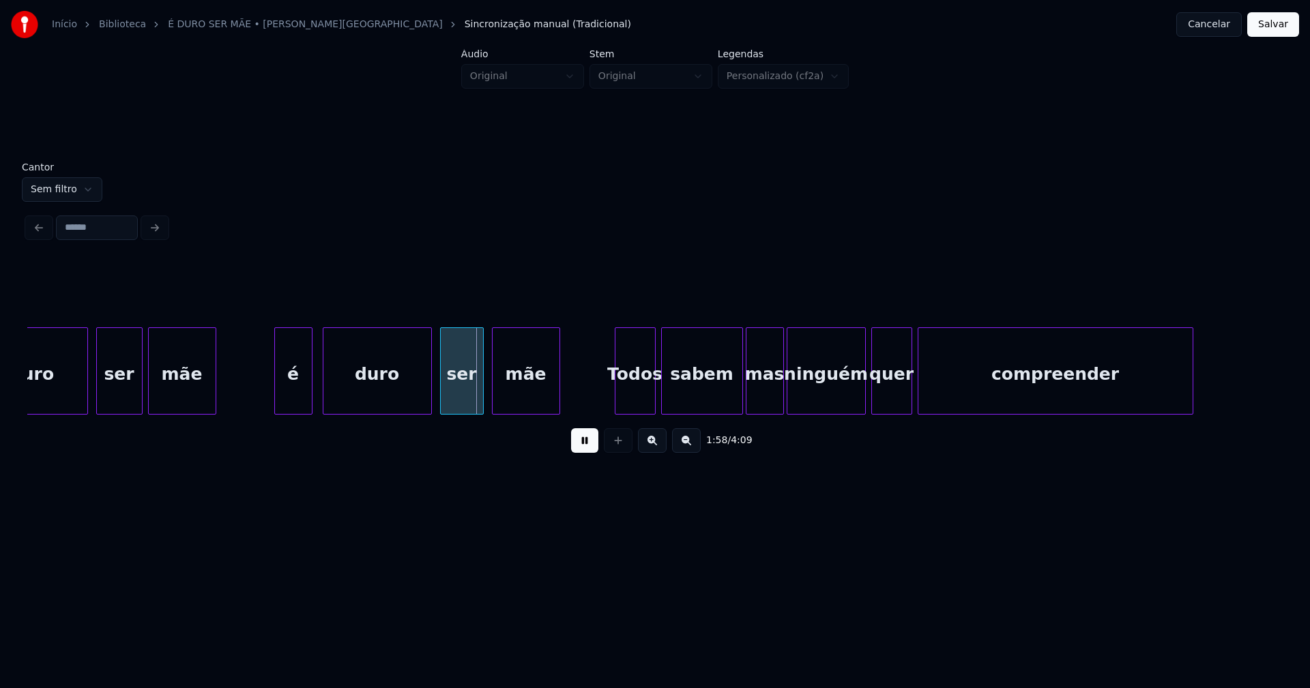
click at [297, 389] on div "é" at bounding box center [293, 374] width 37 height 93
click at [315, 389] on div at bounding box center [314, 371] width 4 height 86
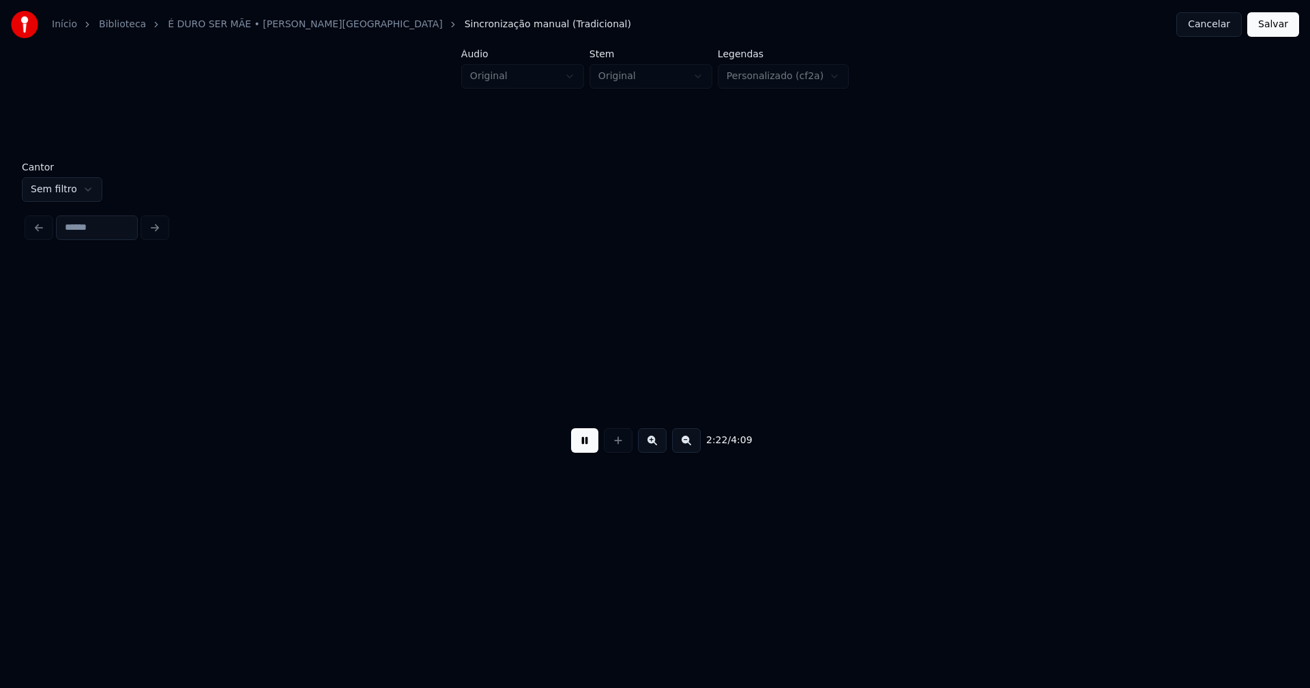
scroll to position [0, 19436]
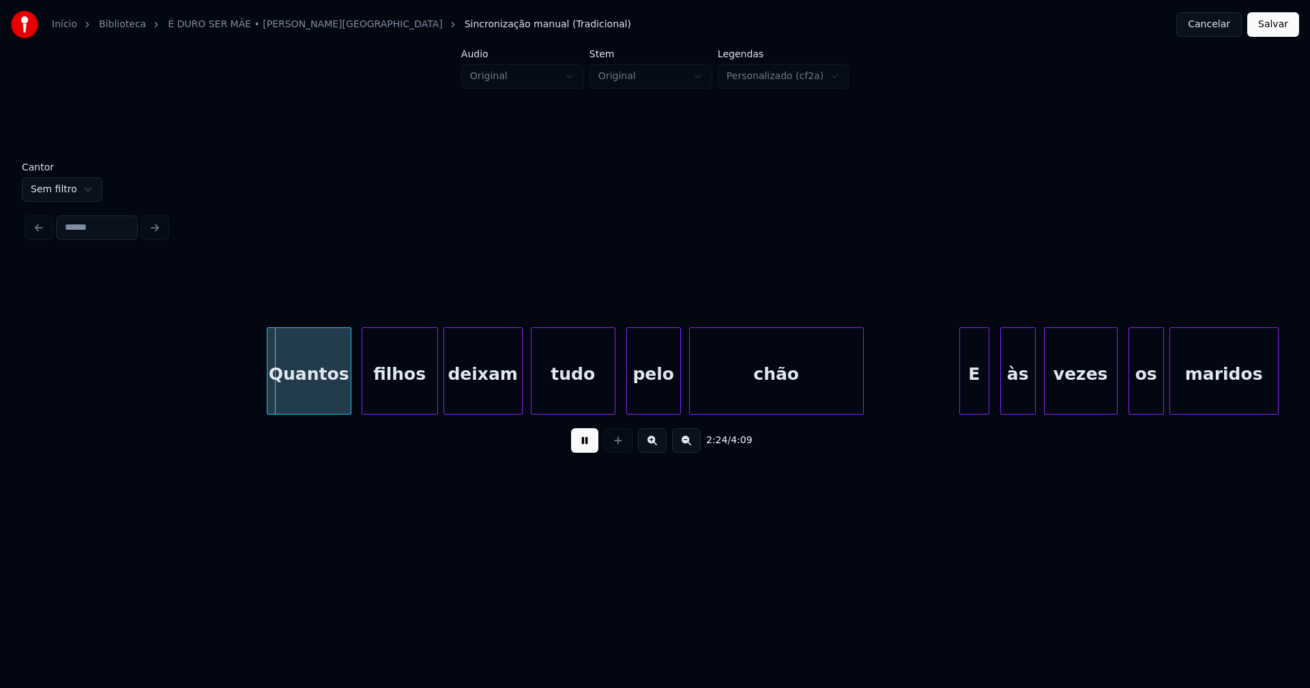
click at [322, 392] on div "Quantos" at bounding box center [308, 374] width 83 height 93
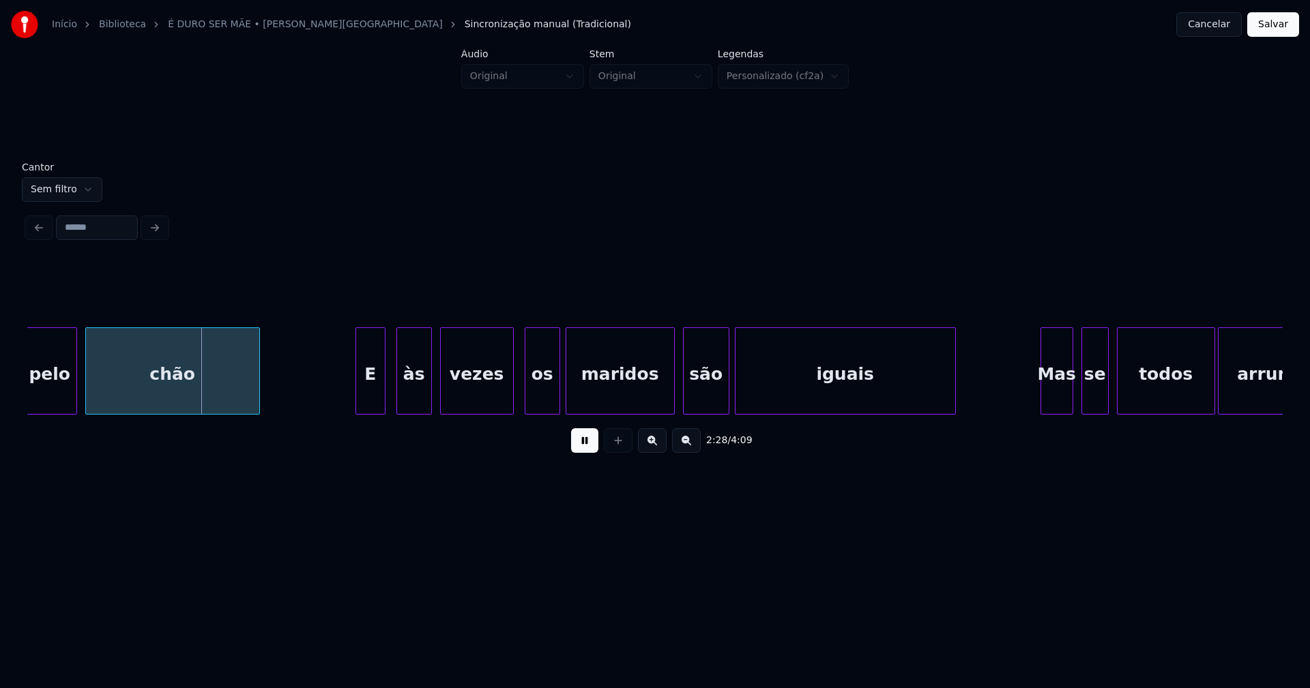
scroll to position [0, 20060]
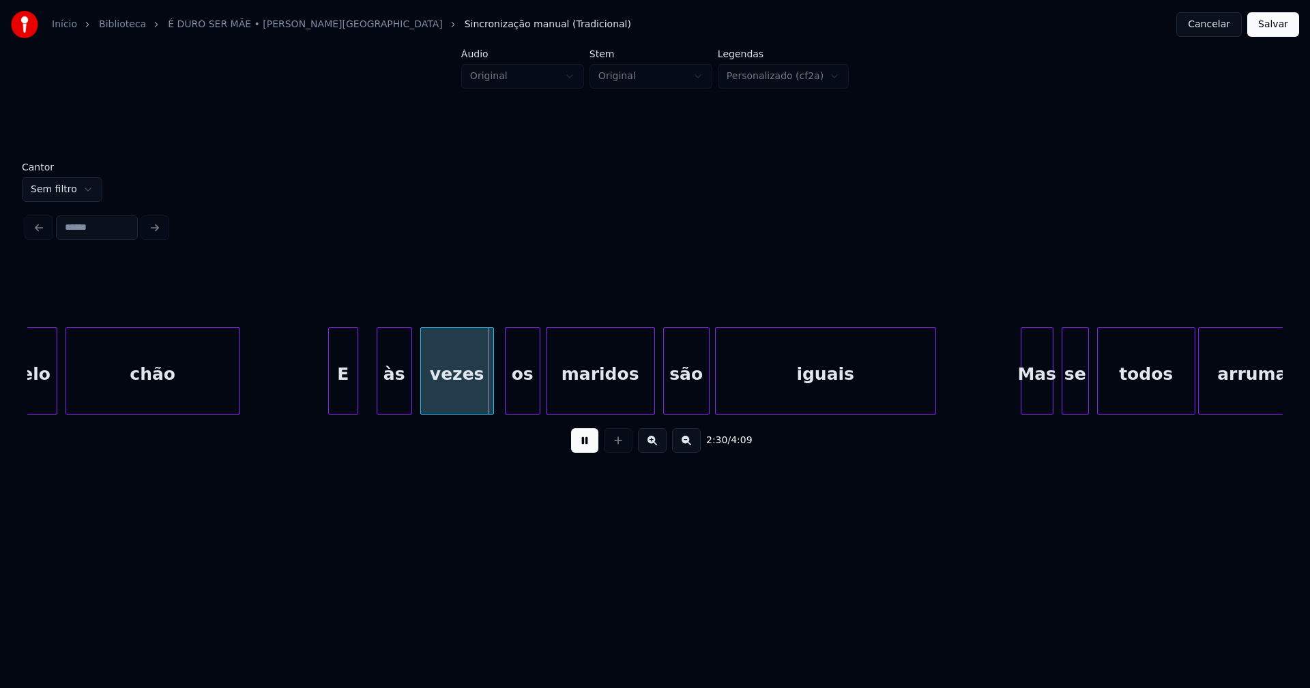
click at [344, 396] on div "E" at bounding box center [343, 374] width 29 height 93
click at [381, 398] on div "às" at bounding box center [389, 374] width 34 height 93
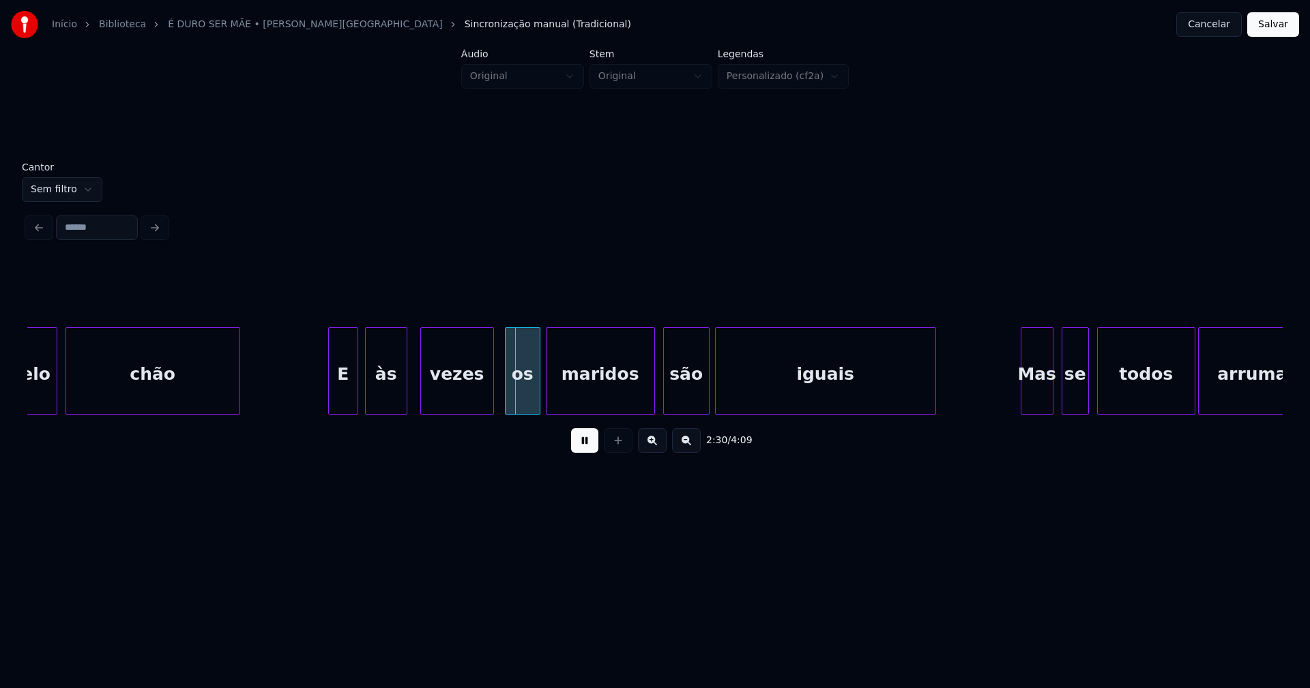
click at [367, 403] on div at bounding box center [368, 371] width 4 height 86
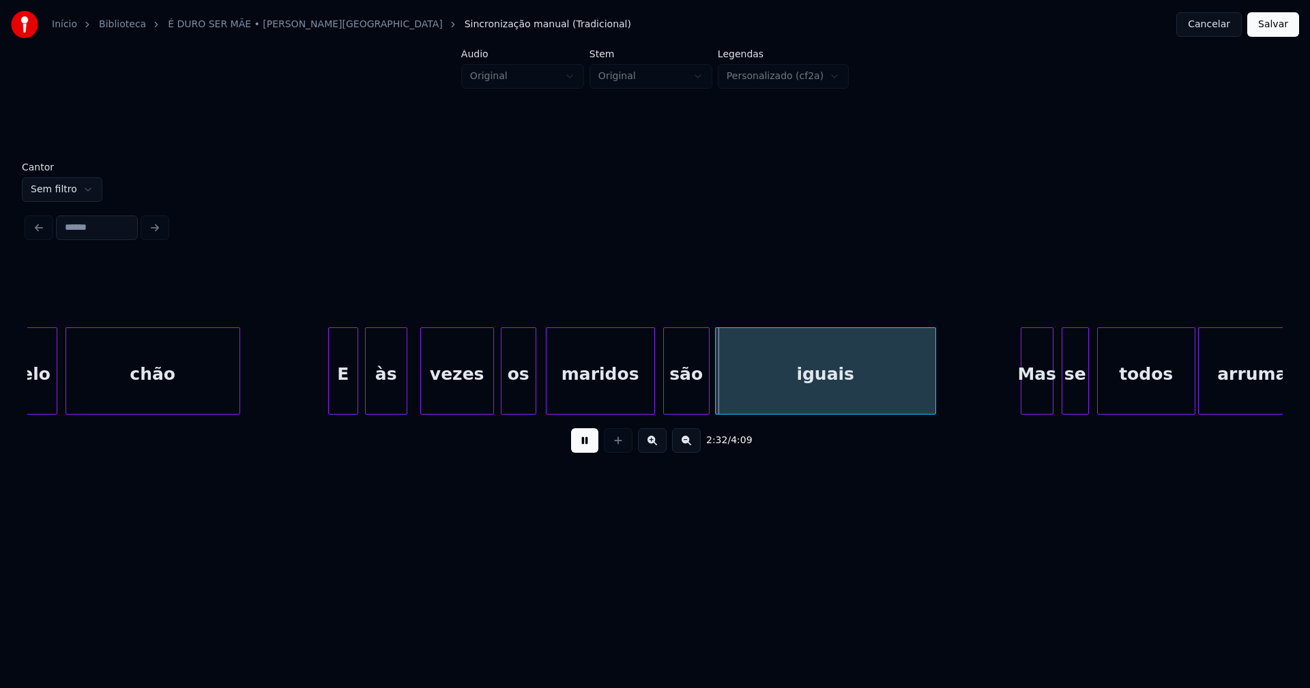
click at [514, 404] on div "os" at bounding box center [518, 374] width 34 height 93
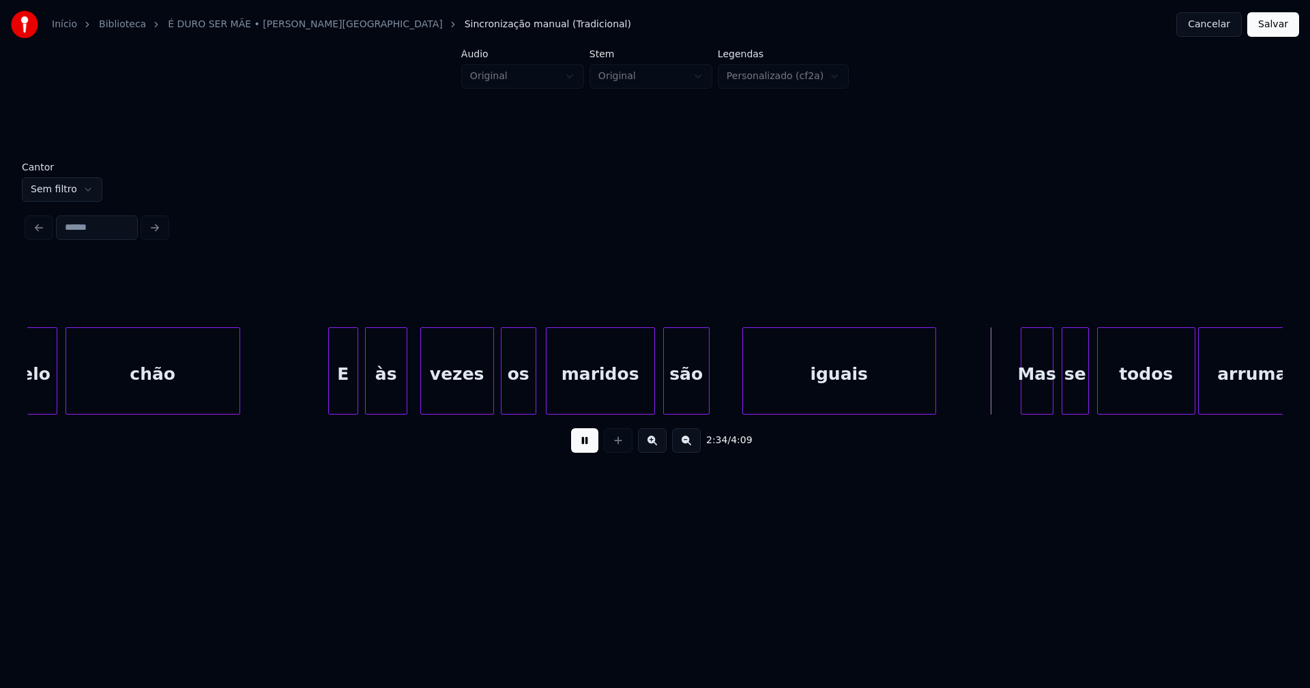
click at [745, 393] on div at bounding box center [745, 371] width 4 height 86
click at [730, 386] on div at bounding box center [730, 371] width 4 height 86
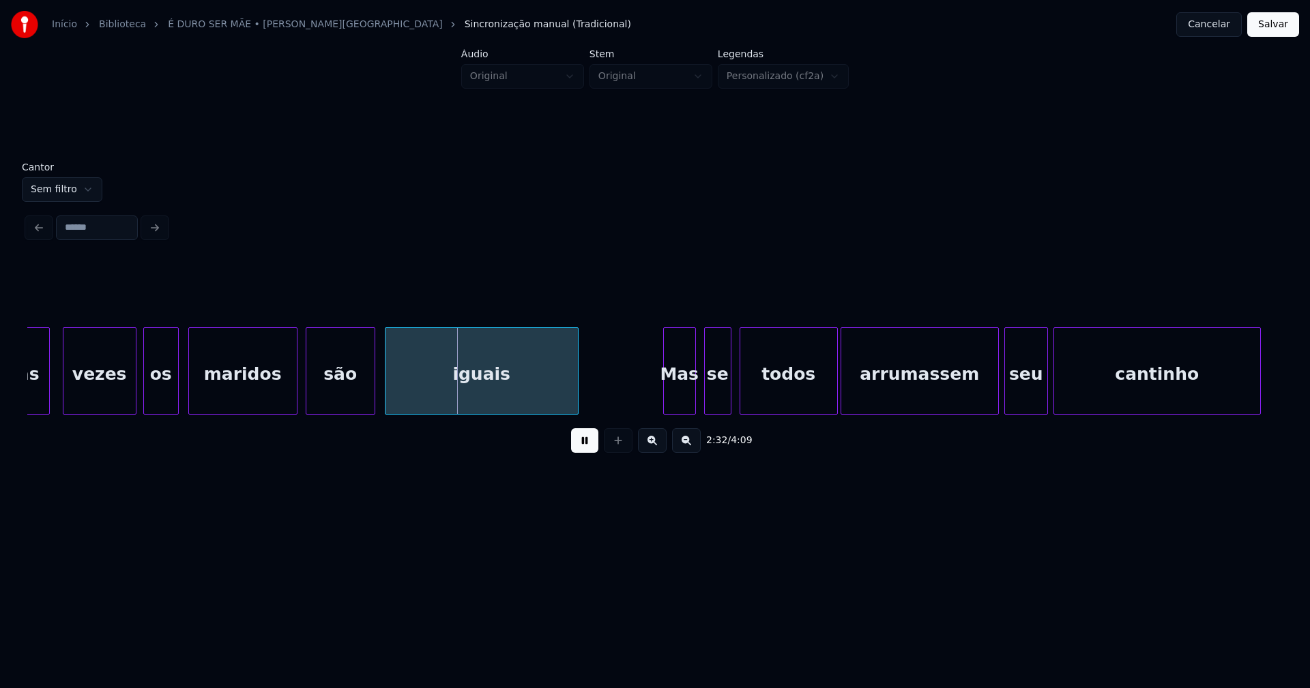
scroll to position [0, 20663]
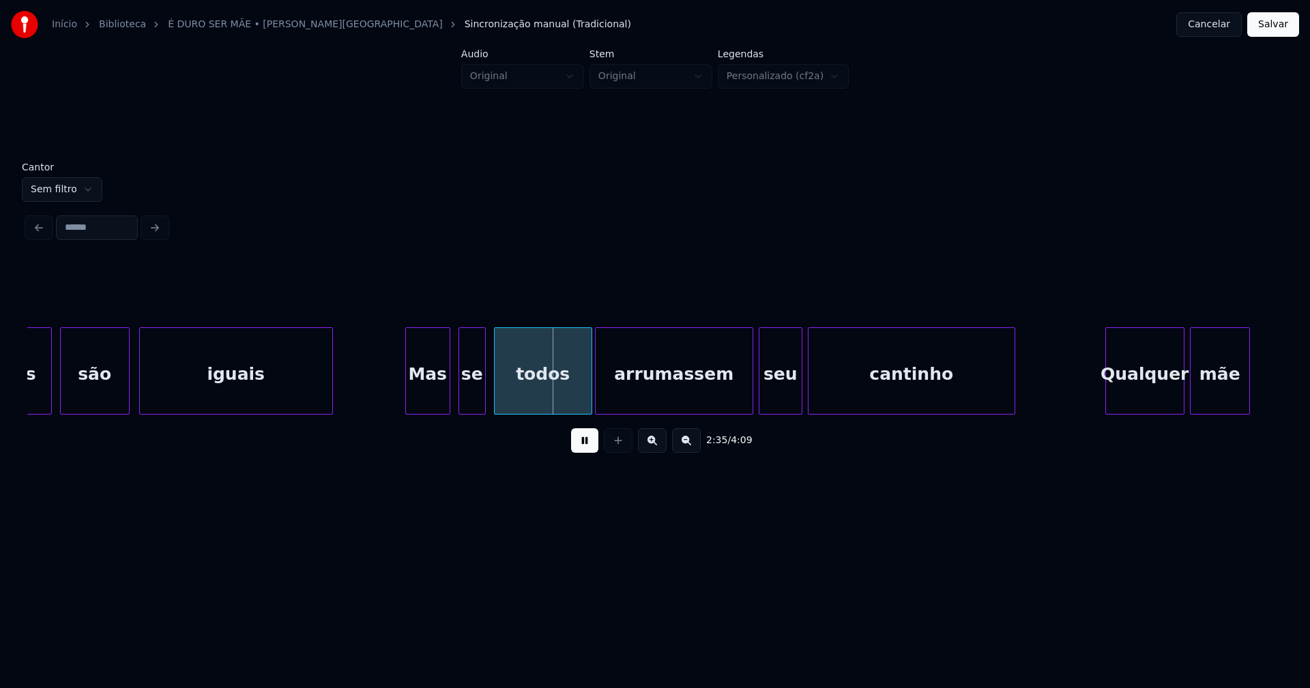
click at [409, 400] on div at bounding box center [408, 371] width 4 height 86
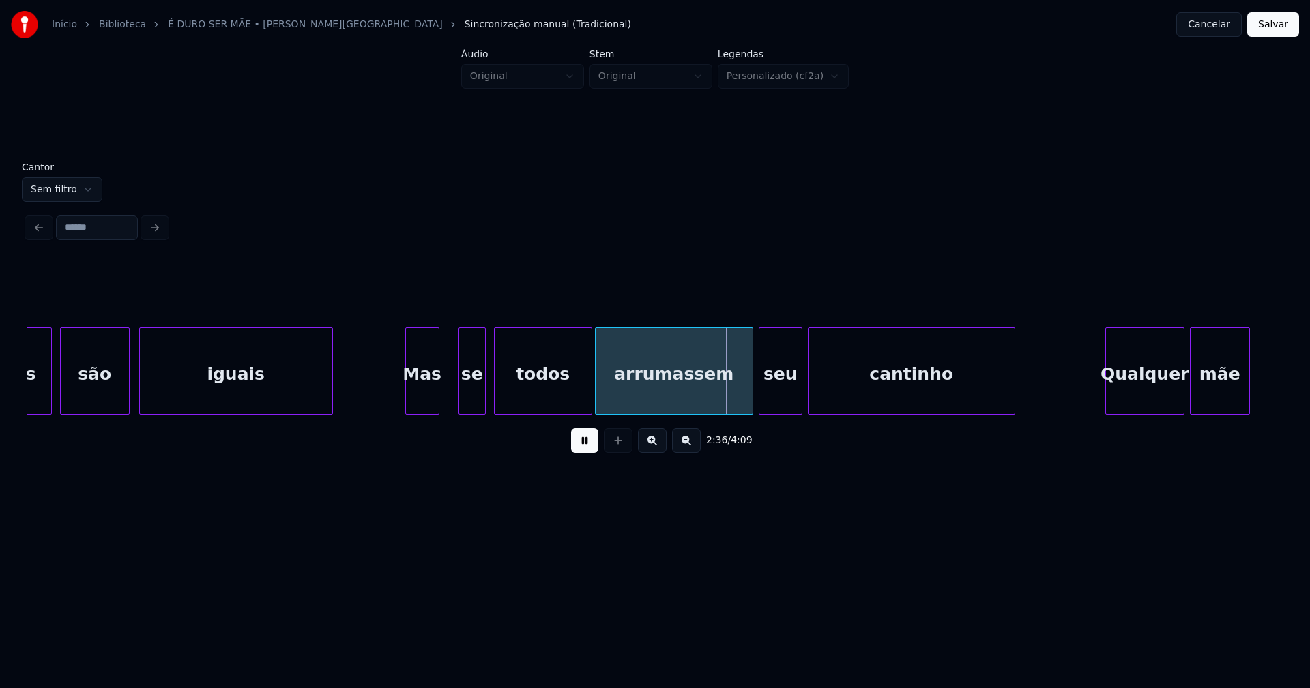
click at [438, 401] on div at bounding box center [436, 371] width 4 height 86
click at [455, 405] on div "se" at bounding box center [457, 374] width 26 height 93
click at [479, 391] on div at bounding box center [479, 371] width 4 height 86
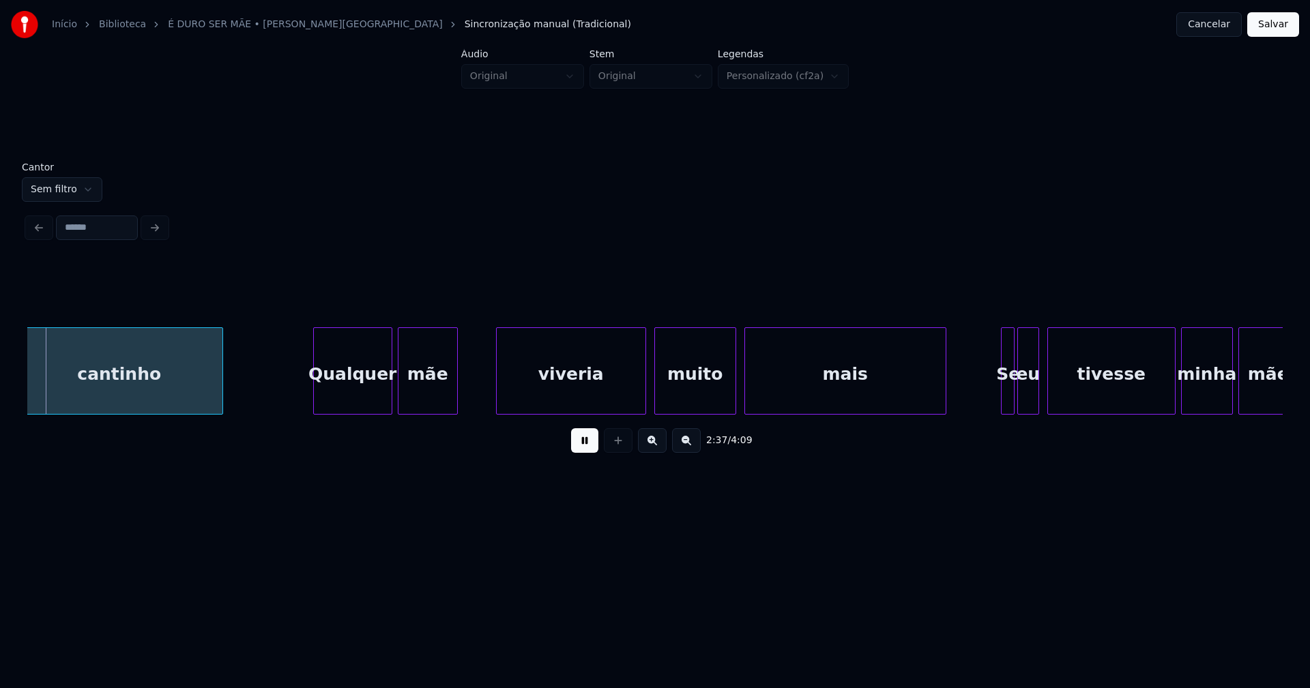
scroll to position [0, 21468]
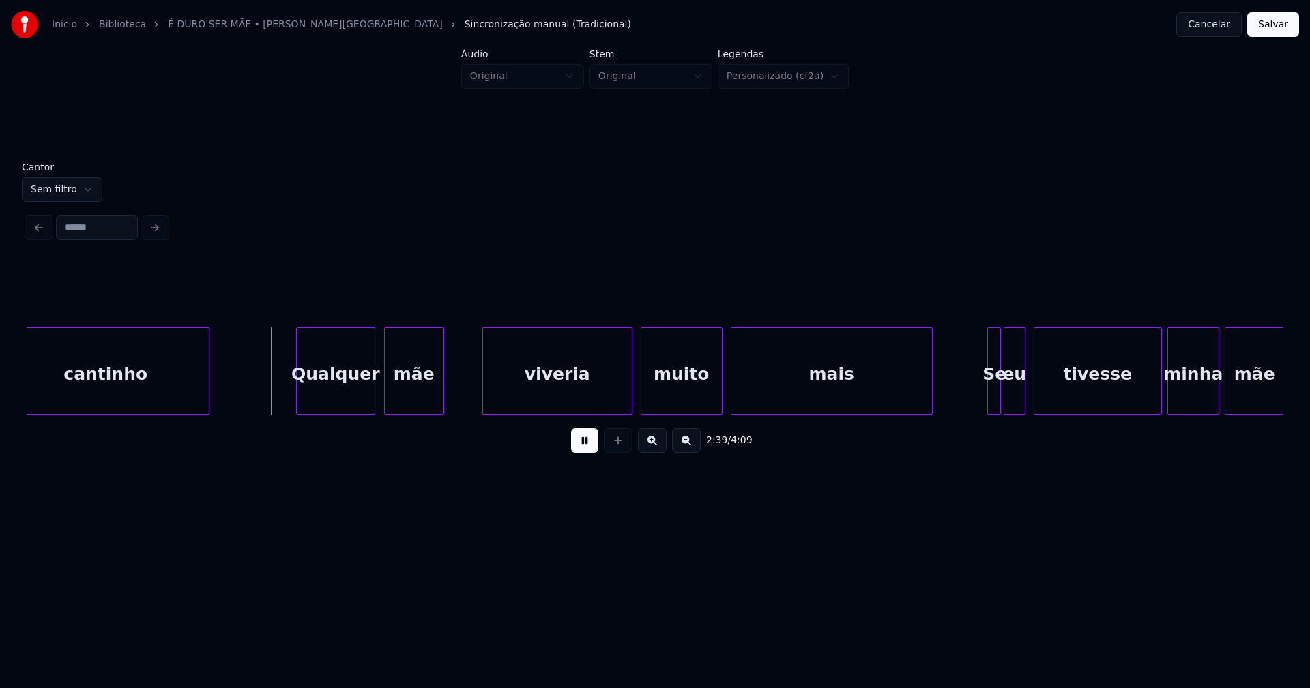
click at [342, 403] on div "Qualquer" at bounding box center [336, 374] width 78 height 93
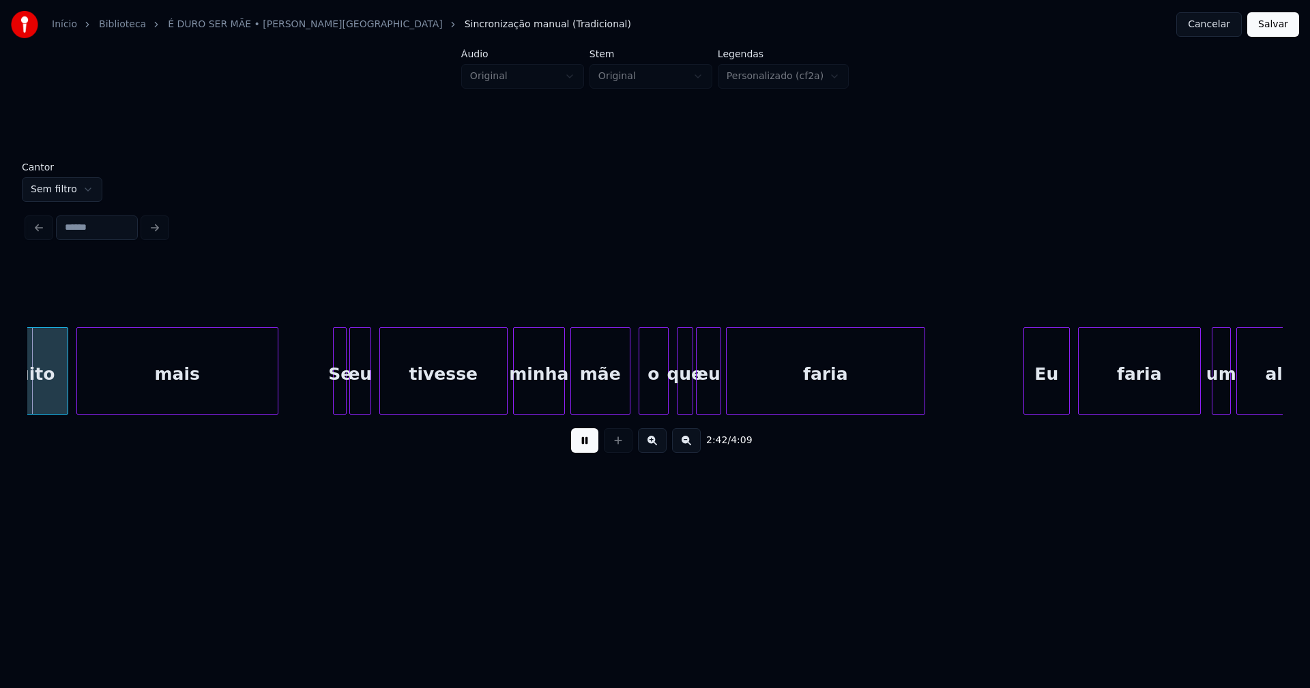
scroll to position [0, 22143]
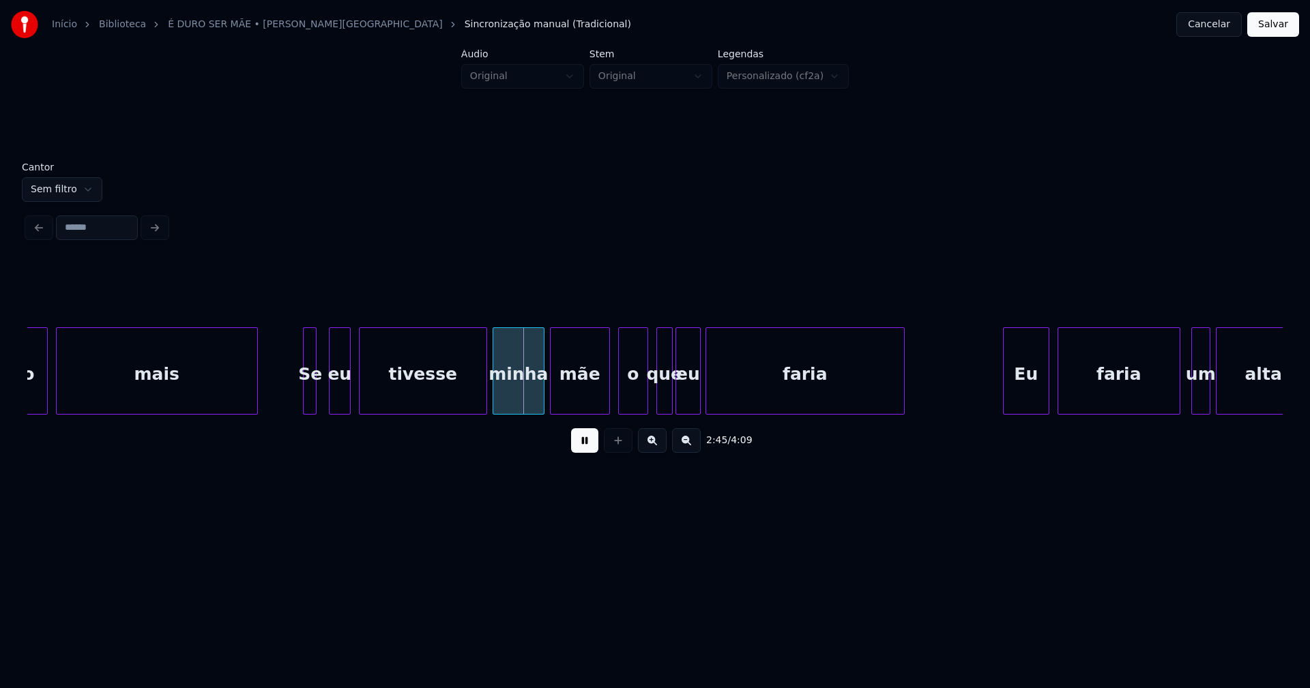
click at [310, 396] on div "Se" at bounding box center [311, 374] width 14 height 93
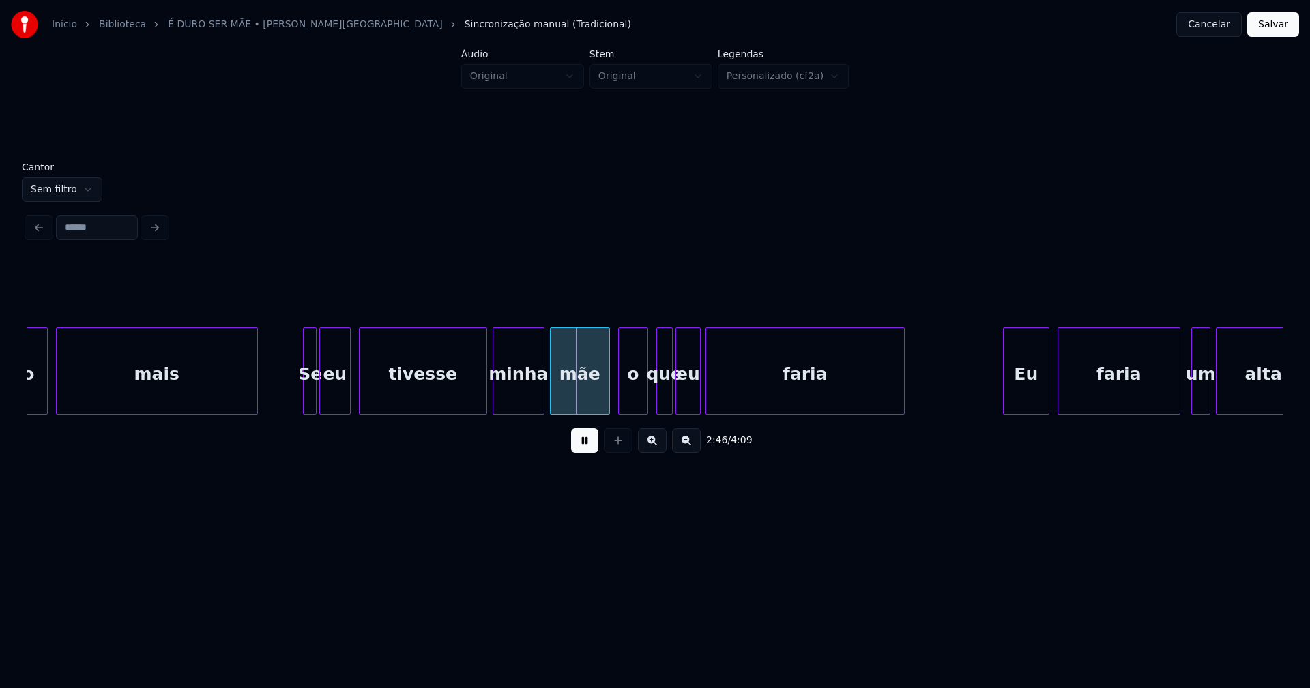
click at [320, 400] on div at bounding box center [322, 371] width 4 height 86
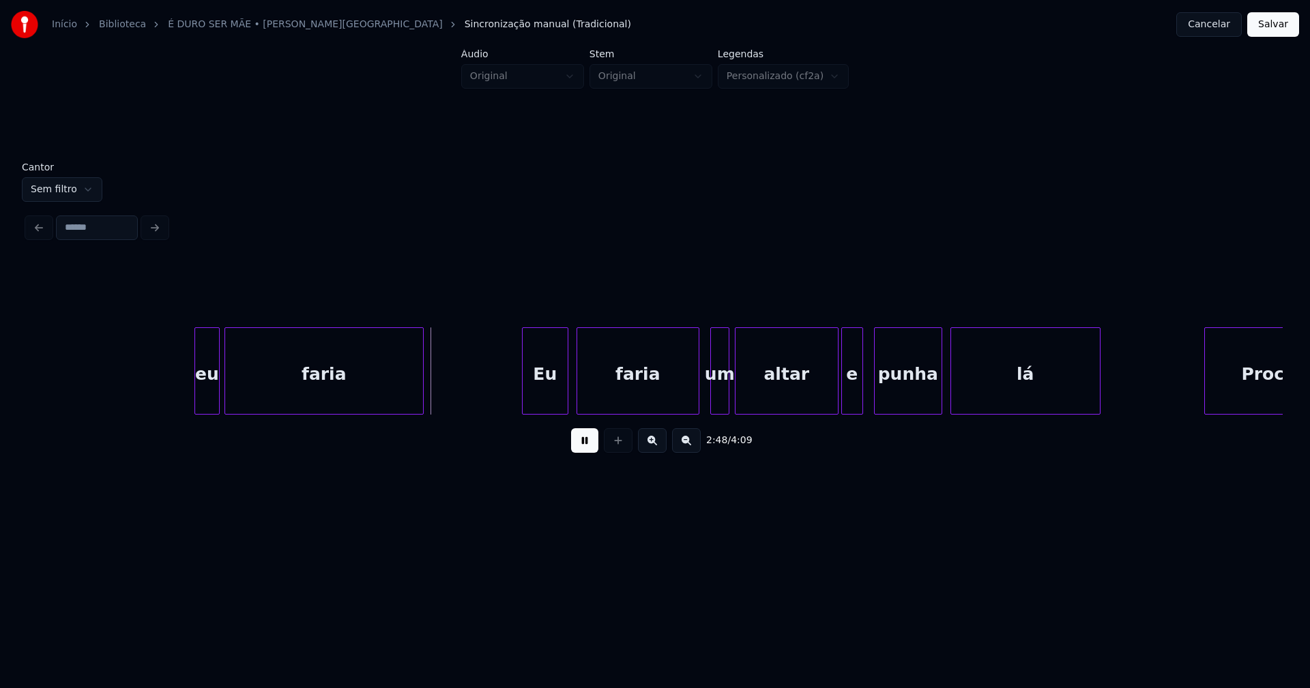
scroll to position [0, 22793]
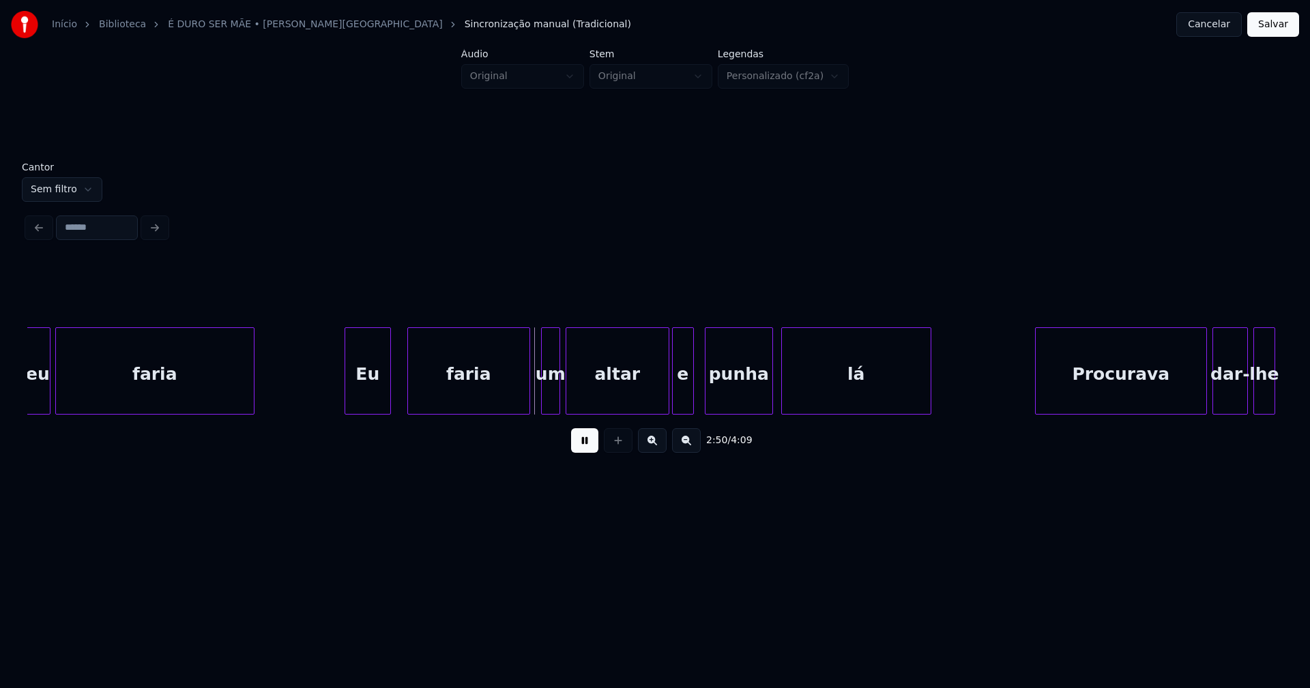
click at [360, 396] on div "Eu" at bounding box center [367, 374] width 45 height 93
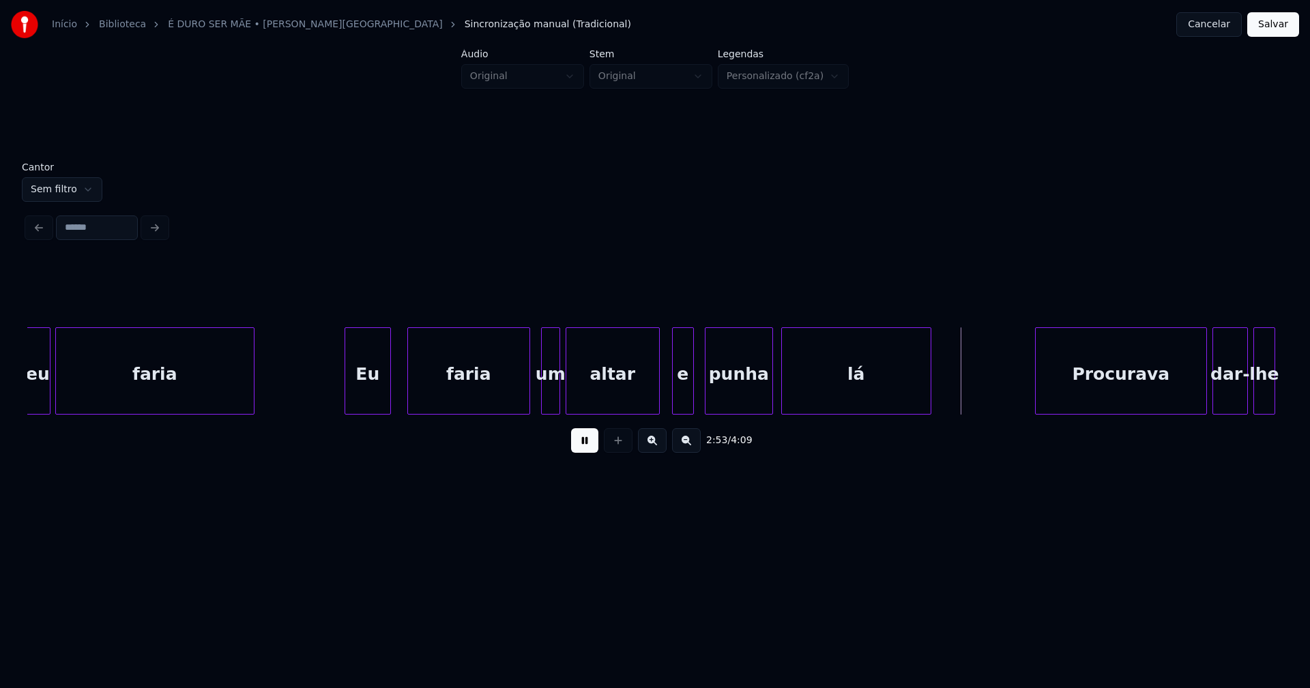
click at [656, 404] on div at bounding box center [657, 371] width 4 height 86
click at [666, 405] on div at bounding box center [666, 371] width 4 height 86
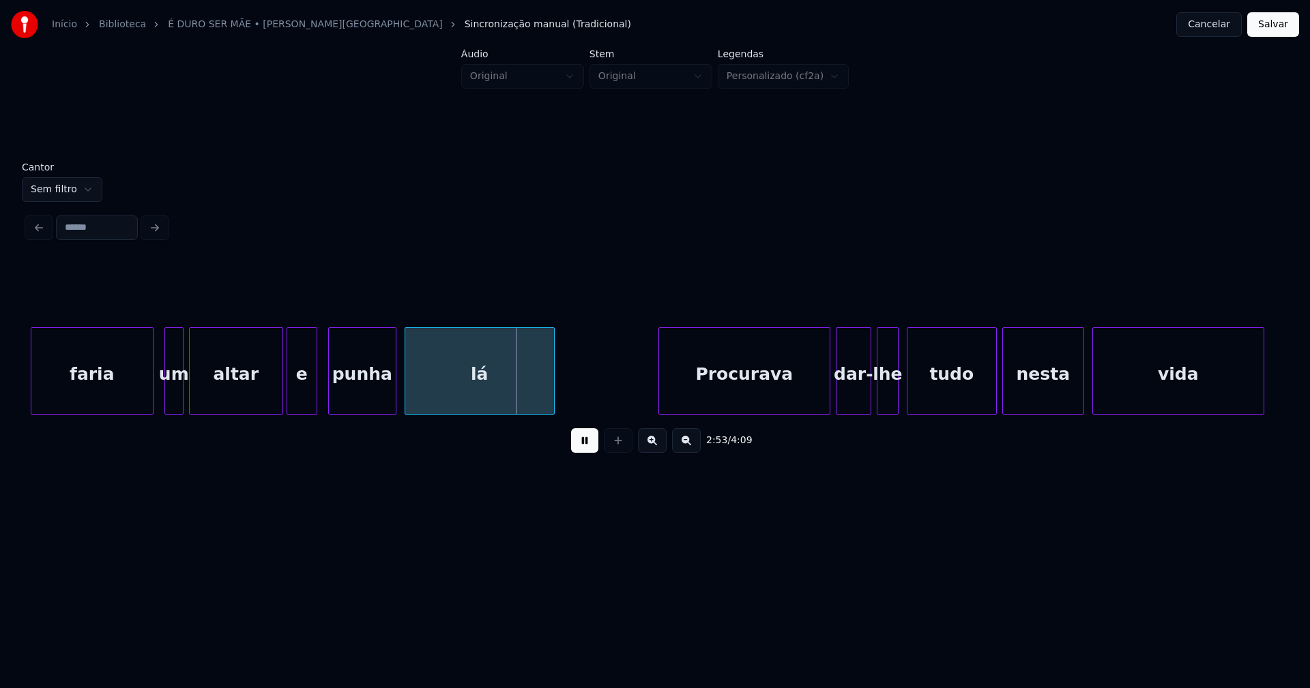
scroll to position [0, 23415]
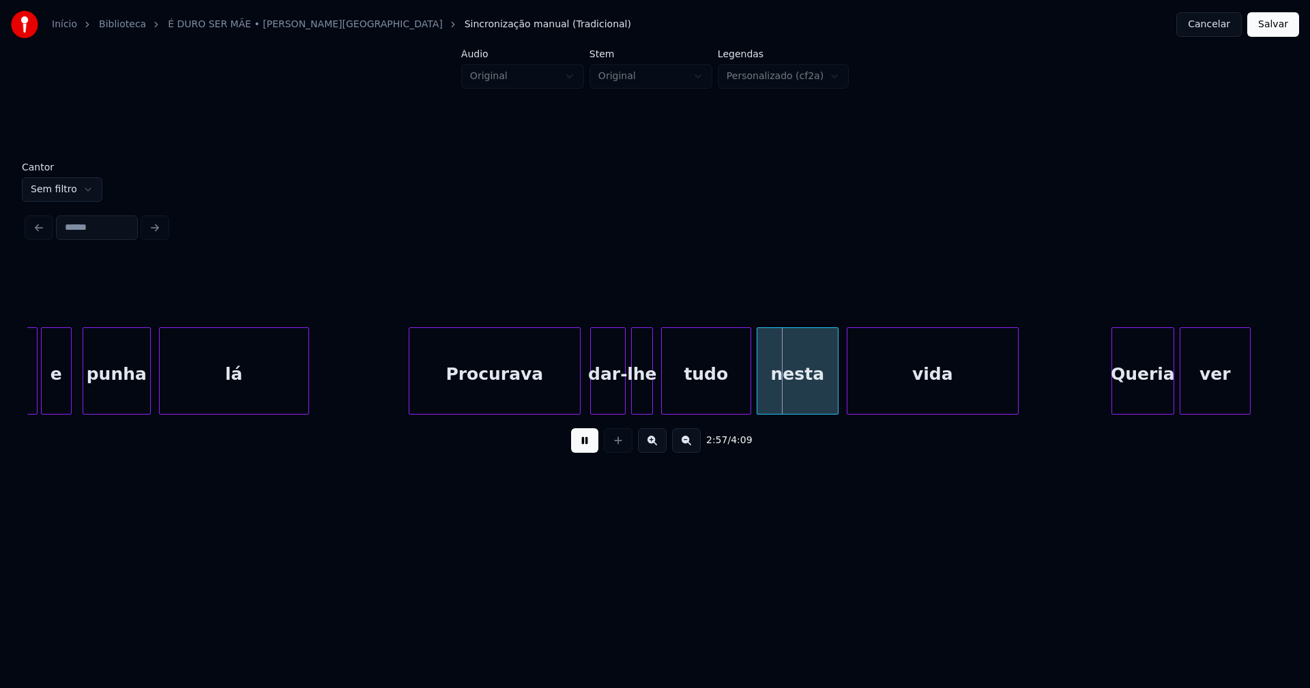
click at [492, 392] on div "Procurava" at bounding box center [494, 374] width 171 height 93
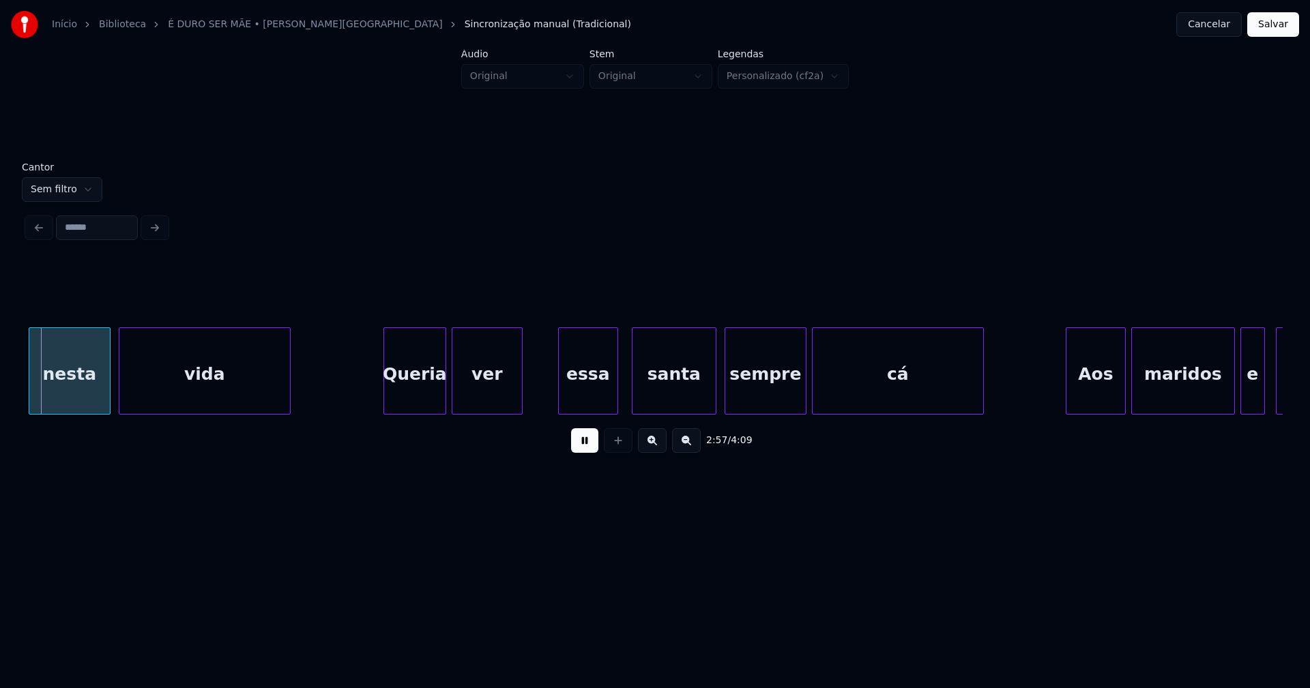
scroll to position [0, 24148]
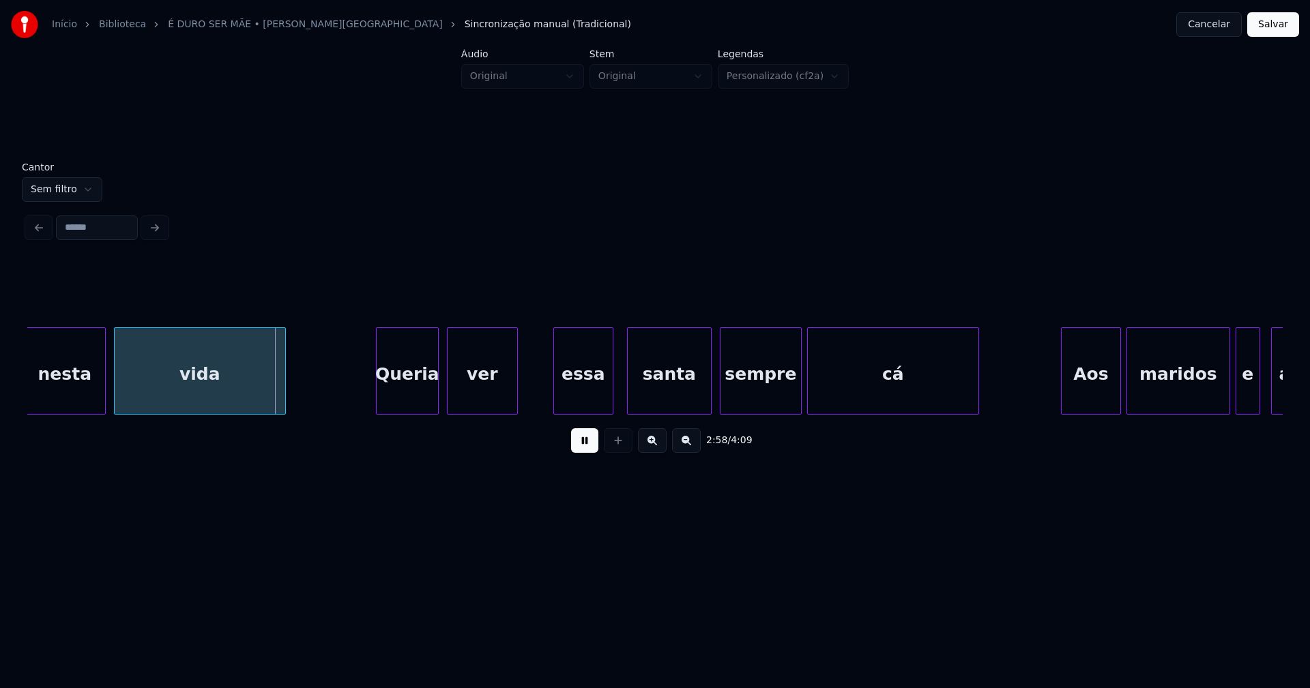
click at [422, 394] on div "Queria" at bounding box center [407, 374] width 61 height 93
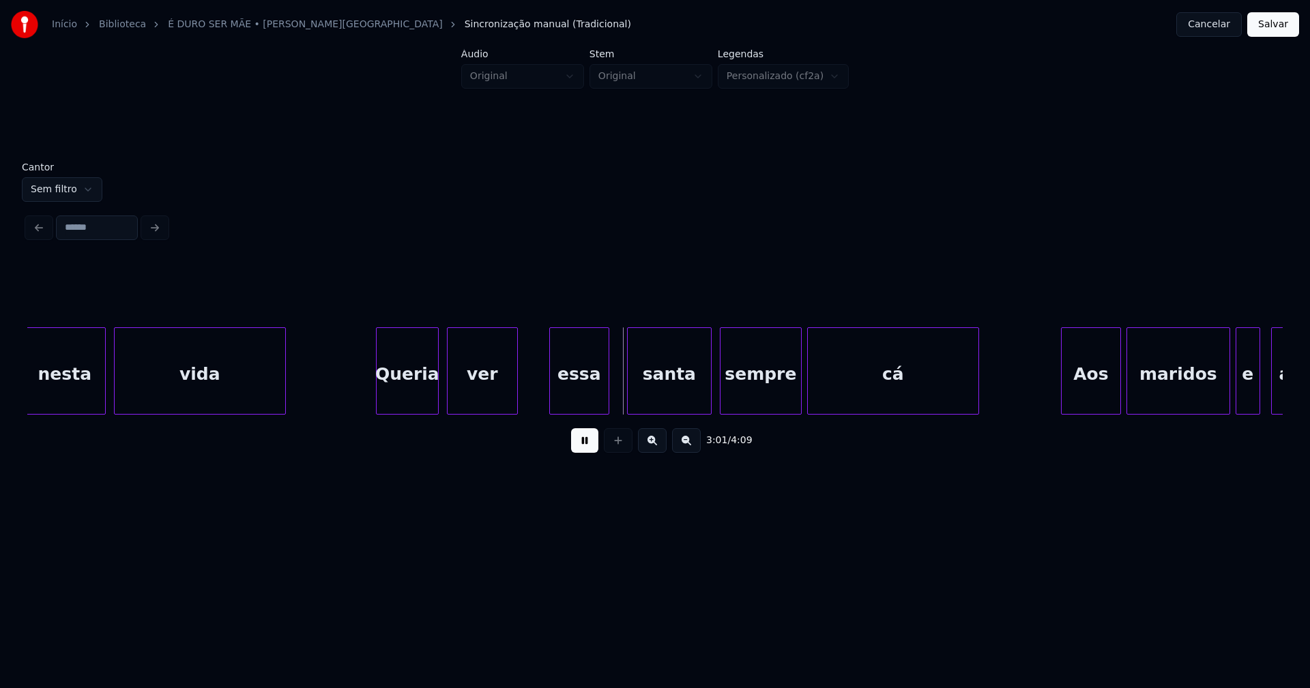
click at [589, 394] on div "essa" at bounding box center [579, 374] width 59 height 93
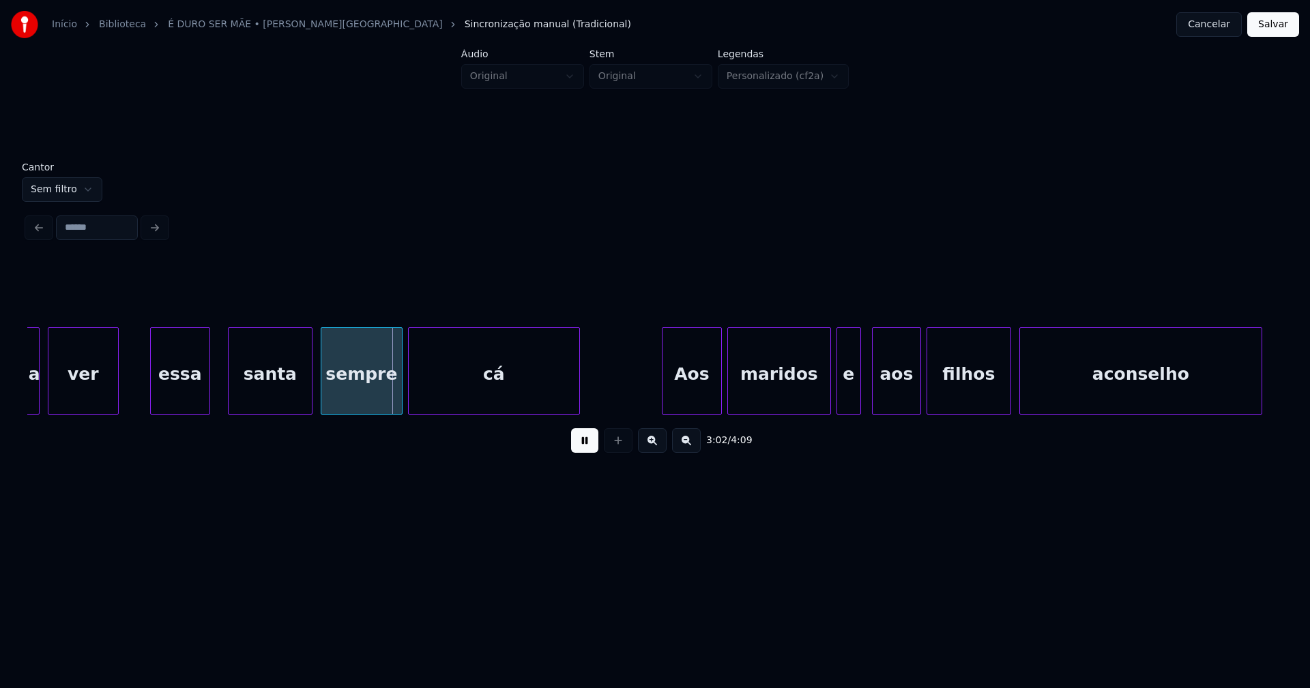
scroll to position [0, 24565]
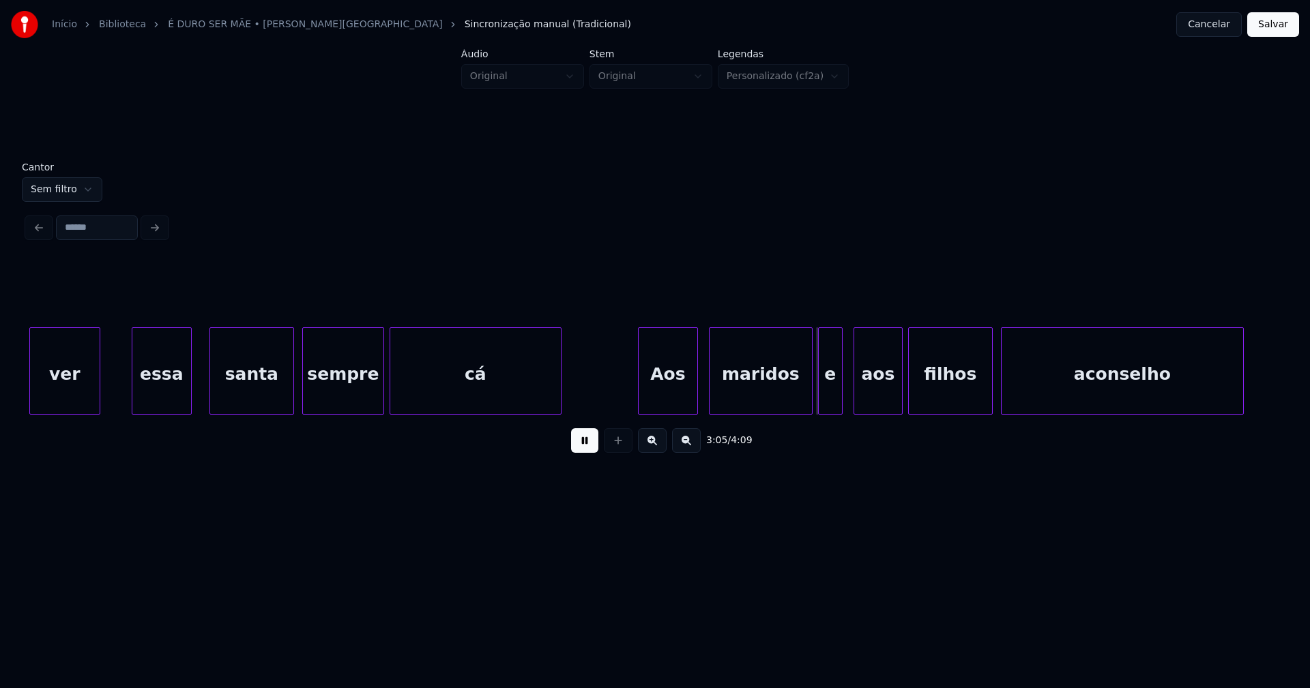
click at [673, 402] on div "Aos" at bounding box center [667, 374] width 59 height 93
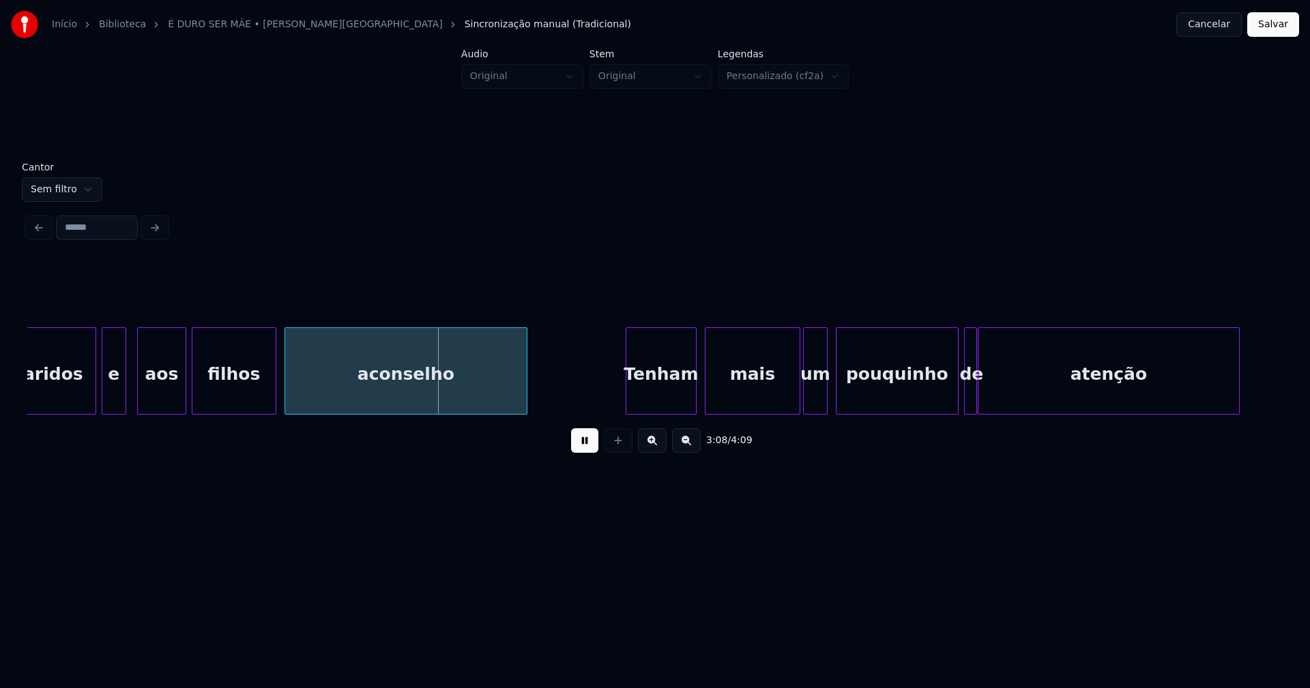
scroll to position [0, 25489]
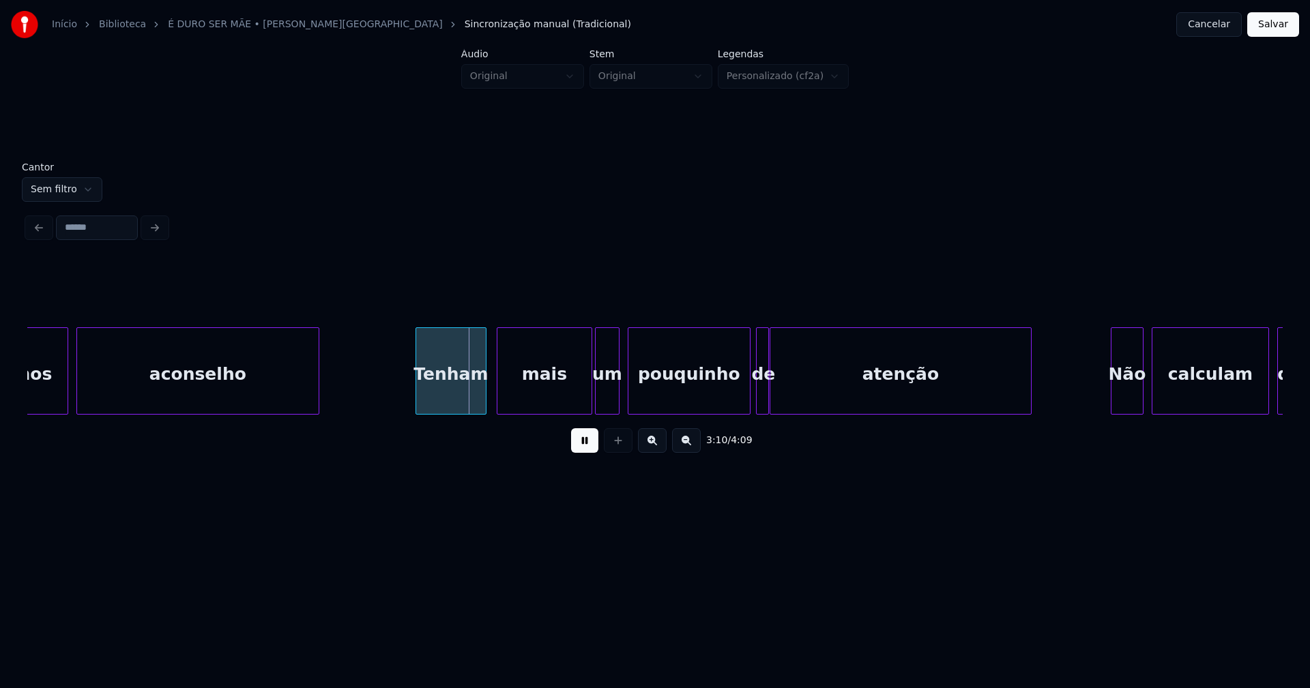
click at [451, 394] on div "Tenham" at bounding box center [451, 374] width 70 height 93
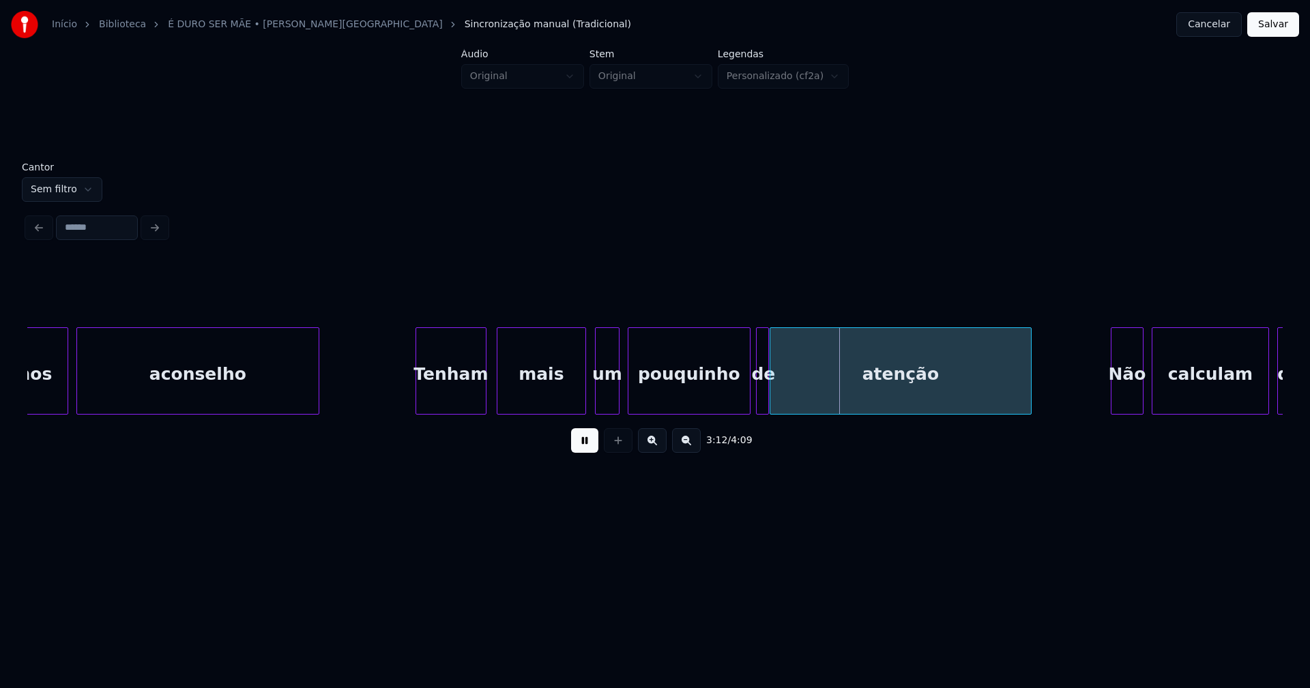
click at [584, 404] on div at bounding box center [583, 371] width 4 height 86
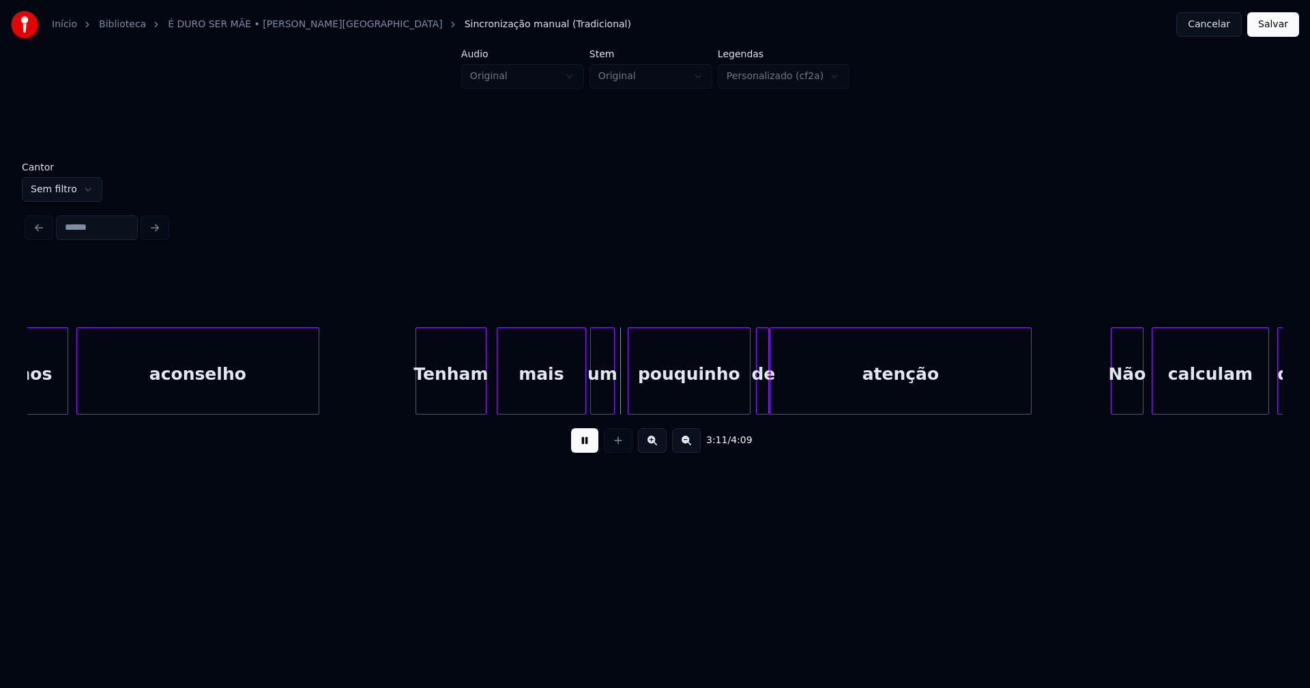
click at [602, 404] on div "um" at bounding box center [602, 374] width 23 height 93
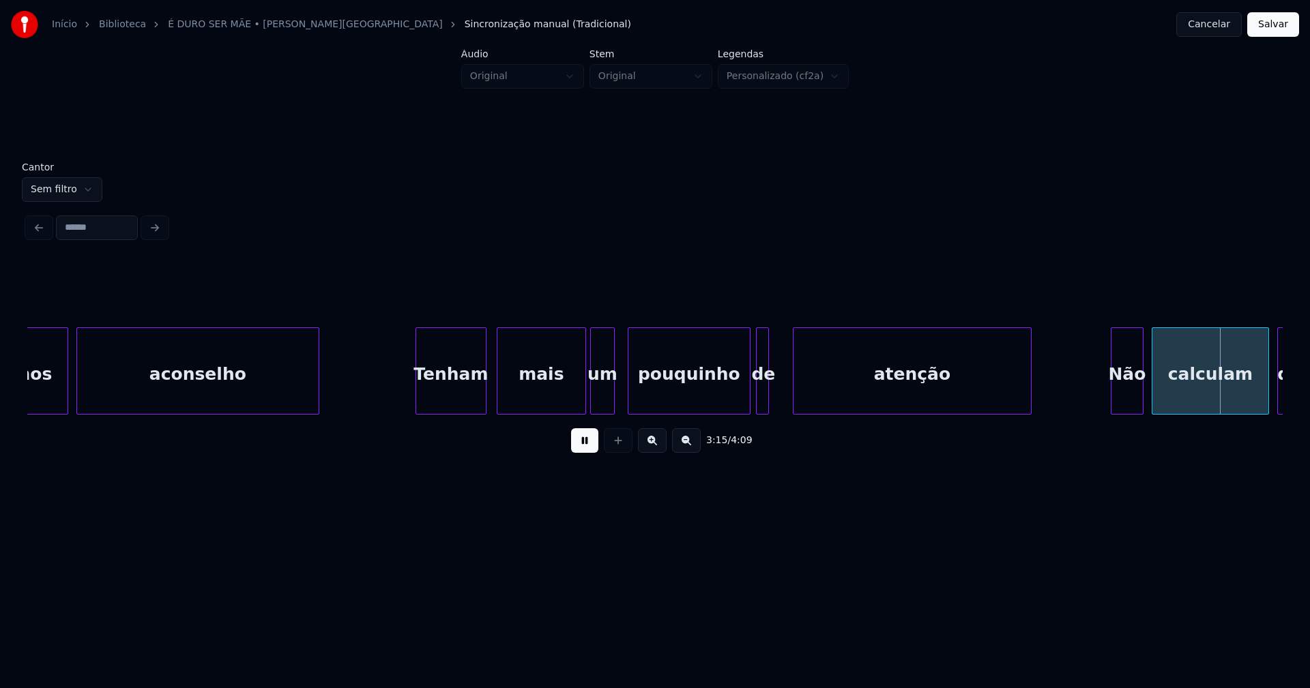
click at [796, 396] on div at bounding box center [795, 371] width 4 height 86
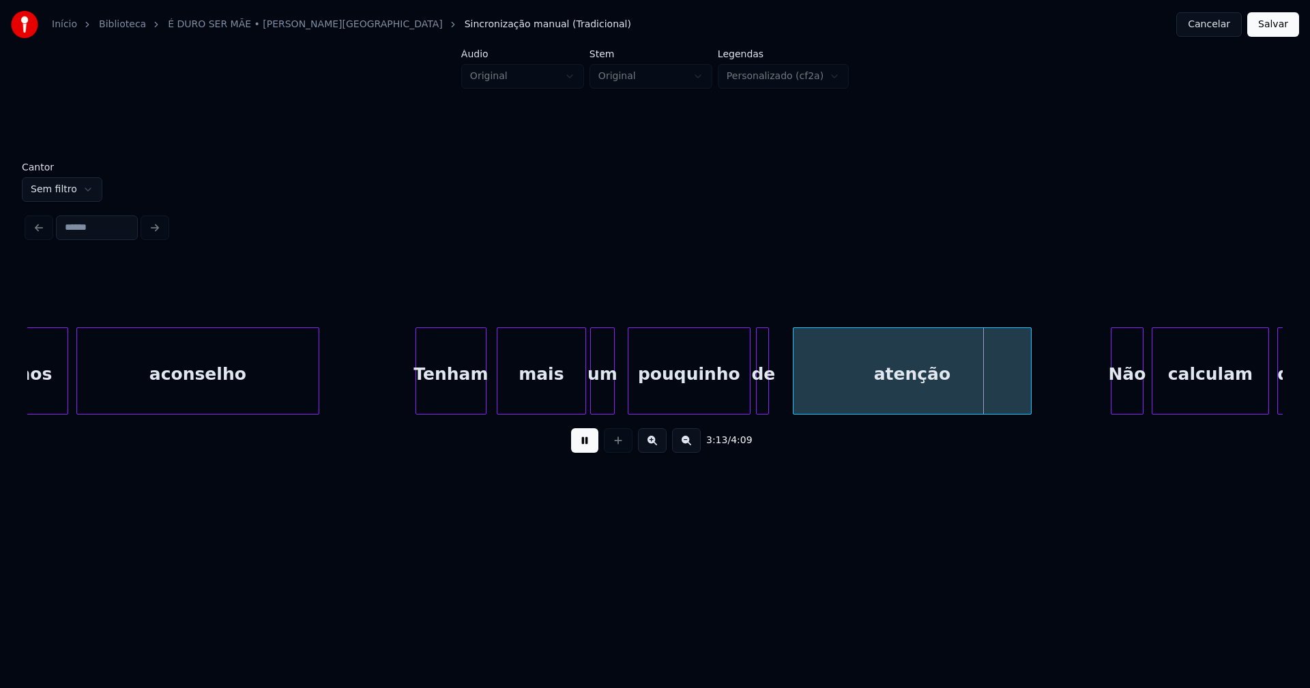
click at [768, 398] on div "de" at bounding box center [763, 374] width 14 height 93
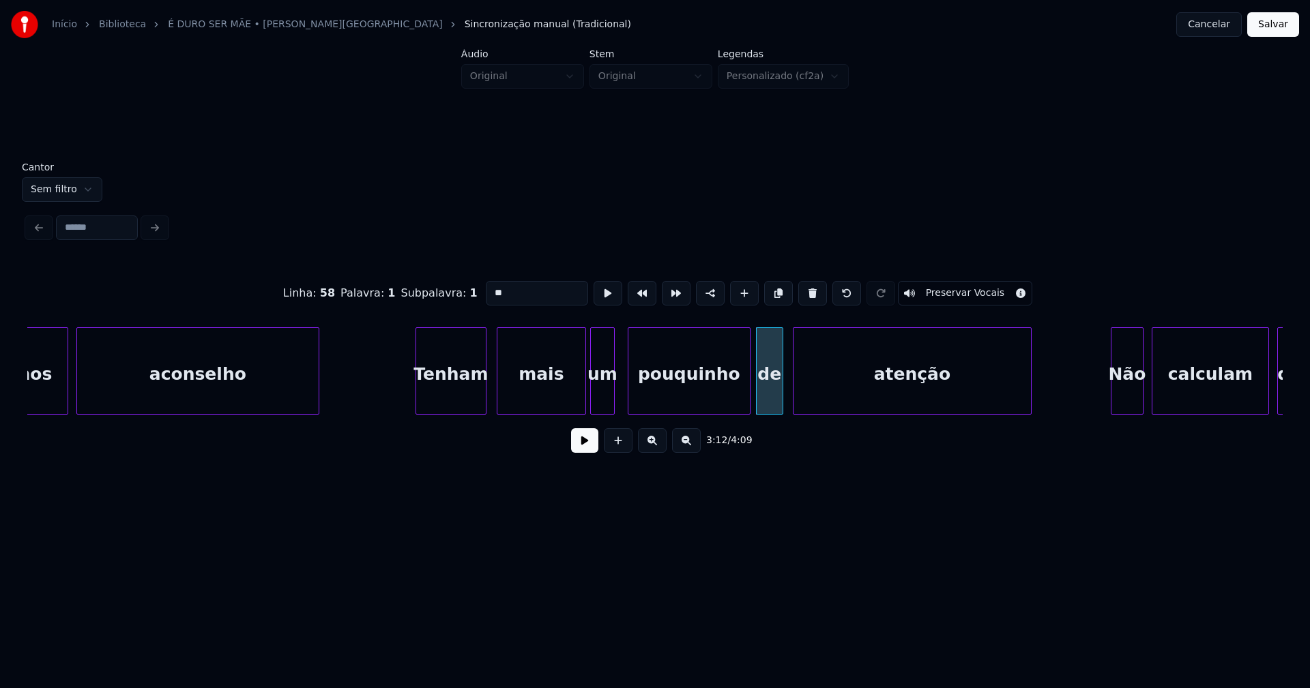
click at [782, 394] on div at bounding box center [780, 371] width 4 height 86
click at [587, 447] on button at bounding box center [584, 440] width 27 height 25
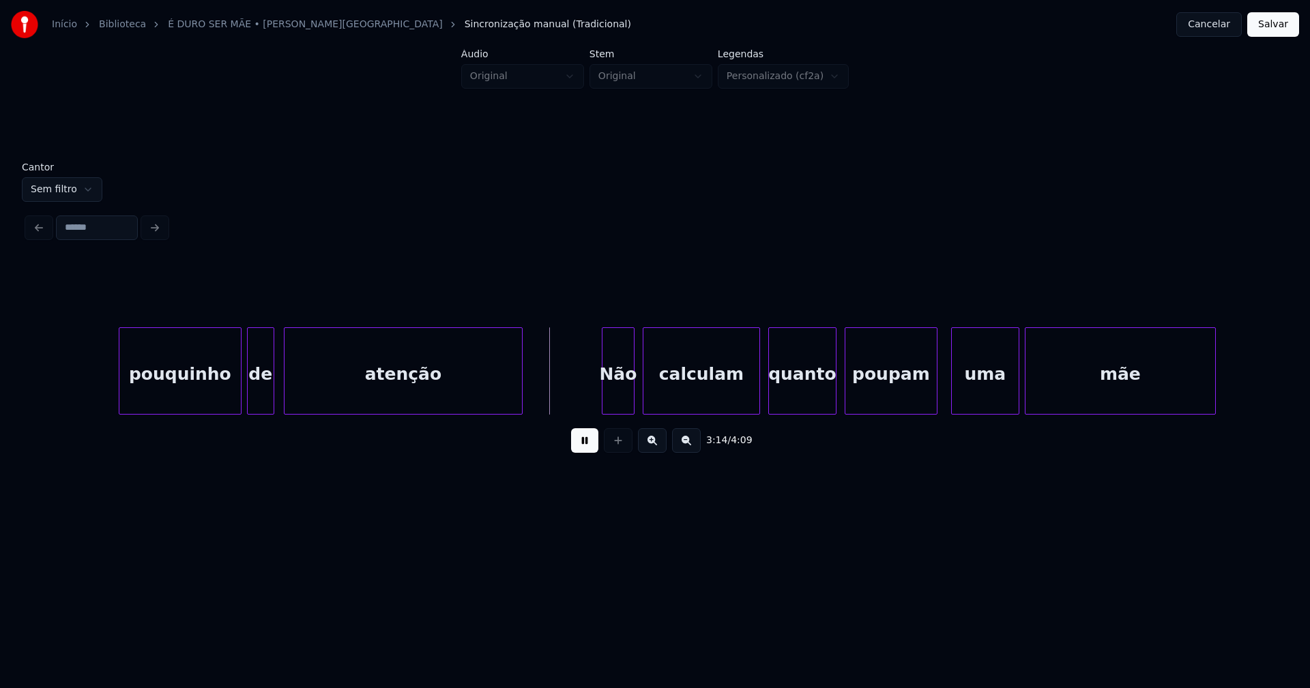
scroll to position [0, 26112]
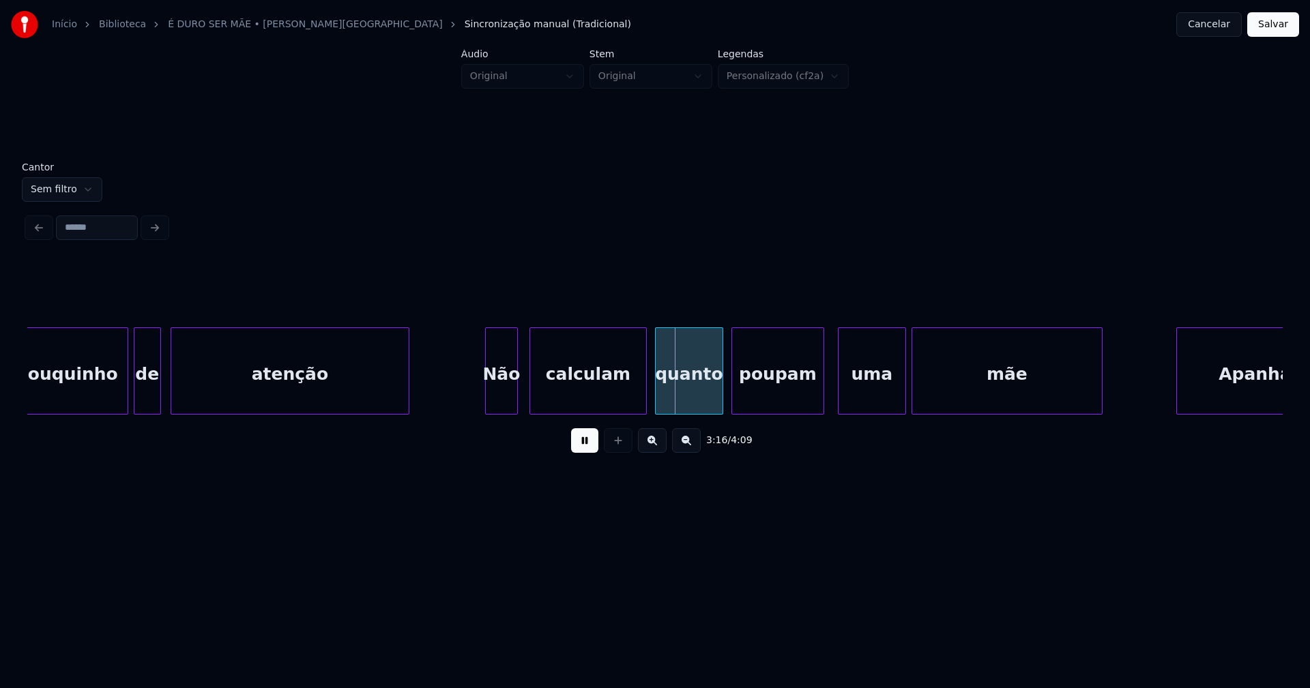
click at [499, 396] on div "Não" at bounding box center [501, 374] width 31 height 93
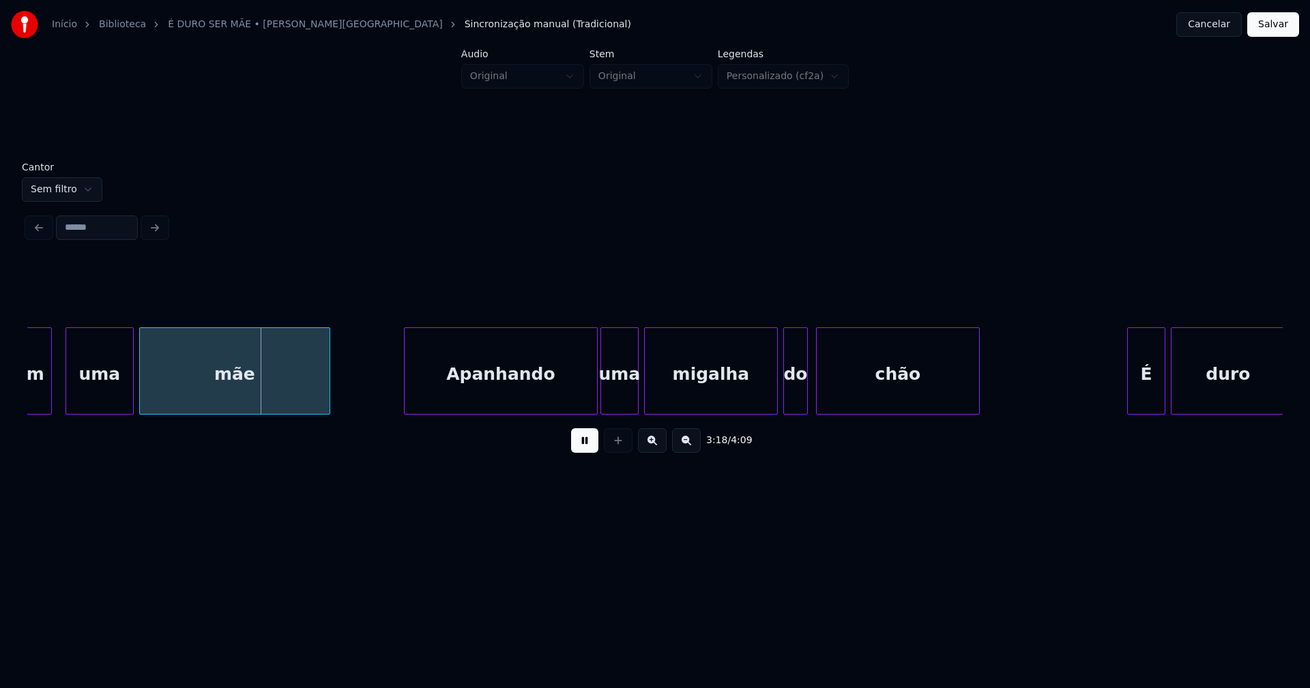
scroll to position [0, 26884]
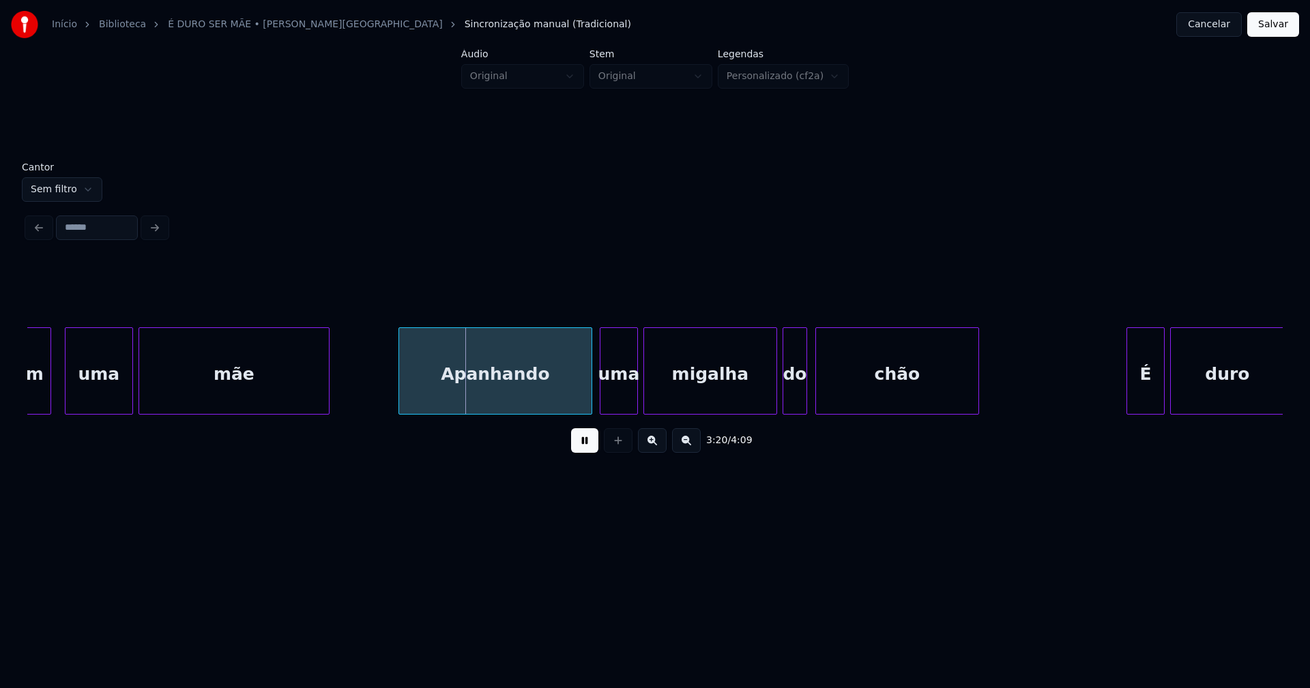
click at [490, 391] on div "Apanhando" at bounding box center [495, 374] width 192 height 93
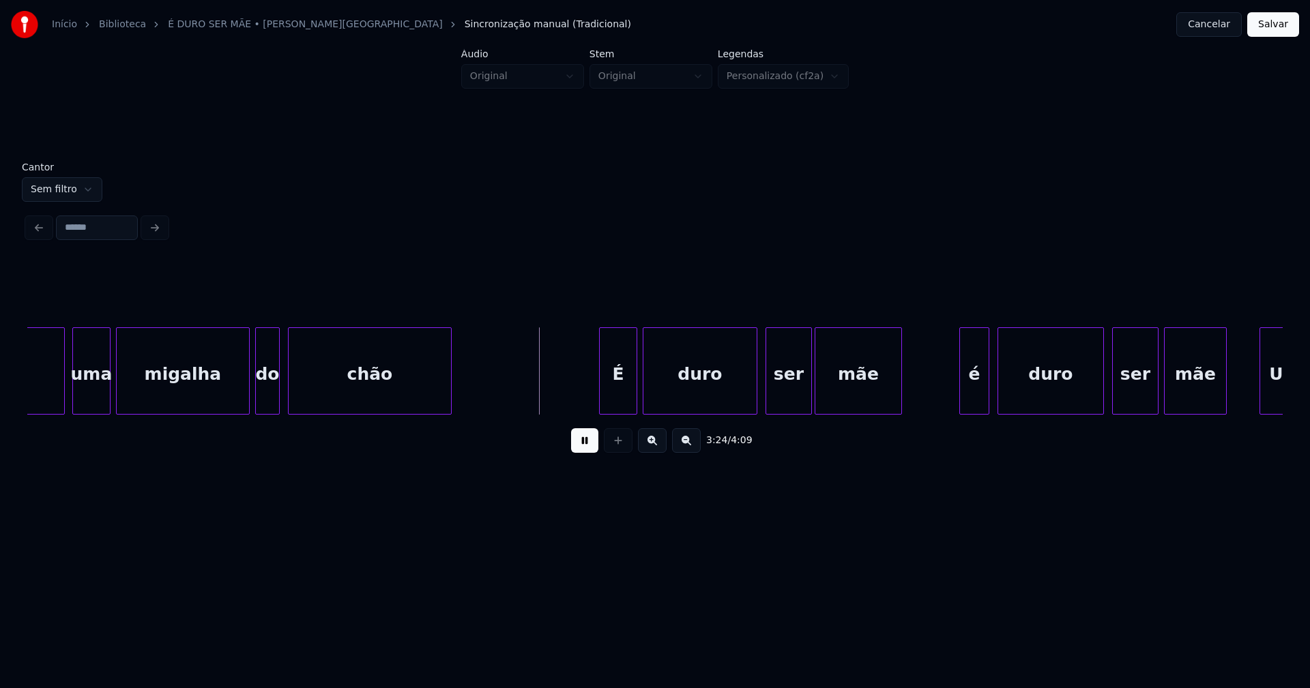
scroll to position [0, 27412]
click at [621, 401] on div "É" at bounding box center [613, 374] width 37 height 93
click at [969, 402] on div "é" at bounding box center [970, 374] width 29 height 93
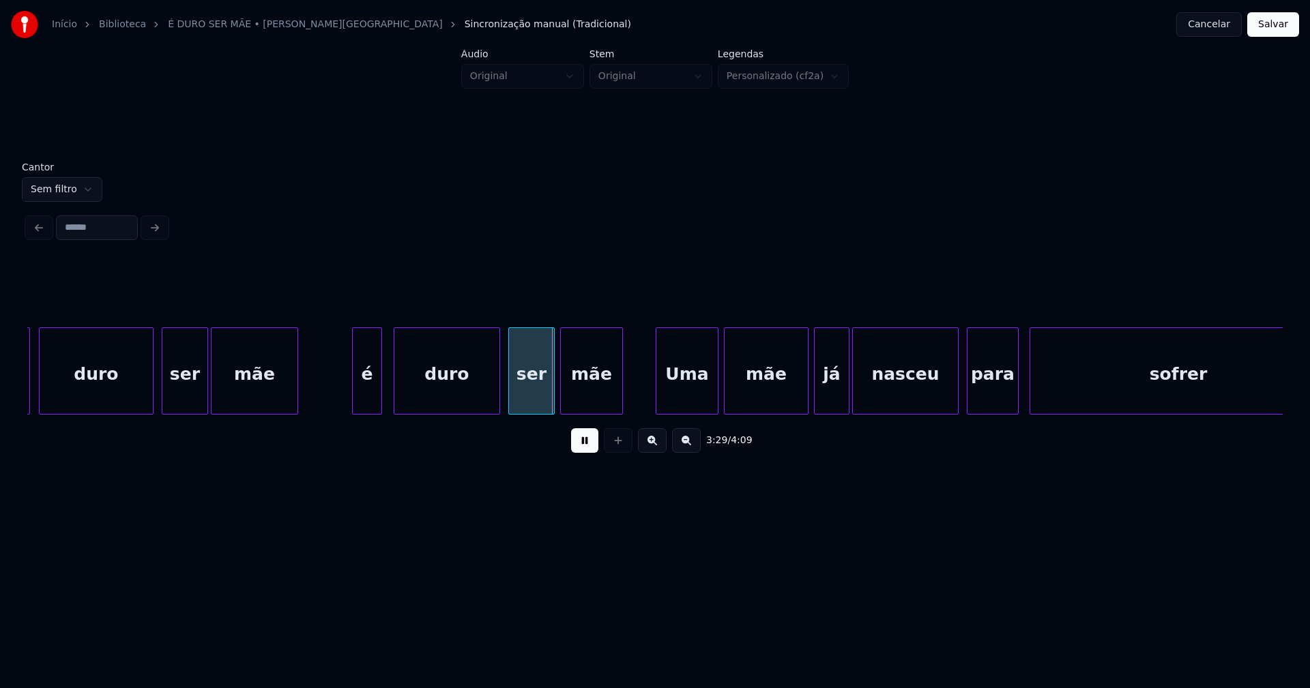
scroll to position [0, 28053]
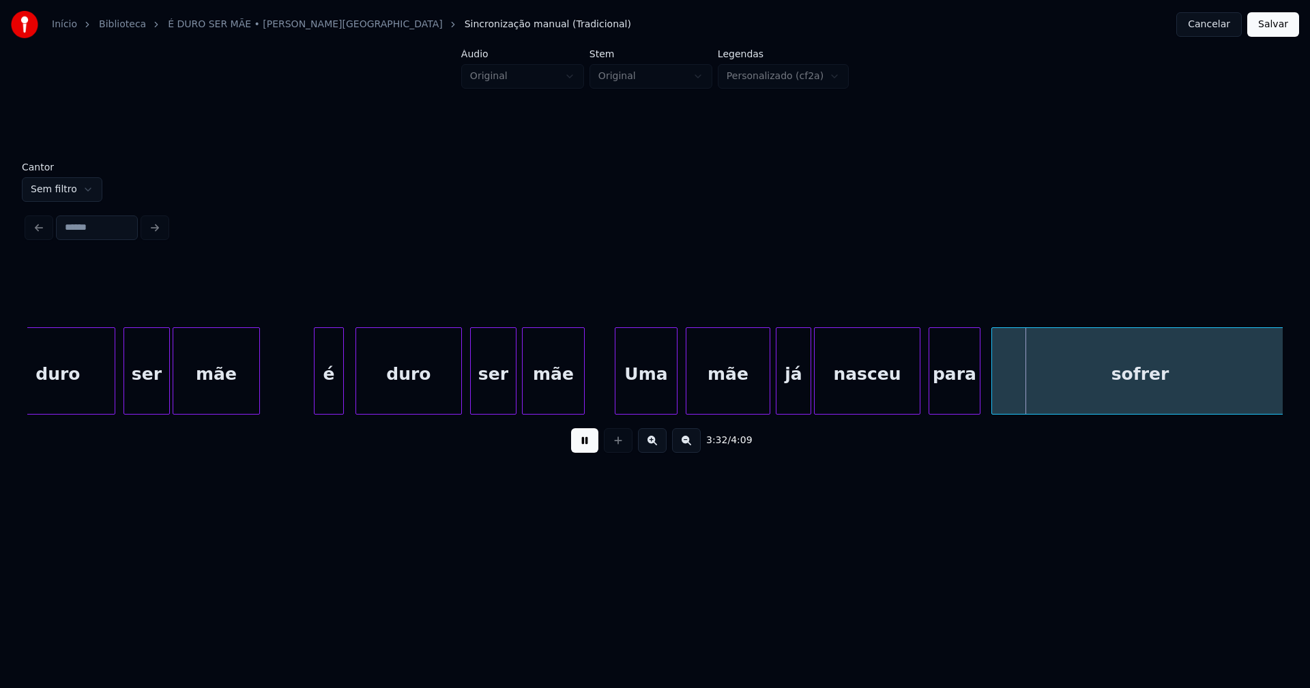
click at [649, 401] on div "Uma" at bounding box center [645, 374] width 61 height 93
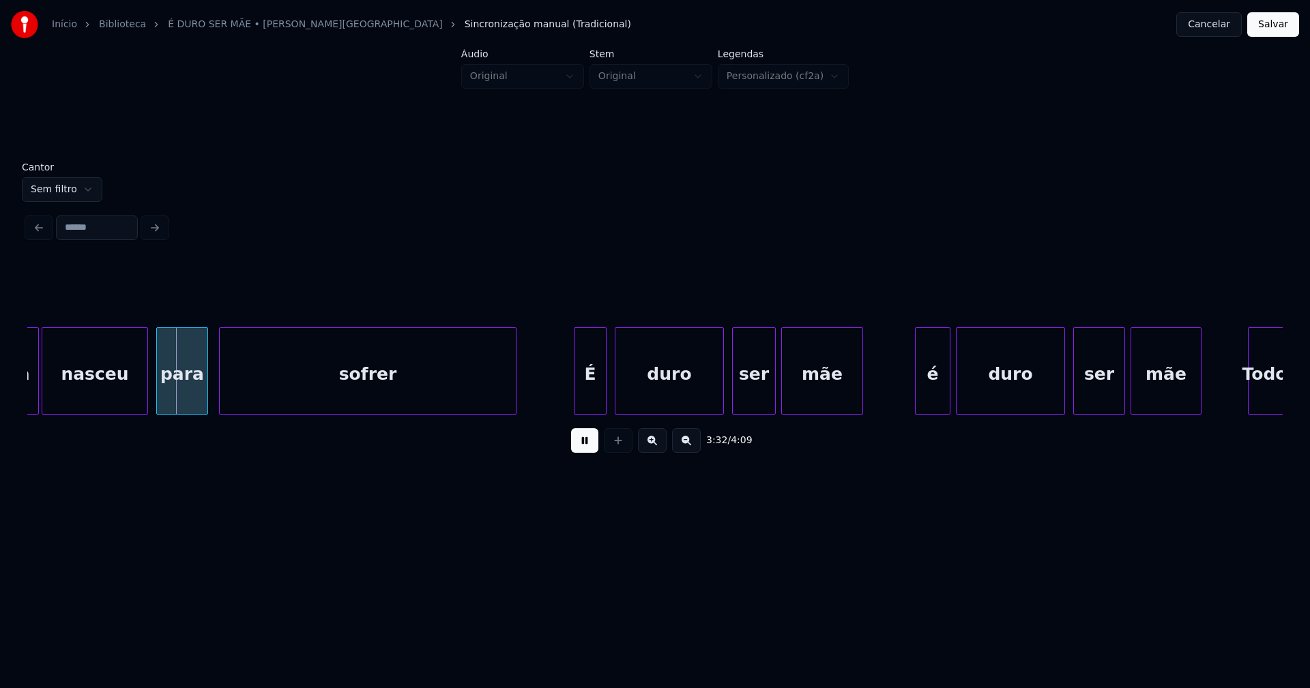
scroll to position [0, 28845]
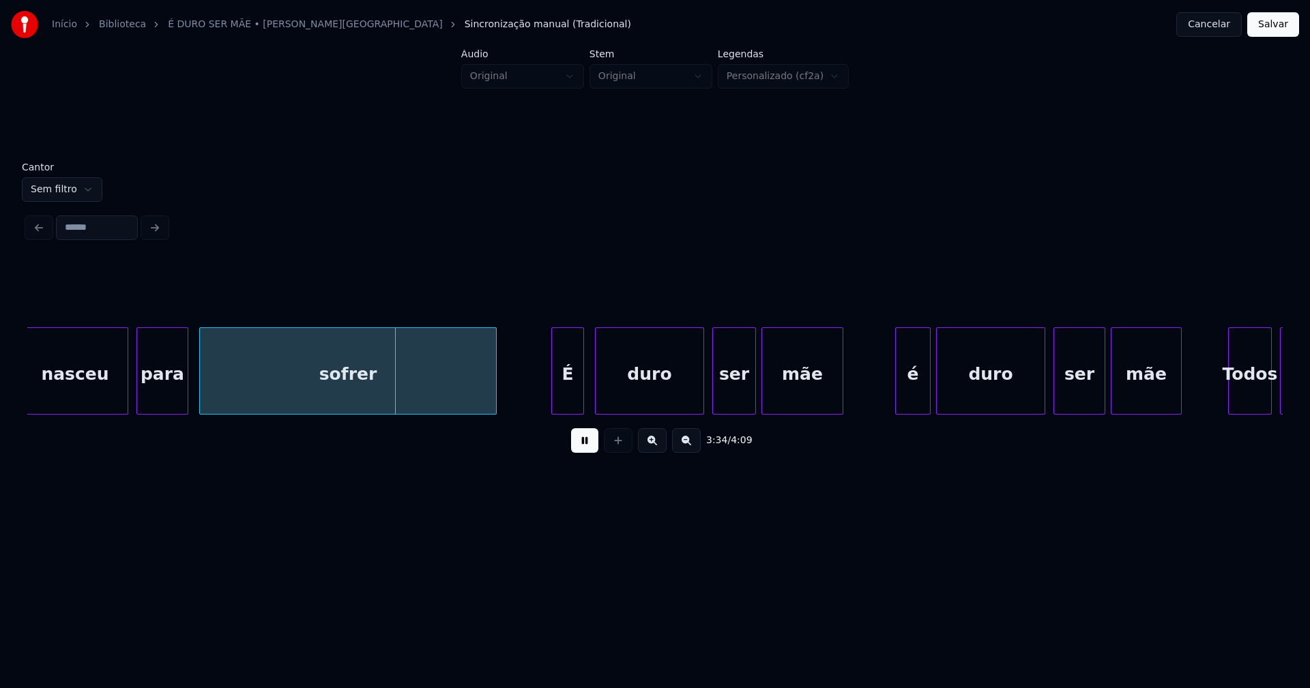
click at [572, 392] on div "É" at bounding box center [567, 374] width 31 height 93
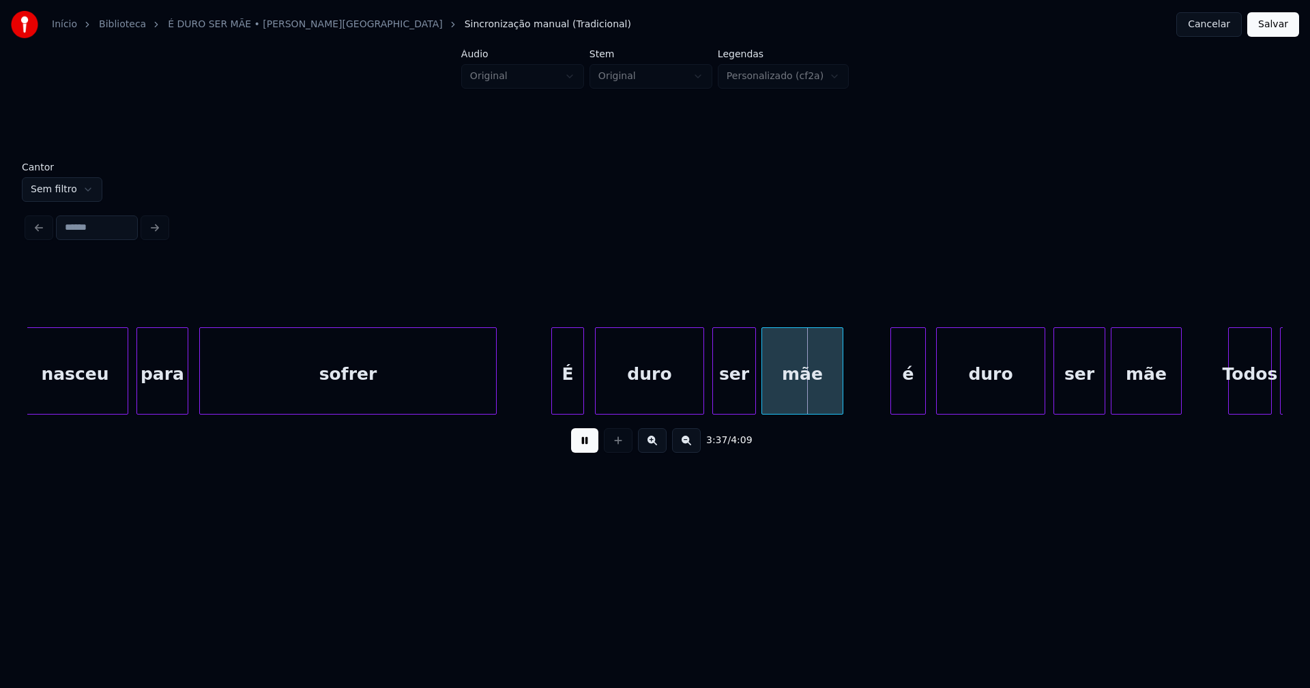
click at [907, 402] on div "é" at bounding box center [908, 374] width 34 height 93
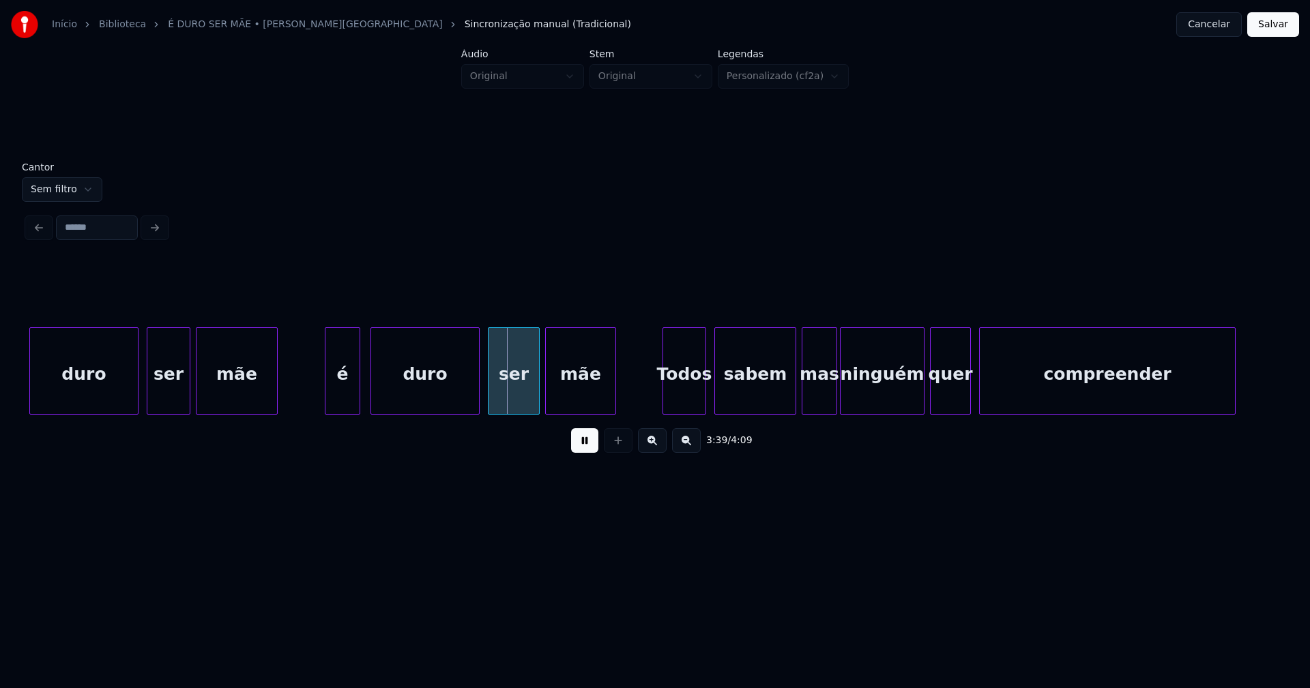
scroll to position [0, 29448]
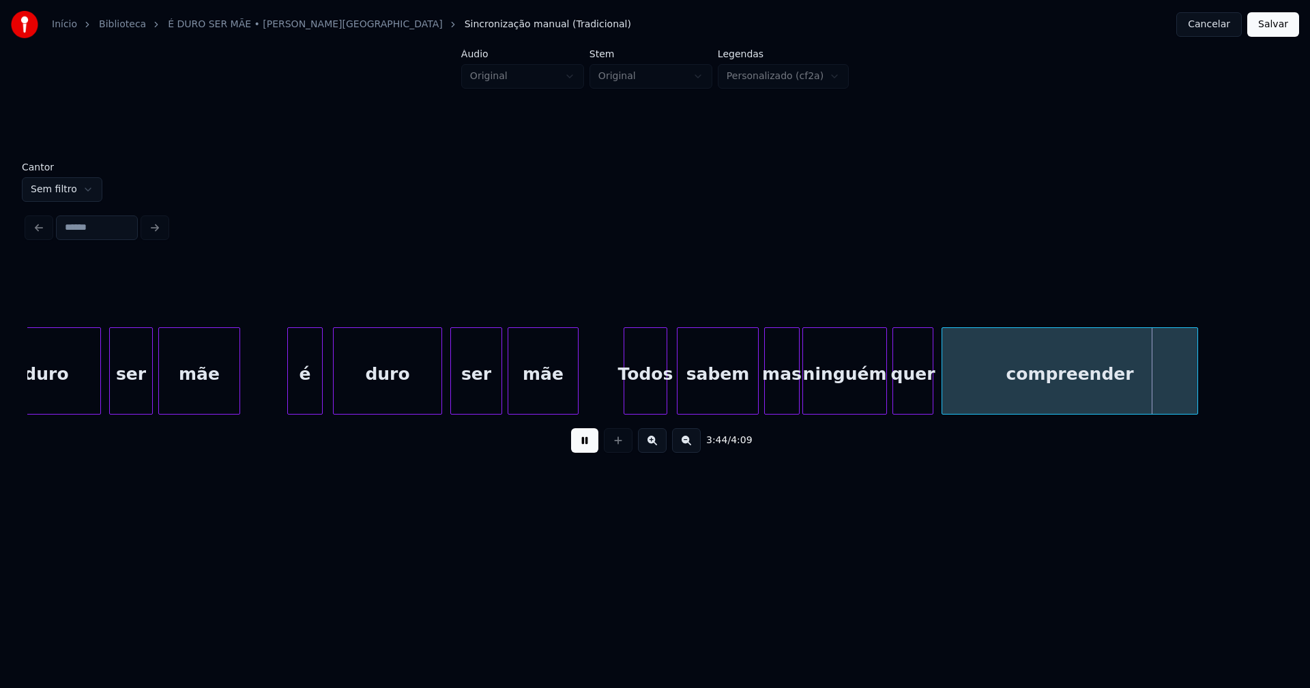
click at [641, 393] on div "Todos" at bounding box center [645, 374] width 42 height 93
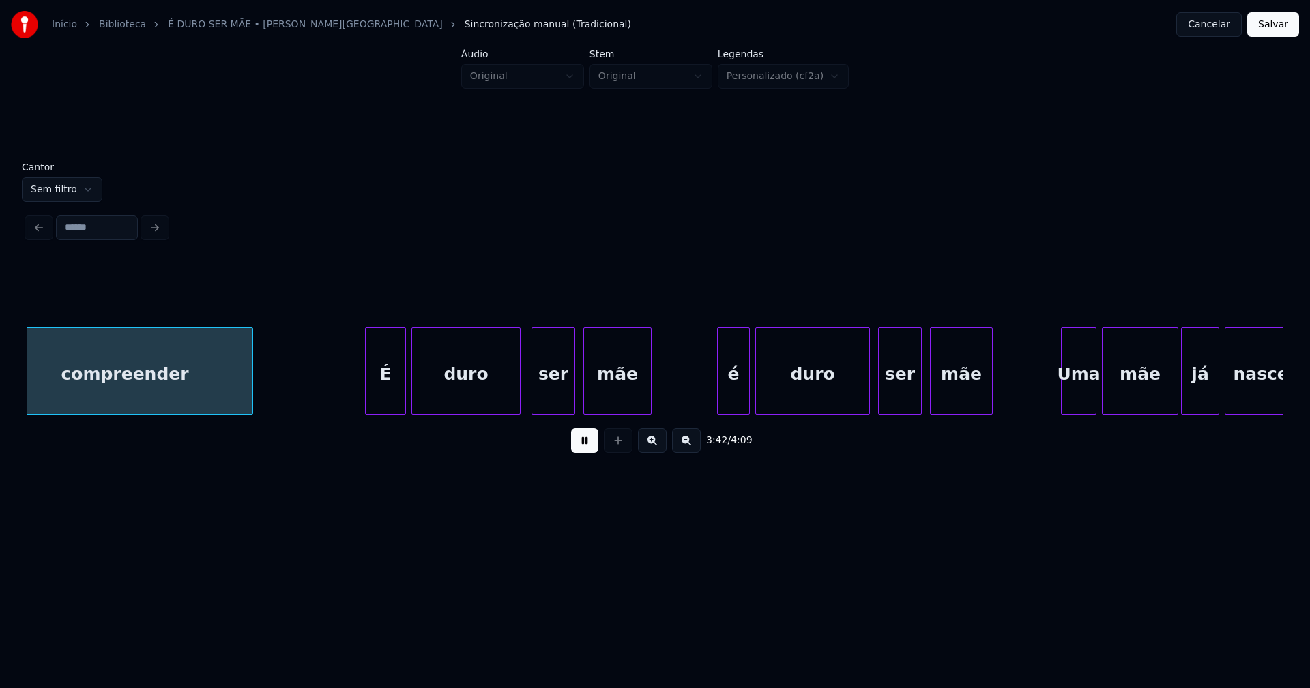
scroll to position [0, 30397]
click at [381, 398] on div "É" at bounding box center [377, 374] width 40 height 93
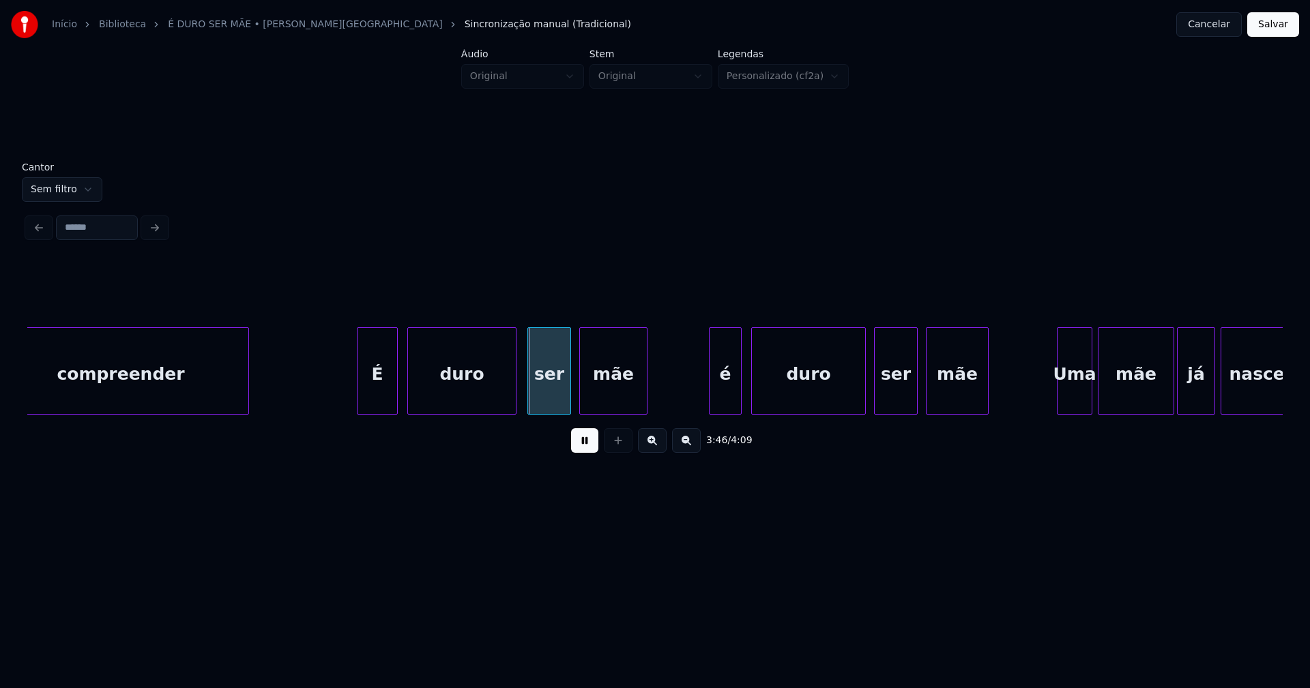
click at [727, 406] on div "é" at bounding box center [724, 374] width 31 height 93
click at [1072, 405] on div "Uma" at bounding box center [1072, 374] width 34 height 93
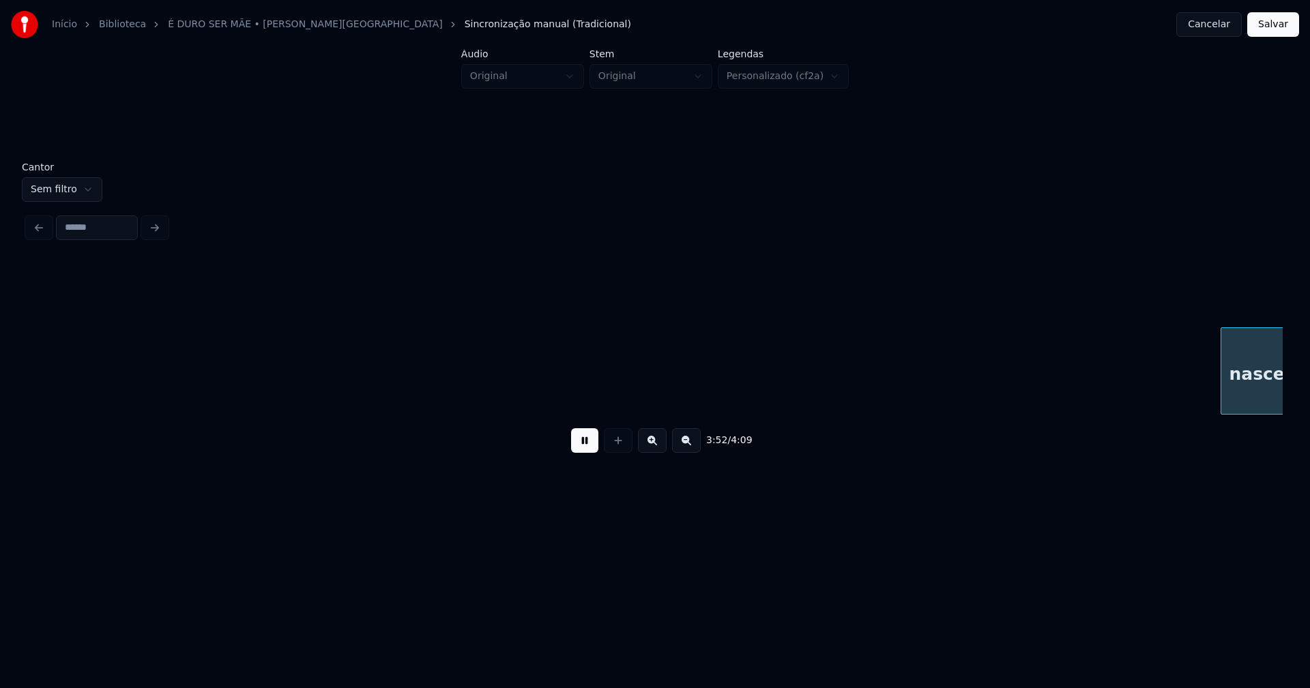
scroll to position [0, 31654]
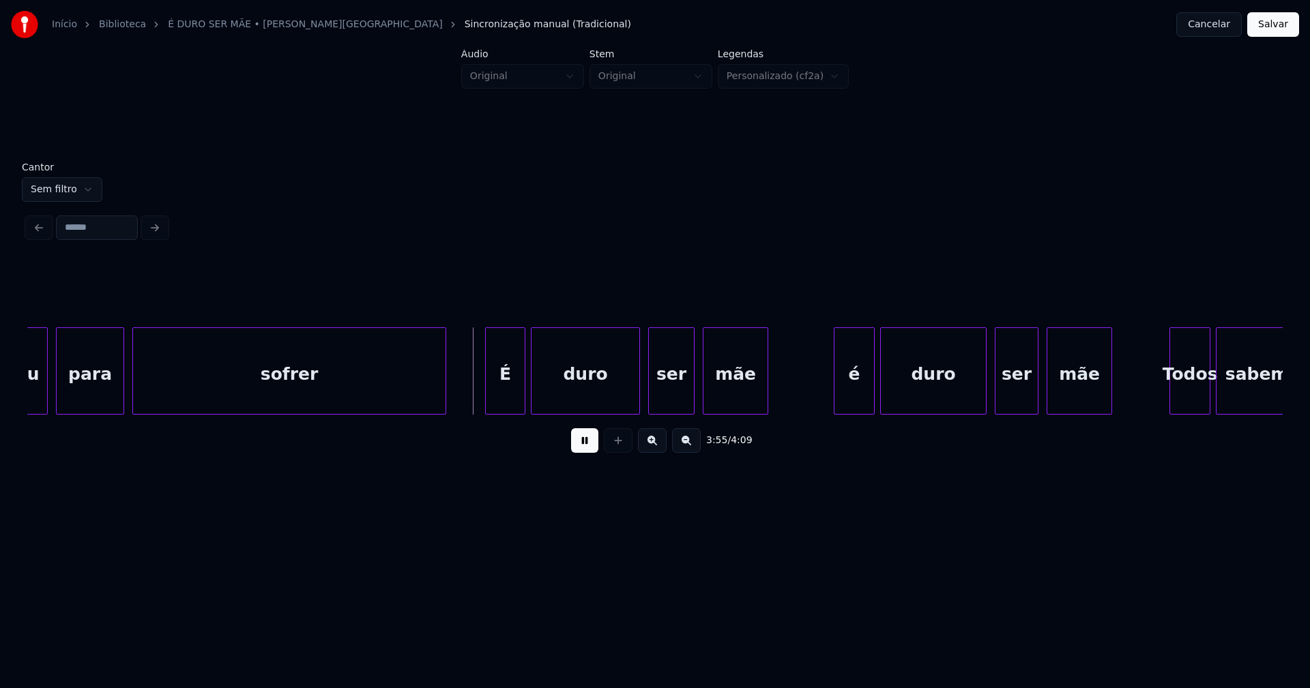
click at [488, 398] on div at bounding box center [488, 371] width 4 height 86
click at [832, 396] on div at bounding box center [831, 371] width 4 height 86
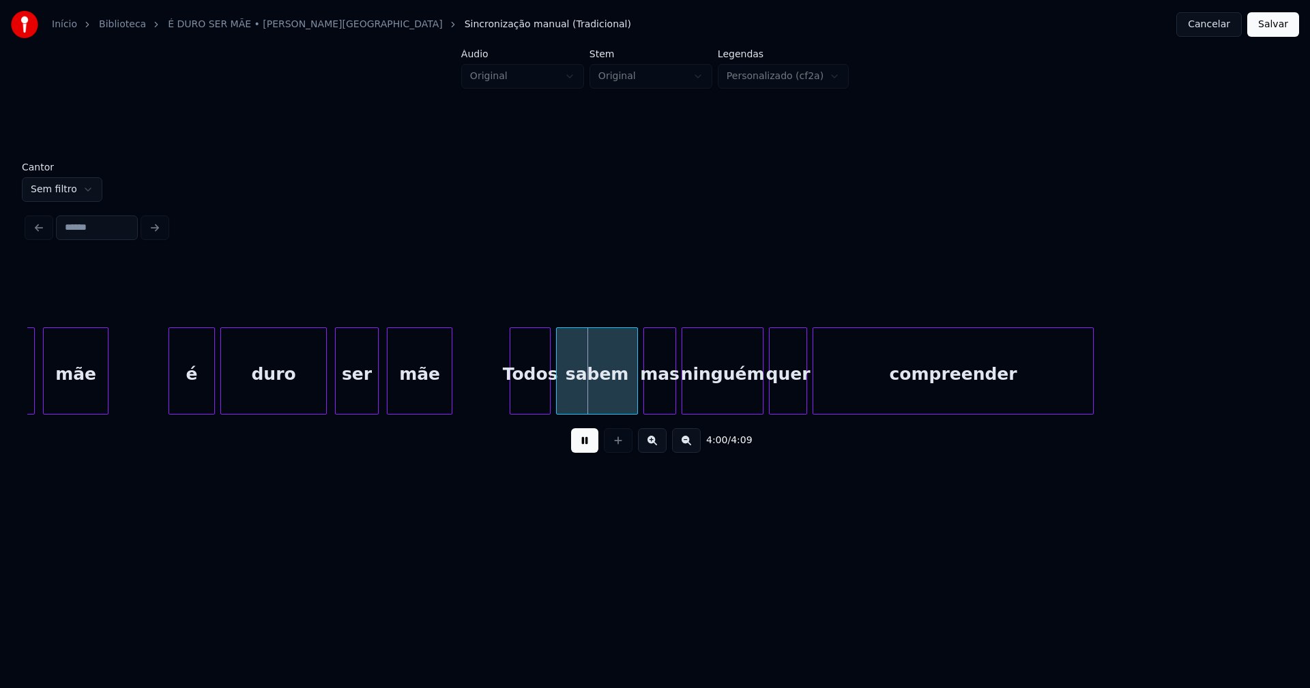
scroll to position [0, 32333]
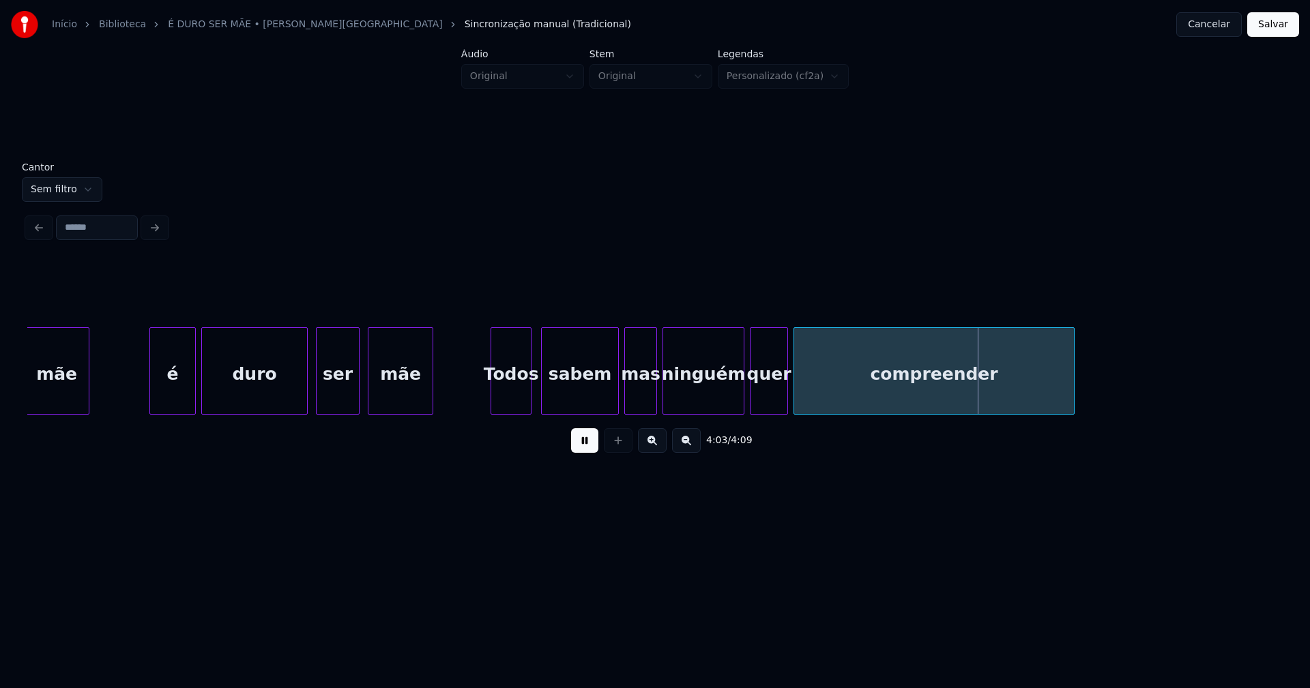
click at [544, 399] on div at bounding box center [544, 371] width 4 height 86
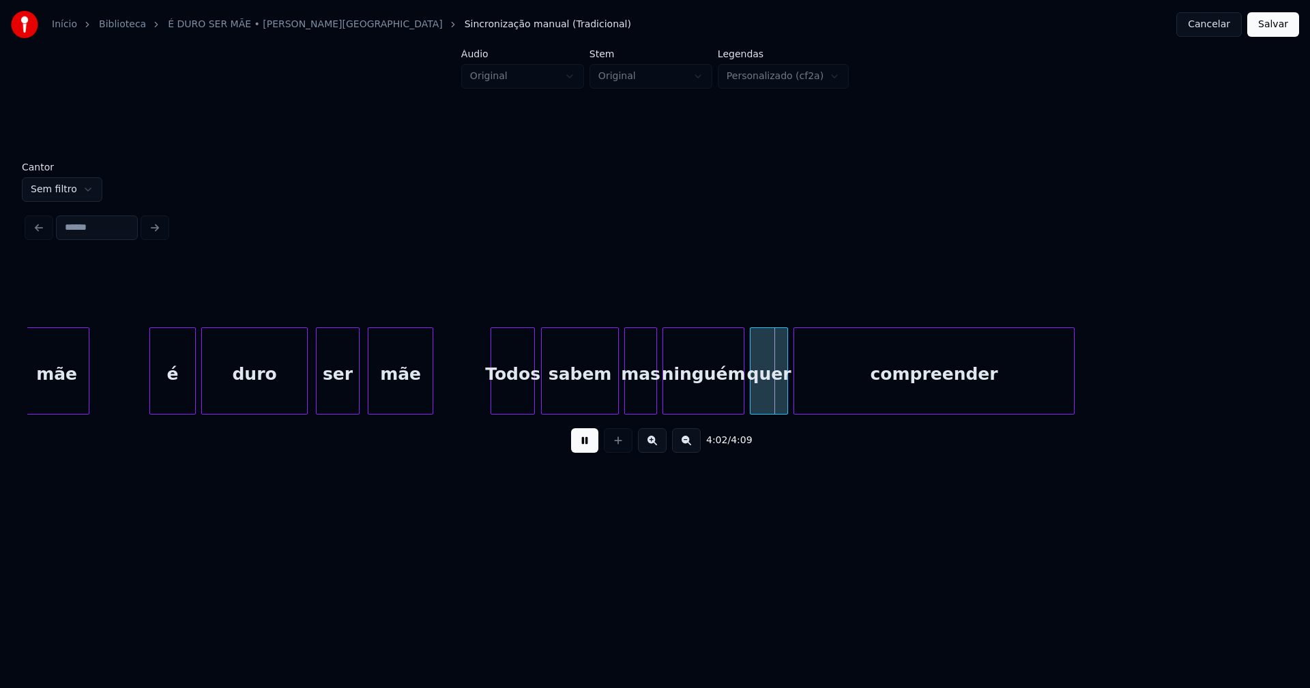
click at [531, 402] on div at bounding box center [532, 371] width 4 height 86
click at [1269, 35] on button "Salvar" at bounding box center [1273, 24] width 52 height 25
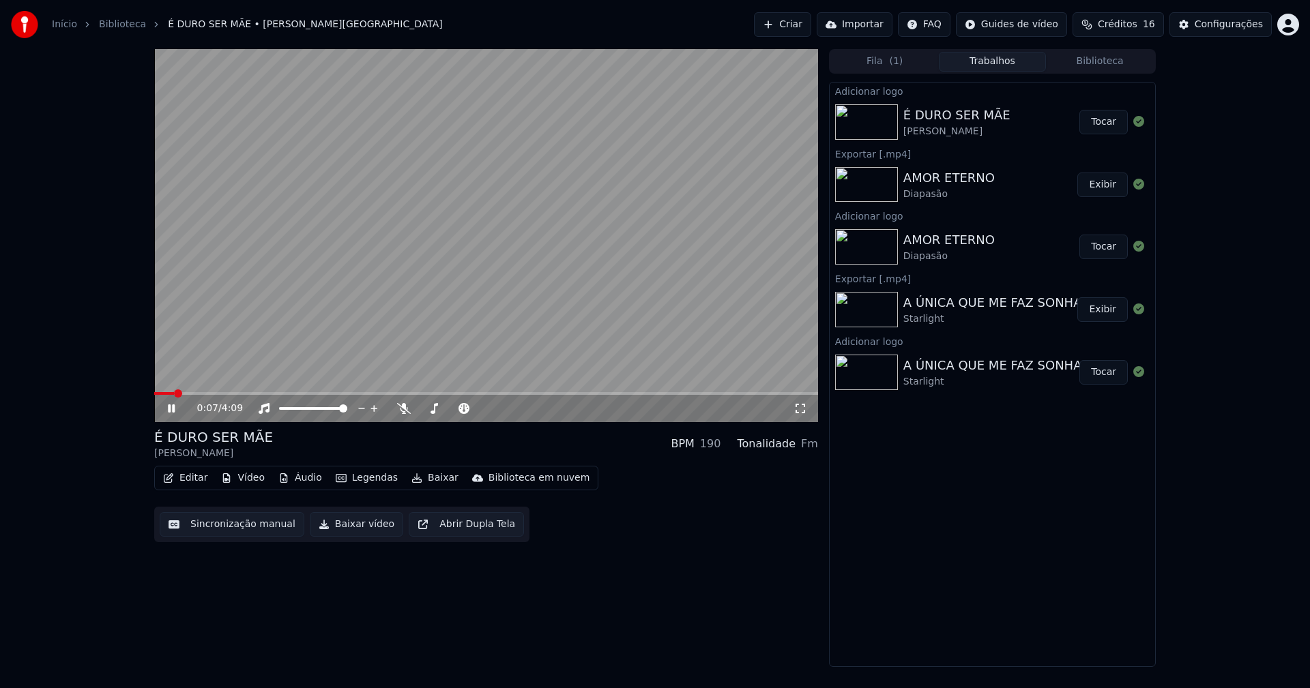
click at [800, 410] on icon at bounding box center [800, 408] width 14 height 11
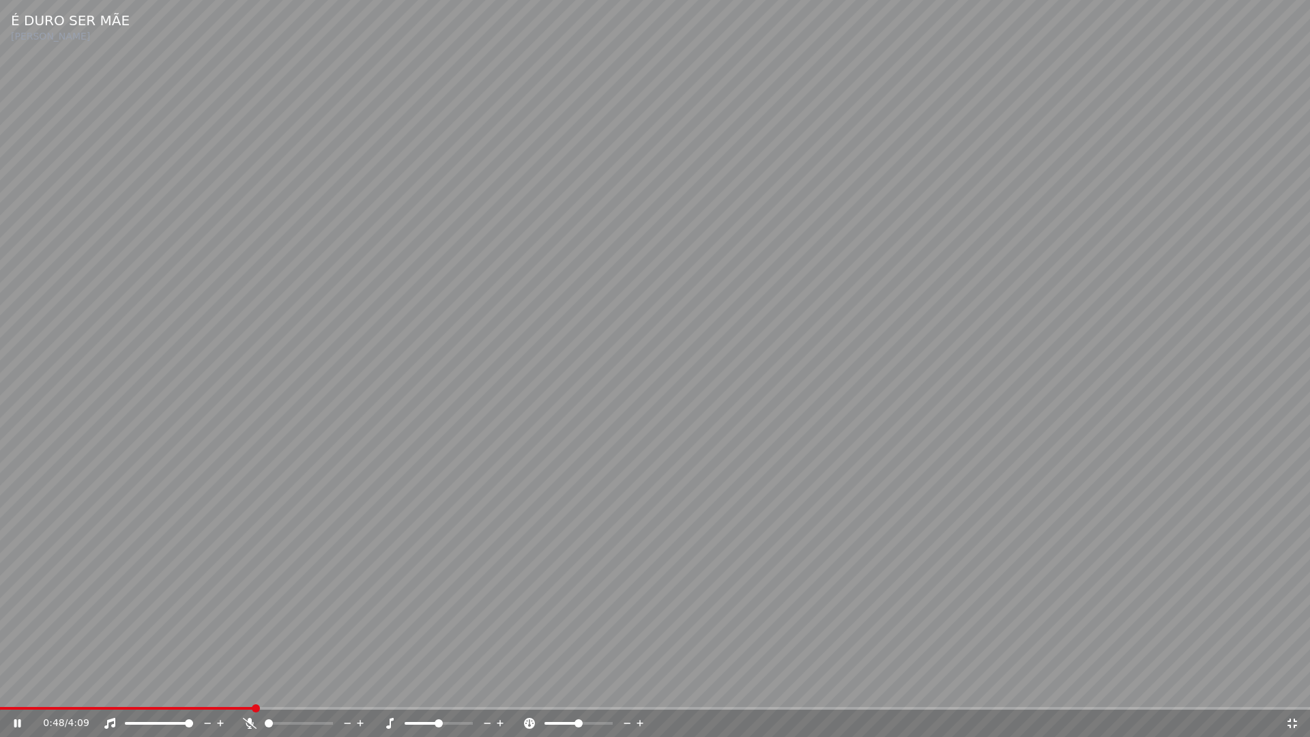
click at [1293, 688] on icon at bounding box center [1292, 723] width 10 height 10
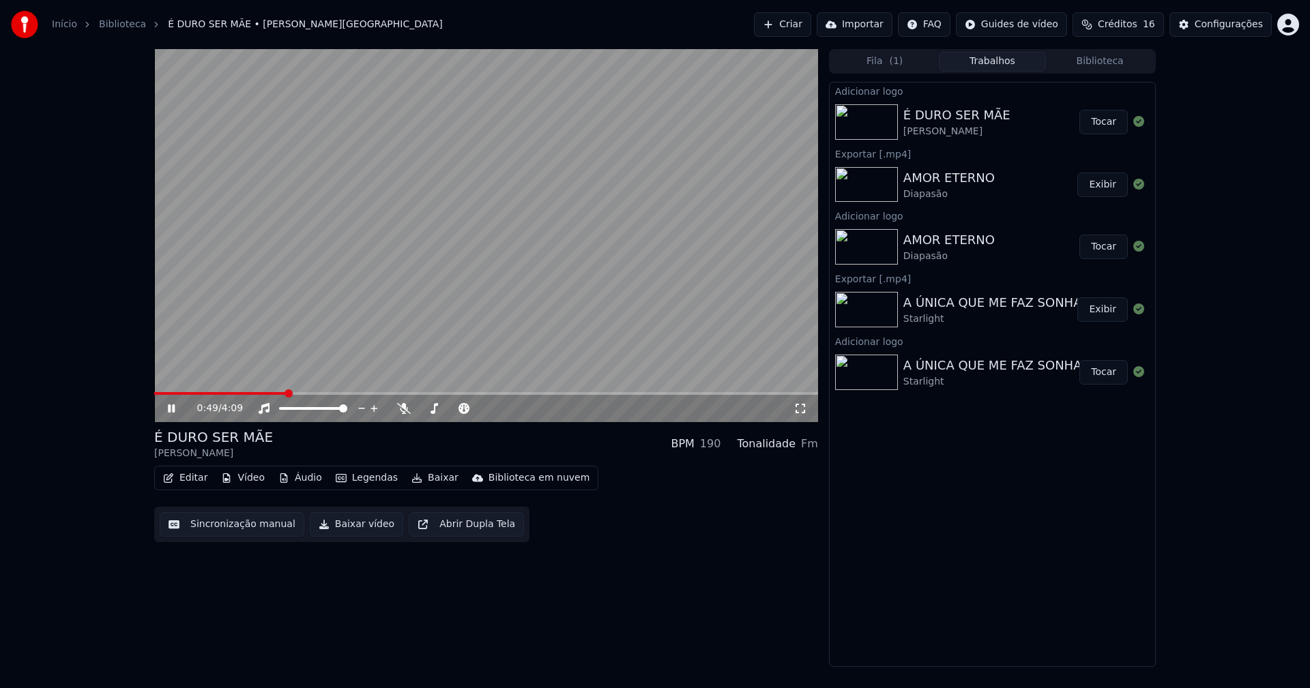
click at [171, 410] on icon at bounding box center [181, 408] width 32 height 11
